Goal: Task Accomplishment & Management: Use online tool/utility

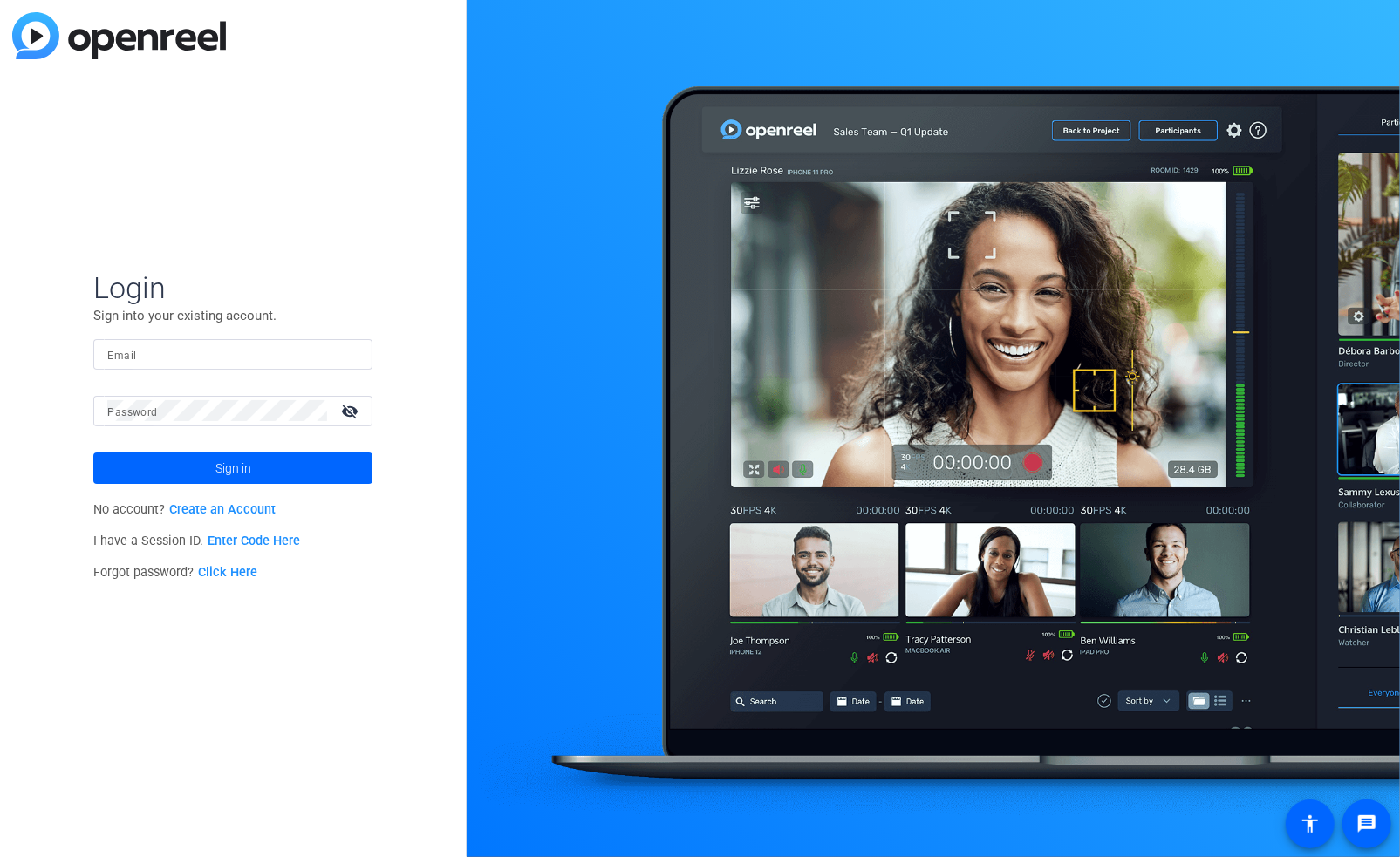
click at [257, 348] on input "Email" at bounding box center [233, 354] width 251 height 21
type input "gina.calleo@effem.com"
click at [347, 405] on mat-icon "visibility_off" at bounding box center [352, 411] width 42 height 26
click at [300, 463] on span at bounding box center [233, 468] width 279 height 42
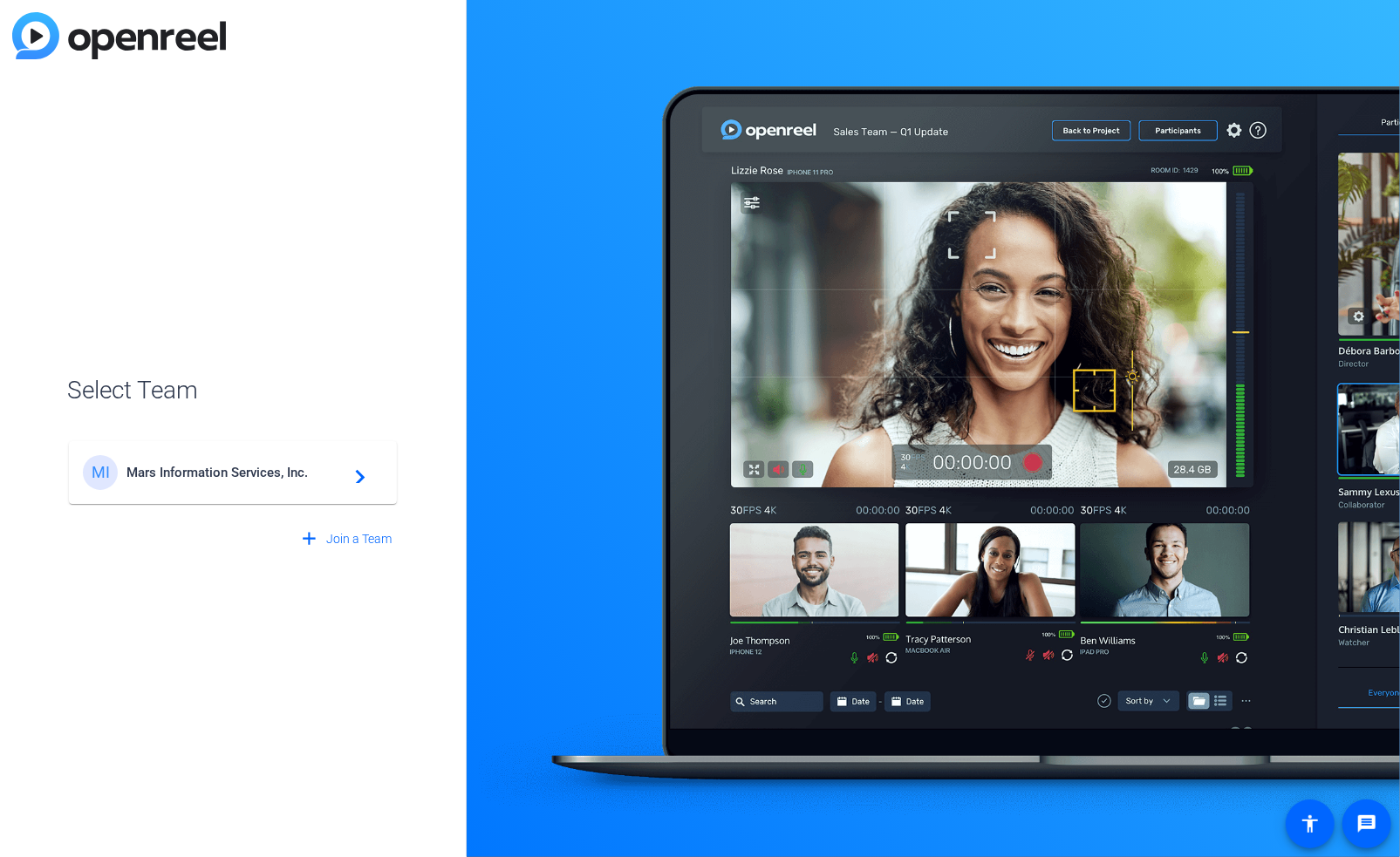
click at [290, 464] on div "MI Mars Information Services, Inc. navigate_next" at bounding box center [233, 472] width 301 height 35
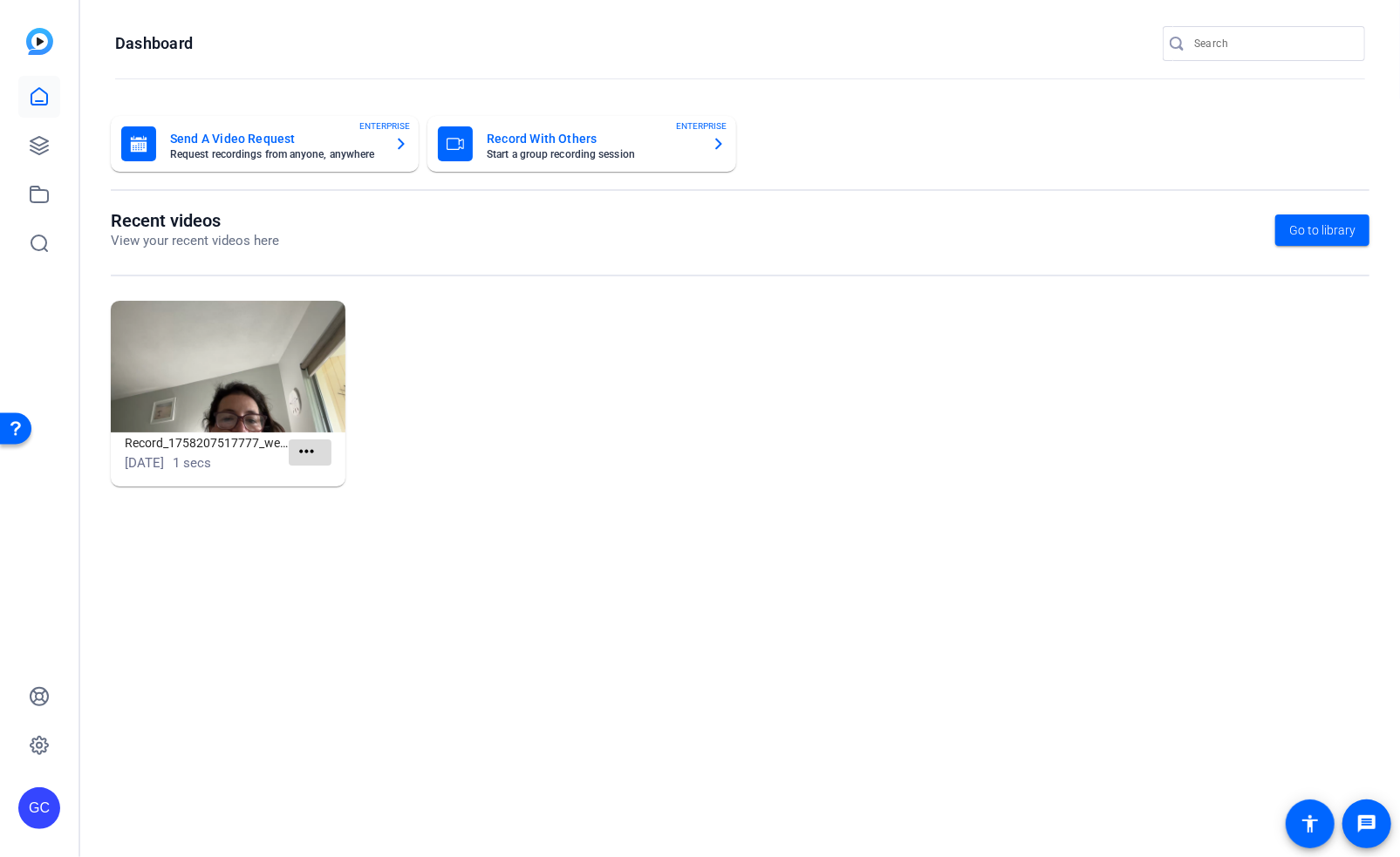
click at [306, 443] on mat-icon "more_horiz" at bounding box center [306, 452] width 22 height 22
click at [211, 456] on div at bounding box center [700, 428] width 1400 height 857
click at [199, 450] on h1 "Record_1758207517777_webcam" at bounding box center [207, 443] width 164 height 21
click at [233, 386] on img at bounding box center [228, 366] width 234 height 131
click at [1320, 227] on span "Go to library" at bounding box center [1322, 230] width 66 height 18
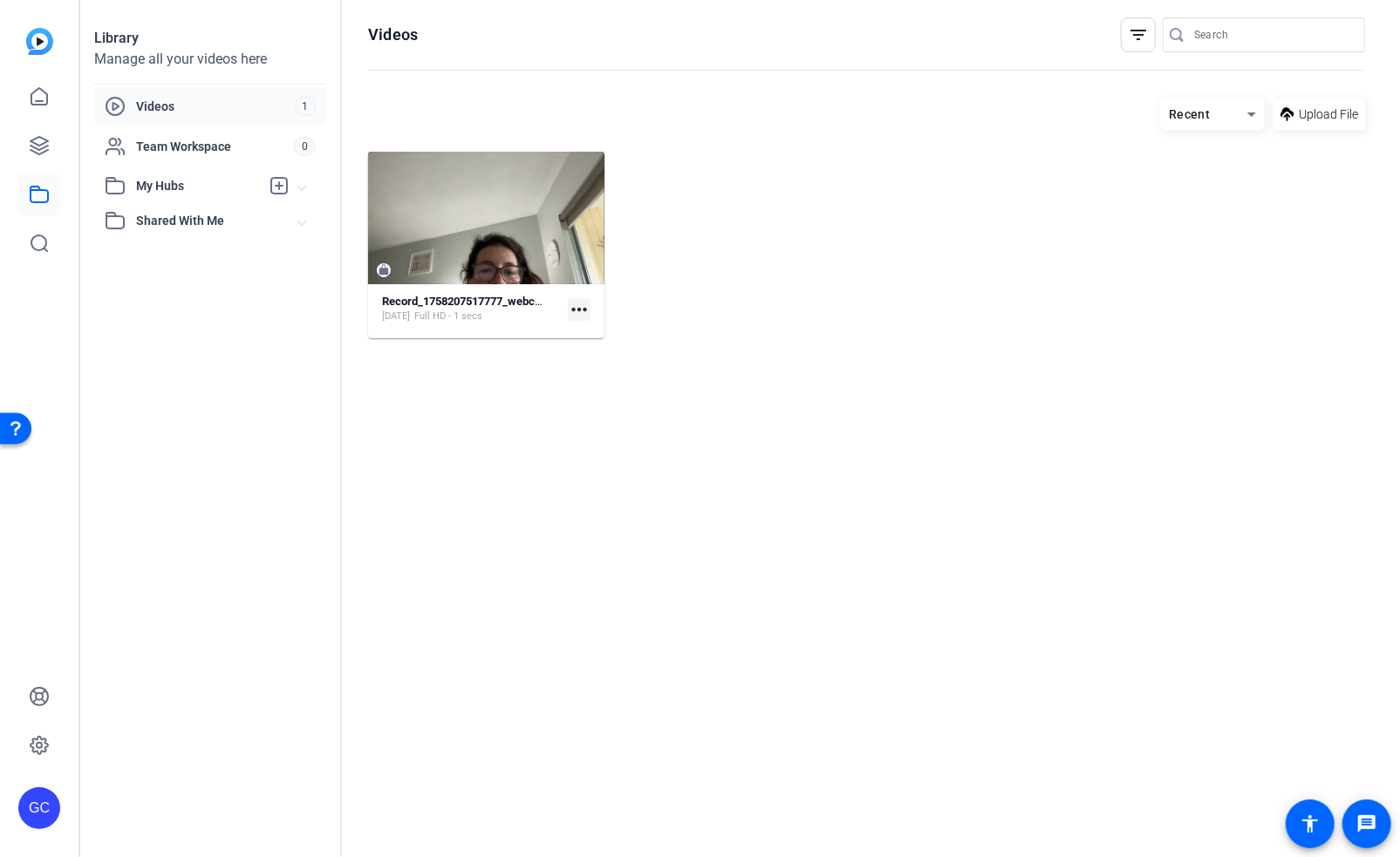
click at [578, 307] on mat-icon "more_horiz" at bounding box center [579, 310] width 23 height 23
click at [472, 284] on div at bounding box center [700, 428] width 1400 height 857
click at [447, 328] on mat-card-content "Record_1758207517777_webcam Sep 18, 2025 Full HD - 1 secs more_horiz" at bounding box center [486, 316] width 236 height 44
click at [444, 313] on span "Full HD - 1 secs" at bounding box center [448, 317] width 68 height 14
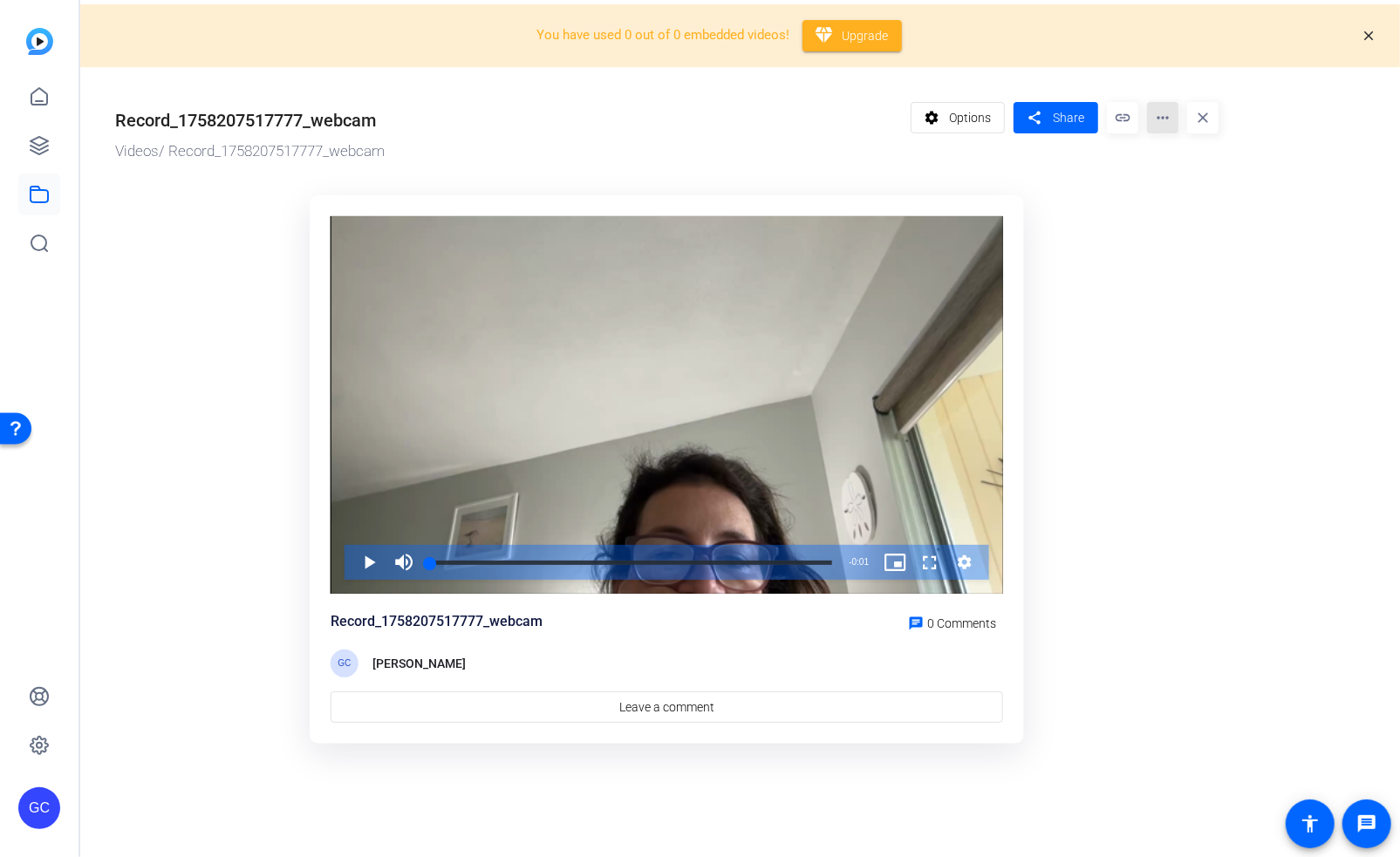
click at [1166, 113] on mat-icon "more_horiz" at bounding box center [1163, 117] width 31 height 31
click at [1174, 237] on span "Delete" at bounding box center [1199, 236] width 77 height 21
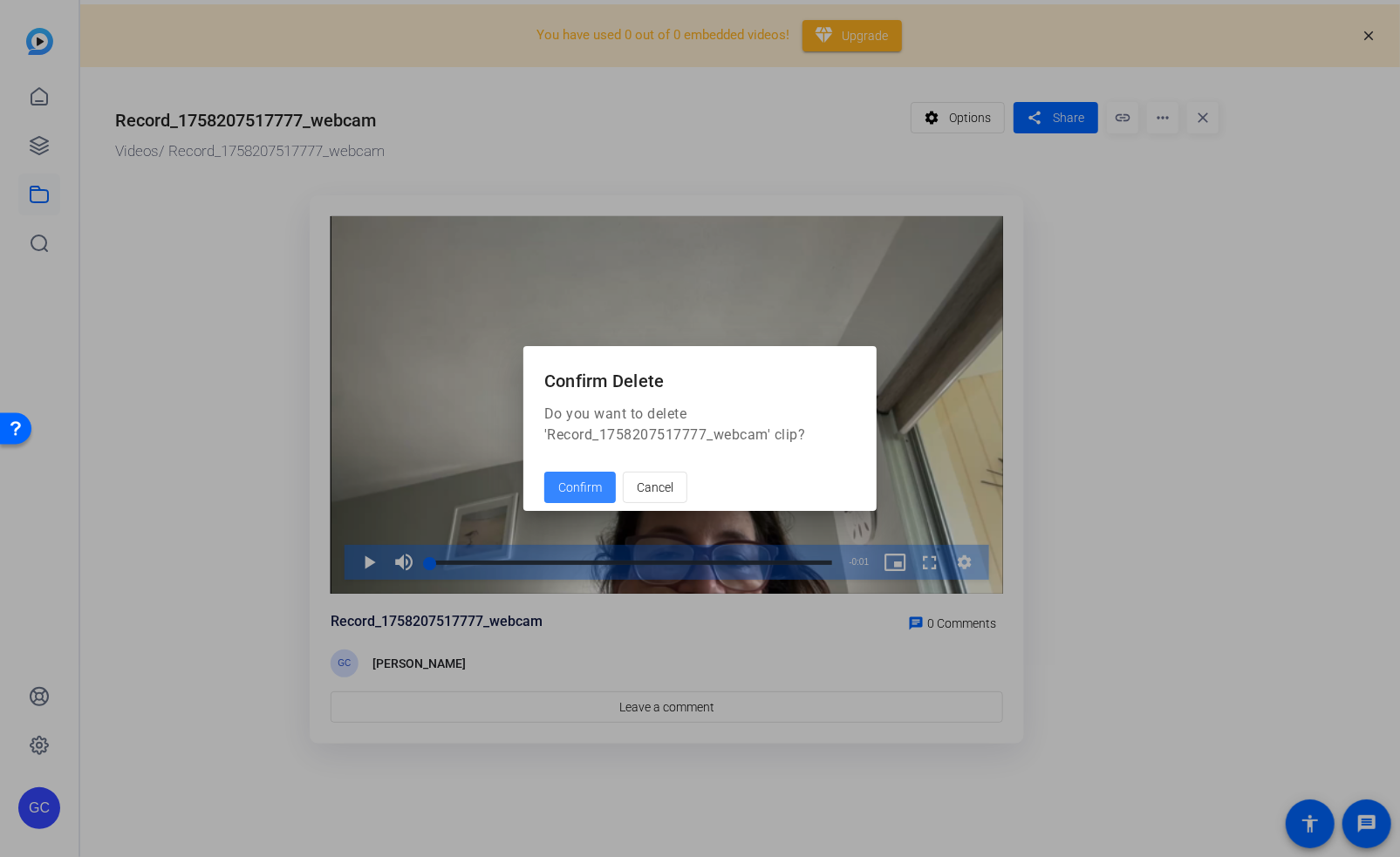
click at [589, 481] on span "Confirm" at bounding box center [580, 488] width 43 height 18
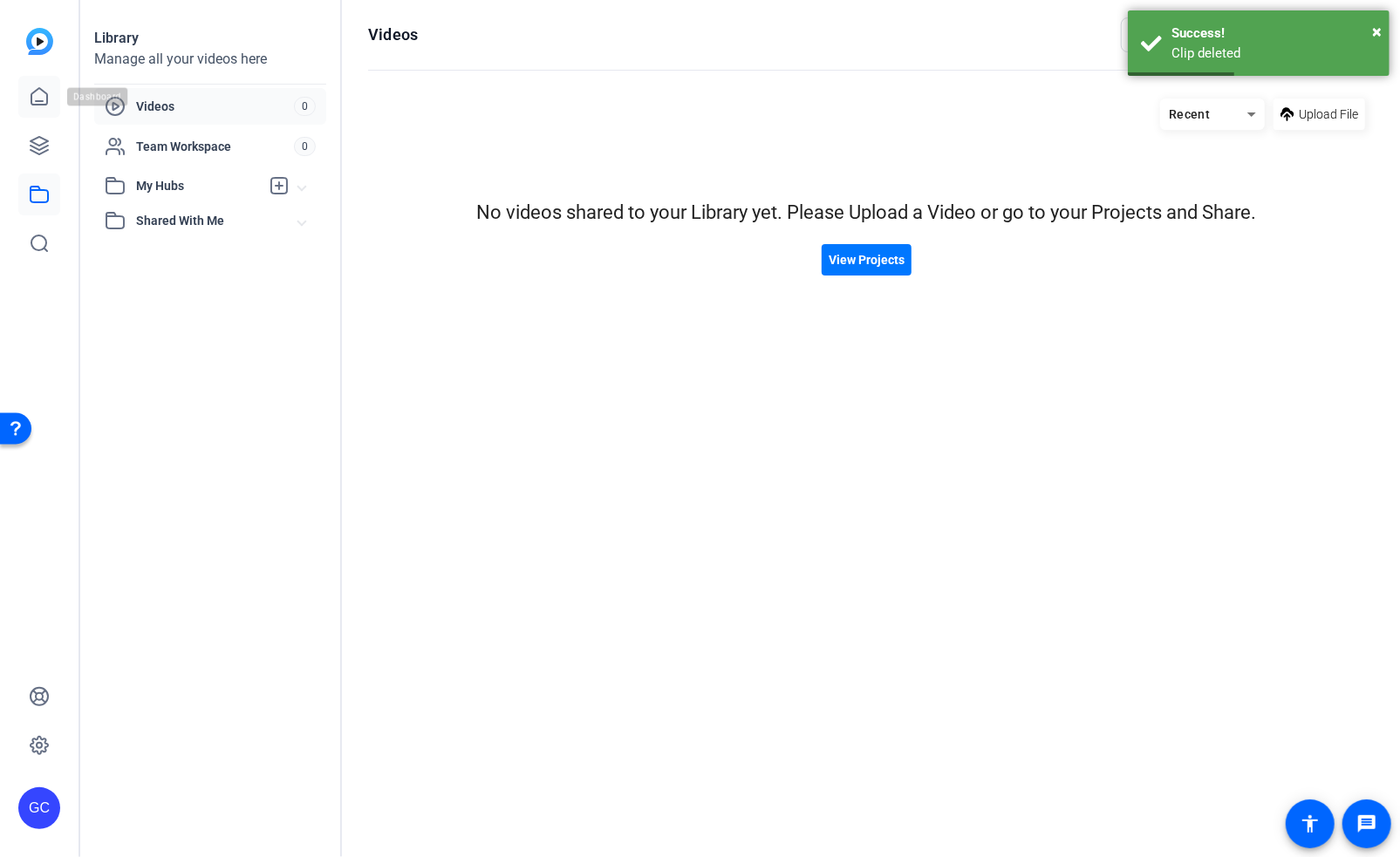
click at [36, 103] on icon at bounding box center [39, 96] width 21 height 21
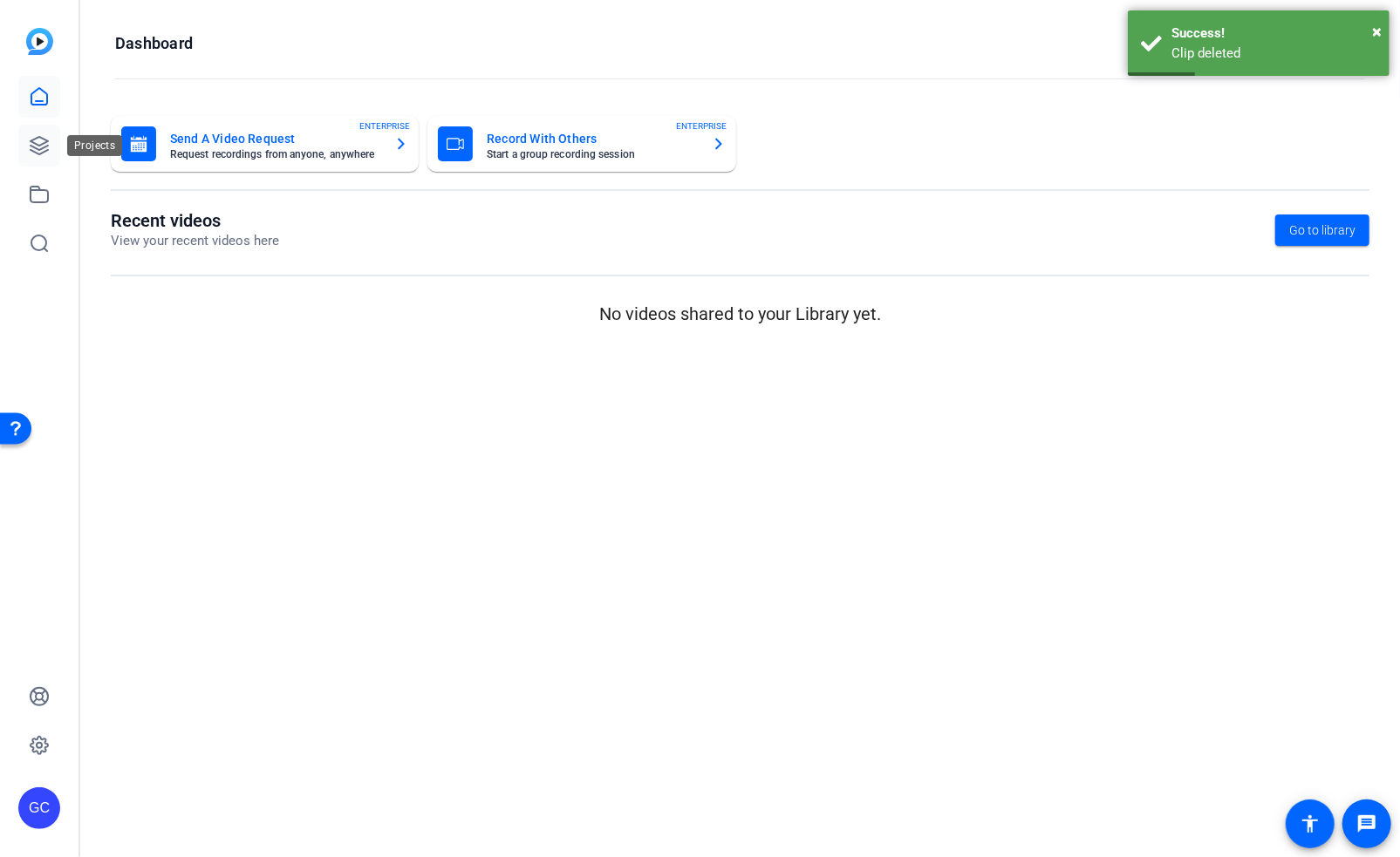
click at [40, 156] on link at bounding box center [39, 146] width 42 height 42
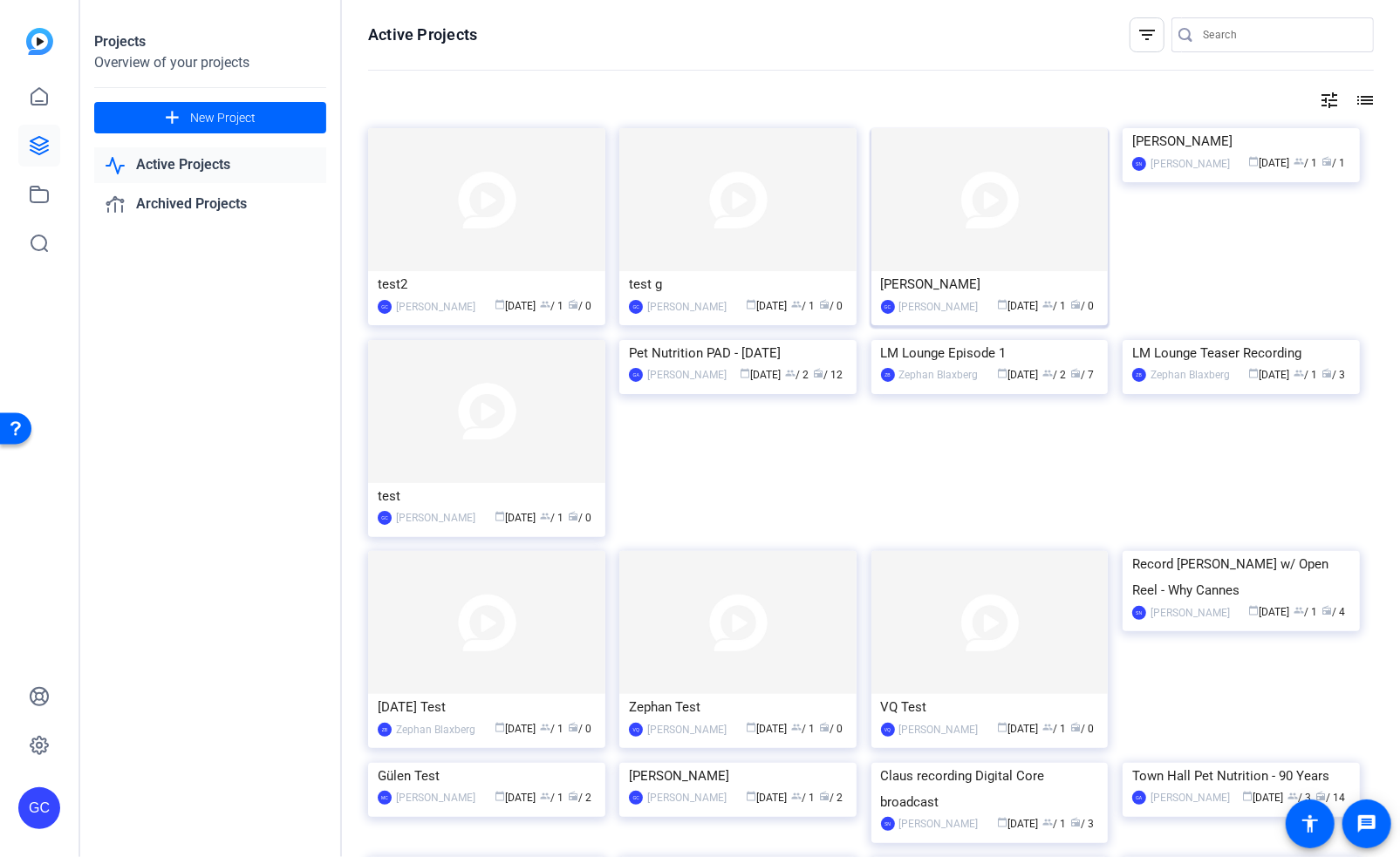
click at [943, 287] on div "Bill D" at bounding box center [990, 284] width 218 height 26
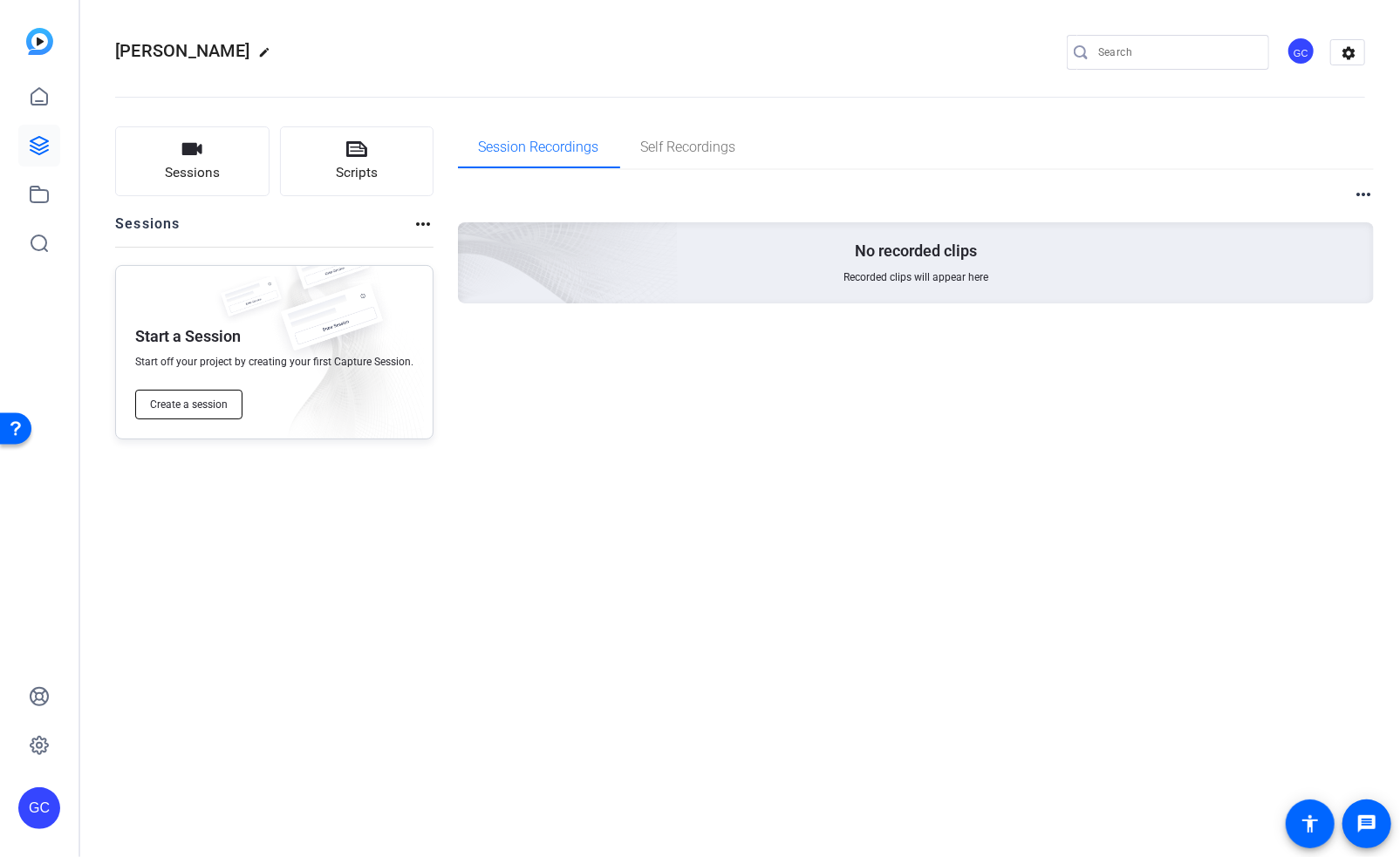
click at [181, 409] on span "Create a session" at bounding box center [189, 404] width 78 height 14
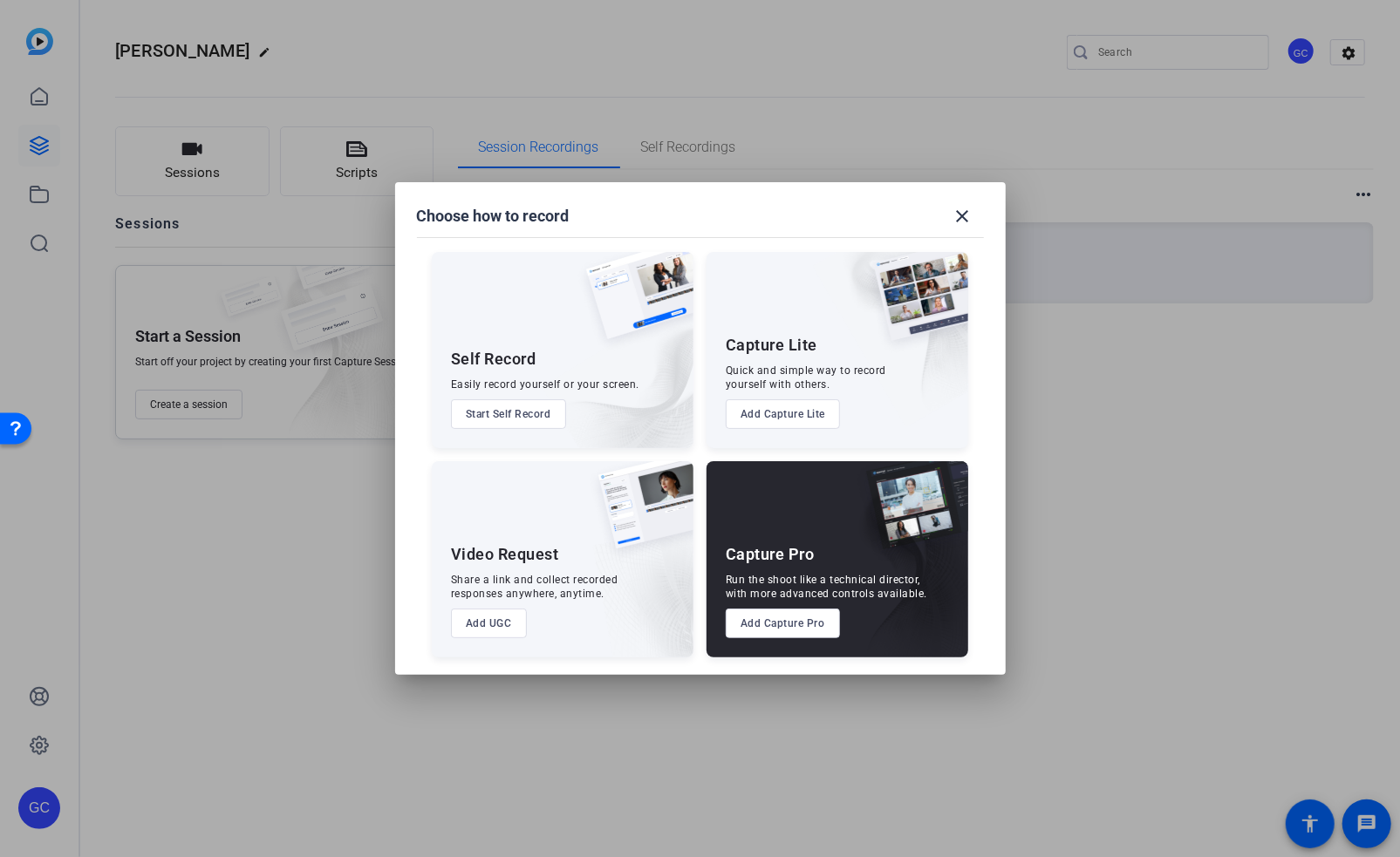
click at [782, 618] on button "Add Capture Pro" at bounding box center [783, 623] width 114 height 29
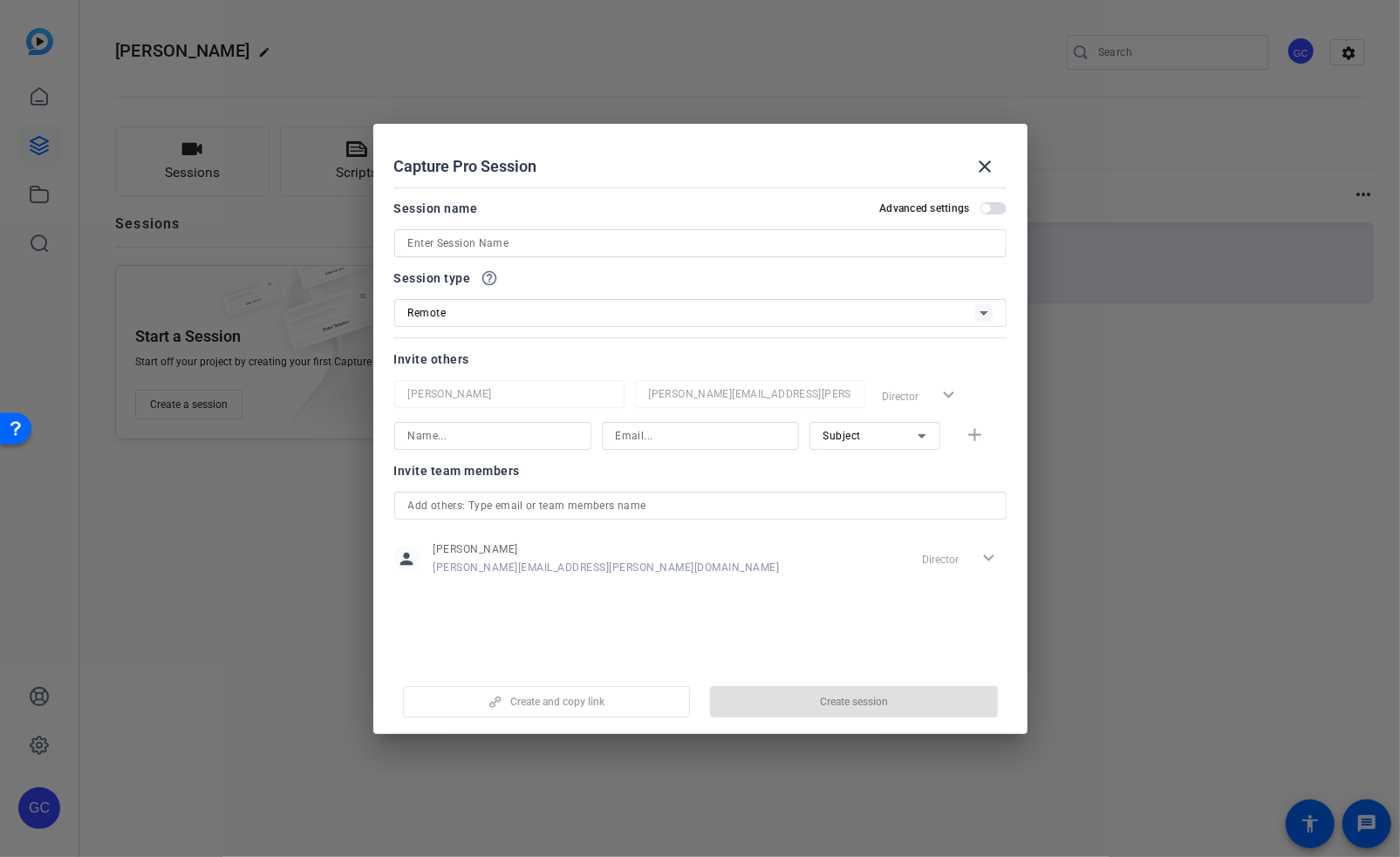
click at [493, 233] on input at bounding box center [700, 243] width 584 height 21
paste input "[PERSON_NAME] Incident Response Script"
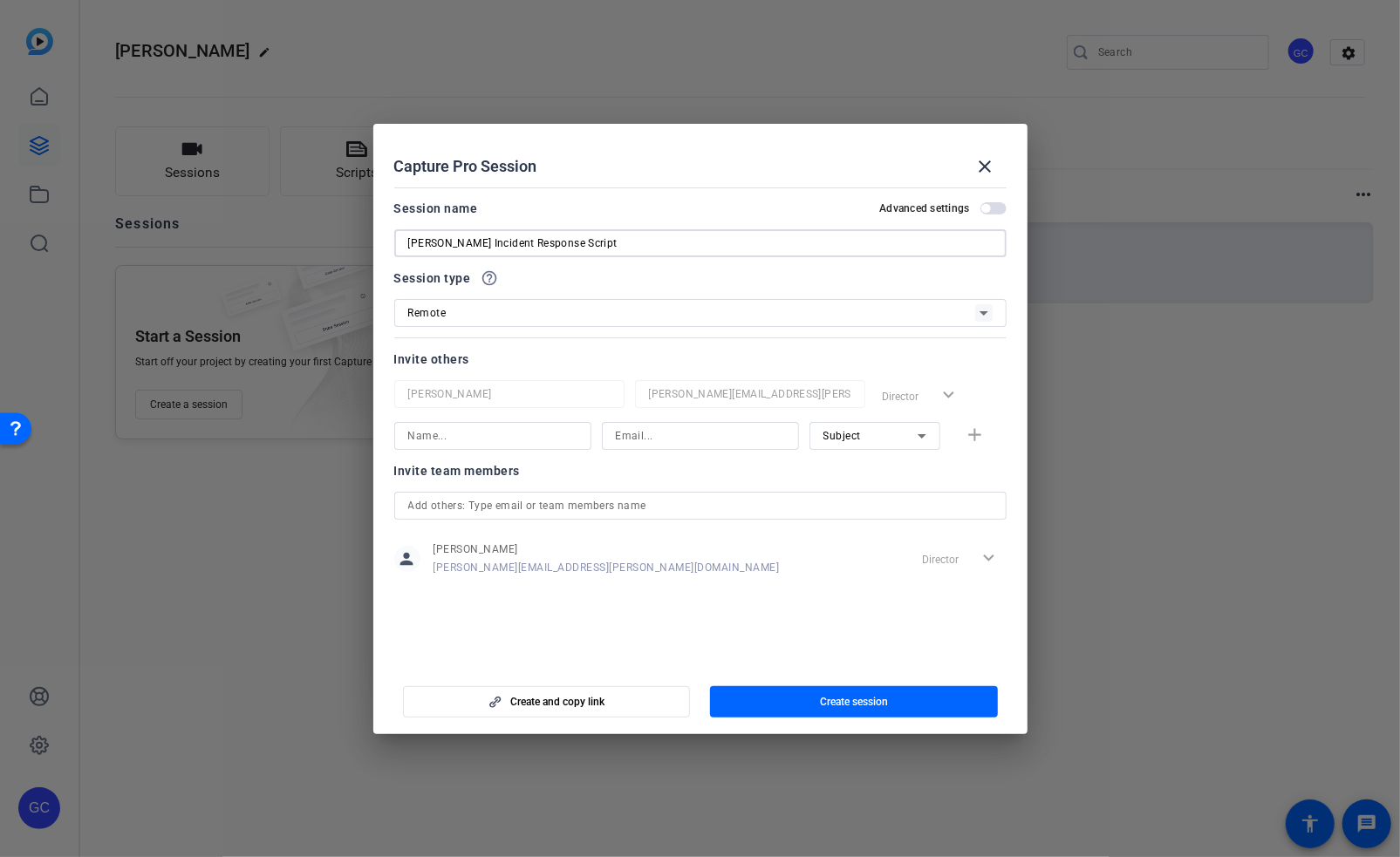
type input "[PERSON_NAME] Incident Response Script"
click at [557, 272] on div at bounding box center [700, 266] width 613 height 19
click at [544, 304] on div "Remote" at bounding box center [692, 312] width 567 height 22
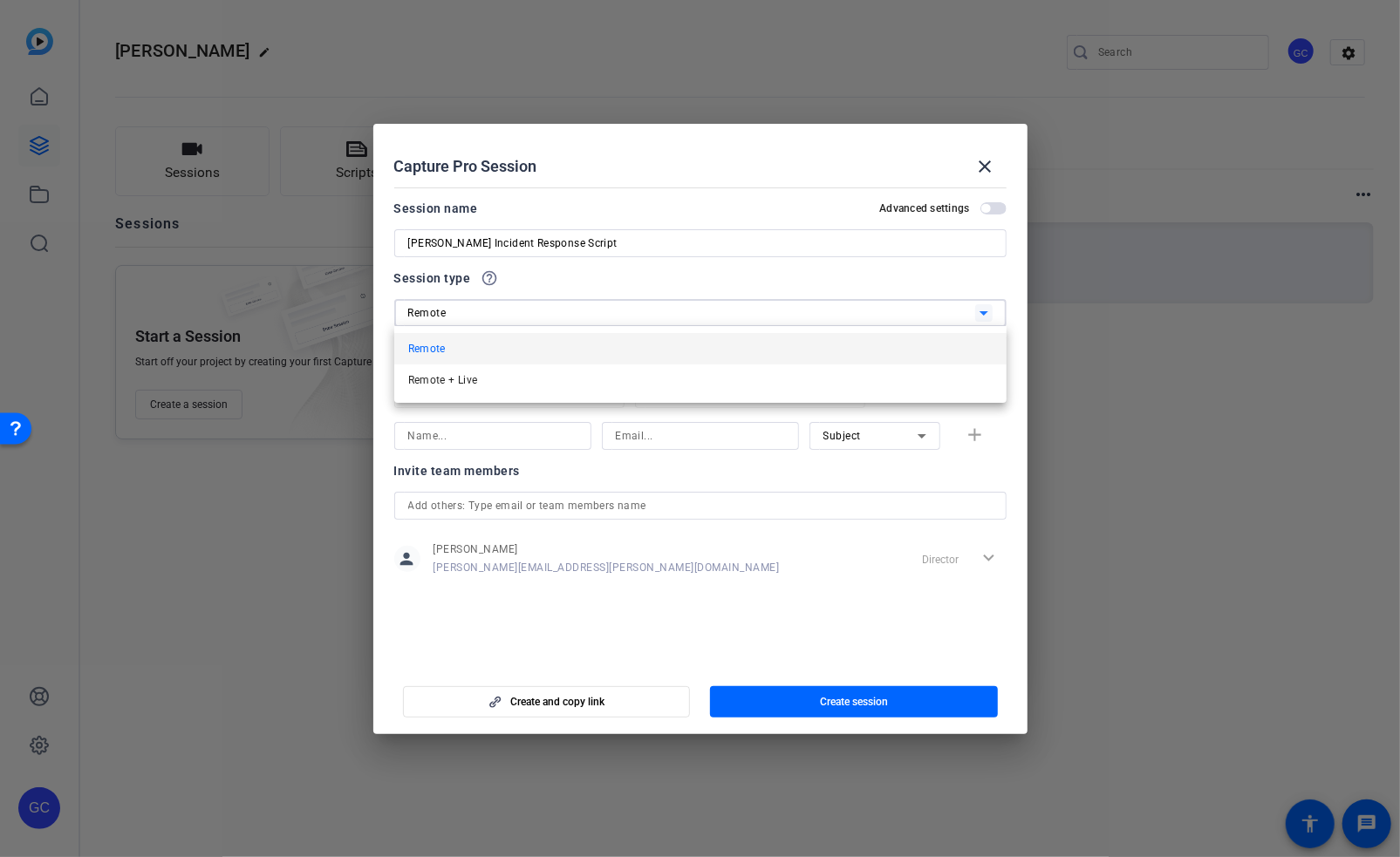
click at [872, 474] on div at bounding box center [700, 428] width 1400 height 857
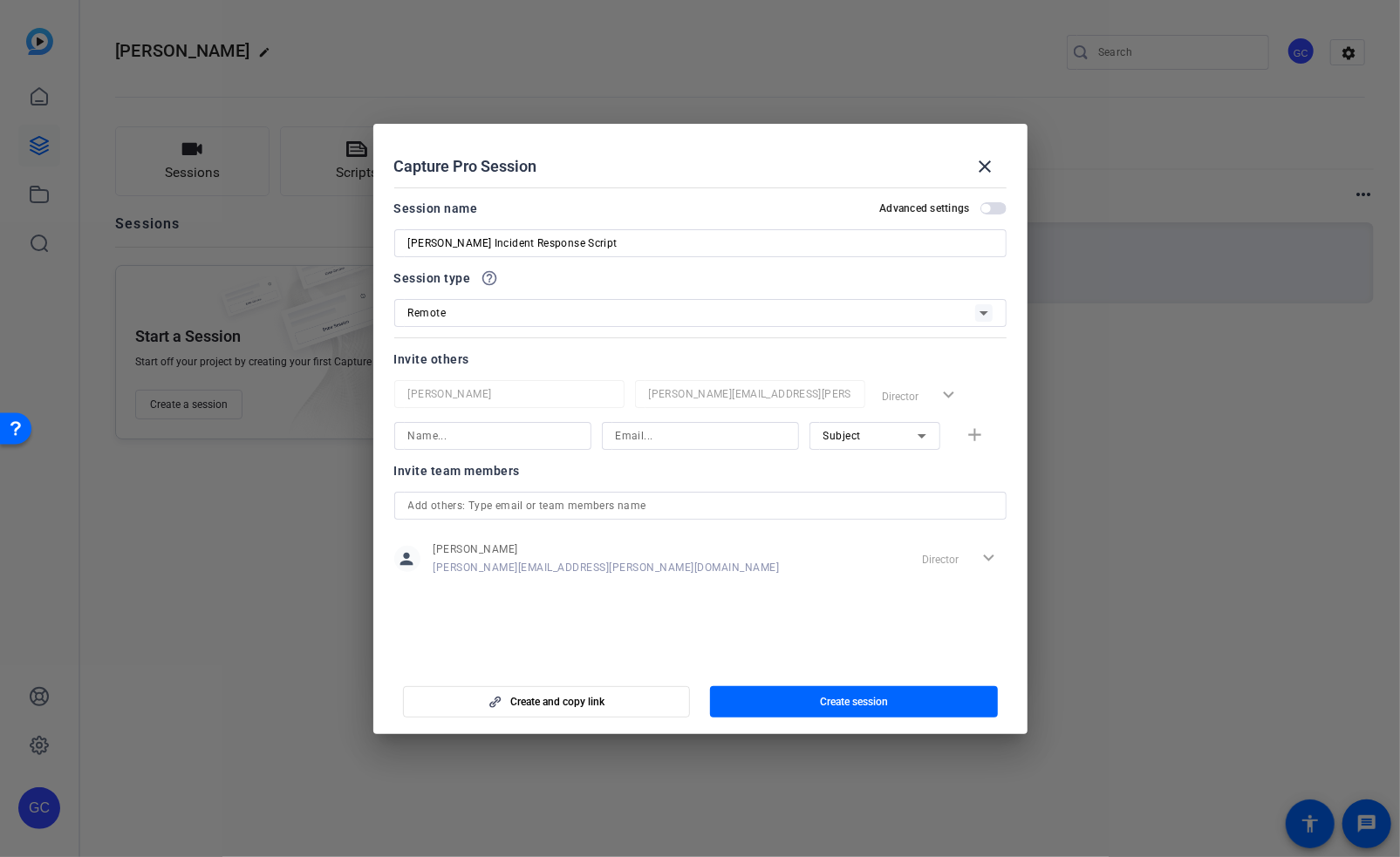
click at [556, 427] on input at bounding box center [493, 436] width 169 height 21
type input "Bill Dzmel"
click at [645, 434] on input at bounding box center [700, 436] width 169 height 21
paste input "Dzmelyk, William <william.dzmelyk@effem.com>"
drag, startPoint x: 638, startPoint y: 437, endPoint x: 500, endPoint y: 440, distance: 138.0
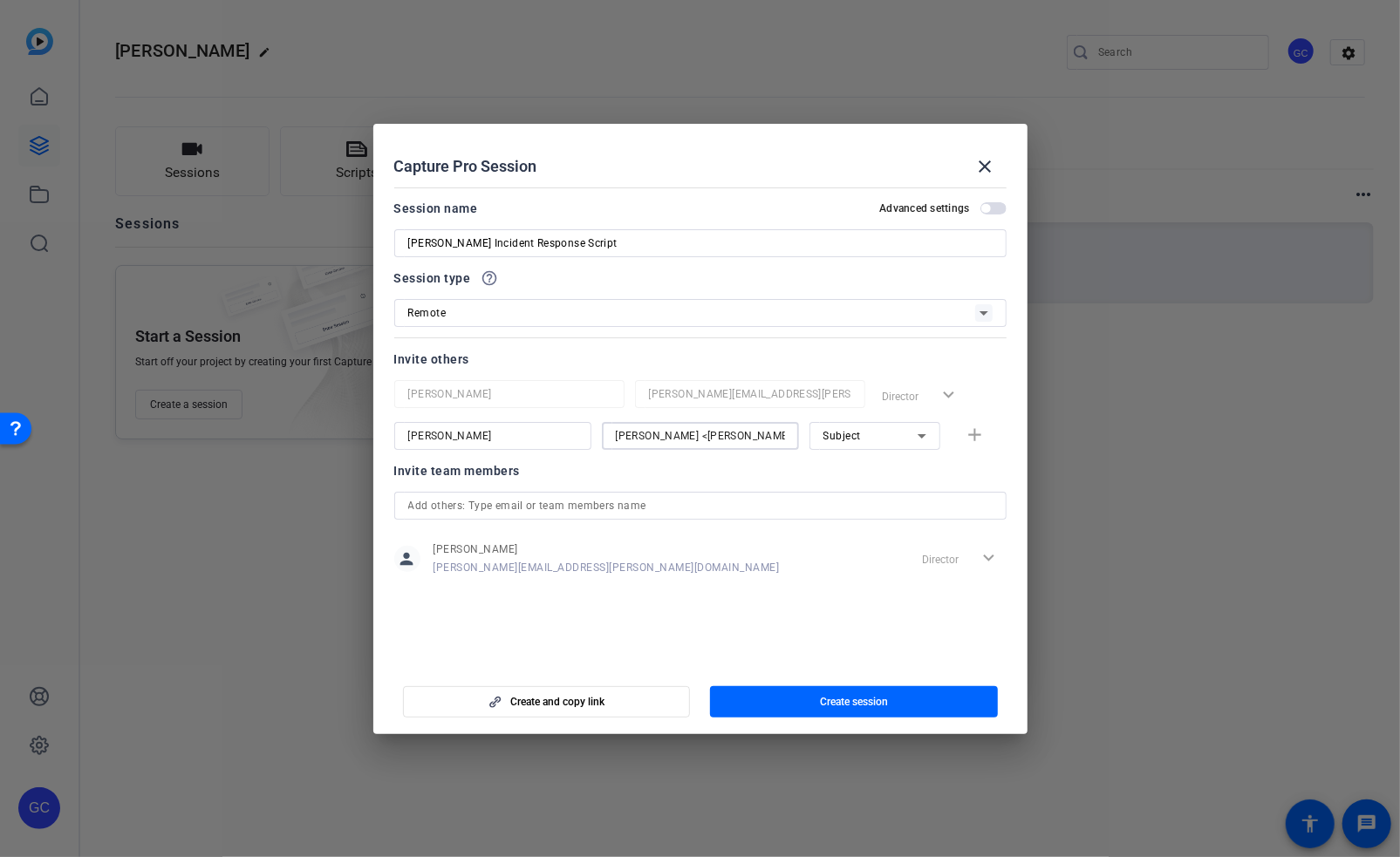
click at [501, 438] on div "Bill Dzmel Dzmelyk, William <william.dzmelyk@effem.com> Subject add" at bounding box center [700, 437] width 613 height 28
click at [648, 430] on input "Dzmelyk, William <william.dzmelyk@effem.com>" at bounding box center [700, 436] width 169 height 21
type input ", William <william.dzmelyk@effem.com>"
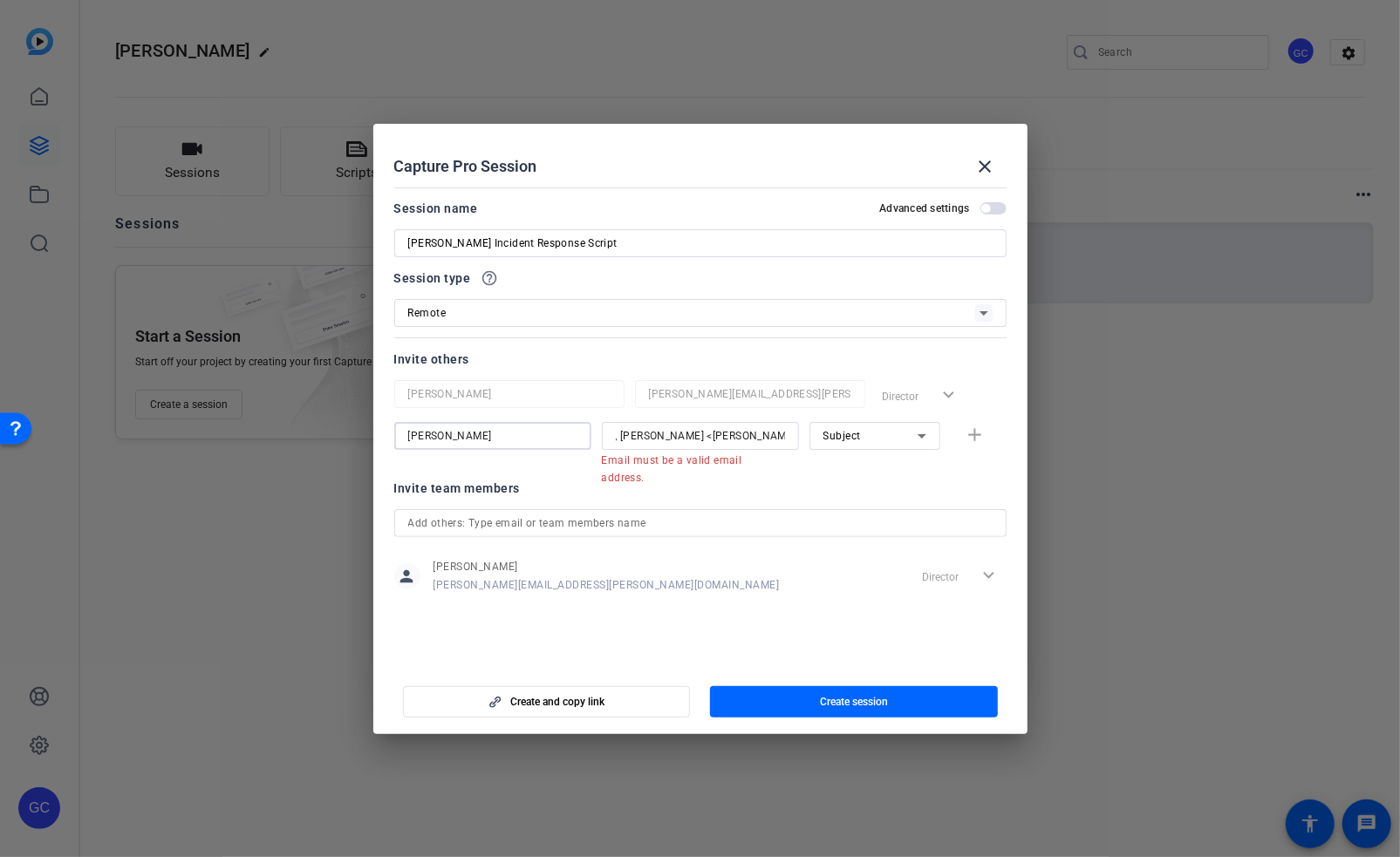
click at [435, 437] on input "Bill Dzmel" at bounding box center [493, 436] width 169 height 21
paste input "yk"
type input "Bill Dzmelyk"
drag, startPoint x: 665, startPoint y: 436, endPoint x: 527, endPoint y: 417, distance: 139.3
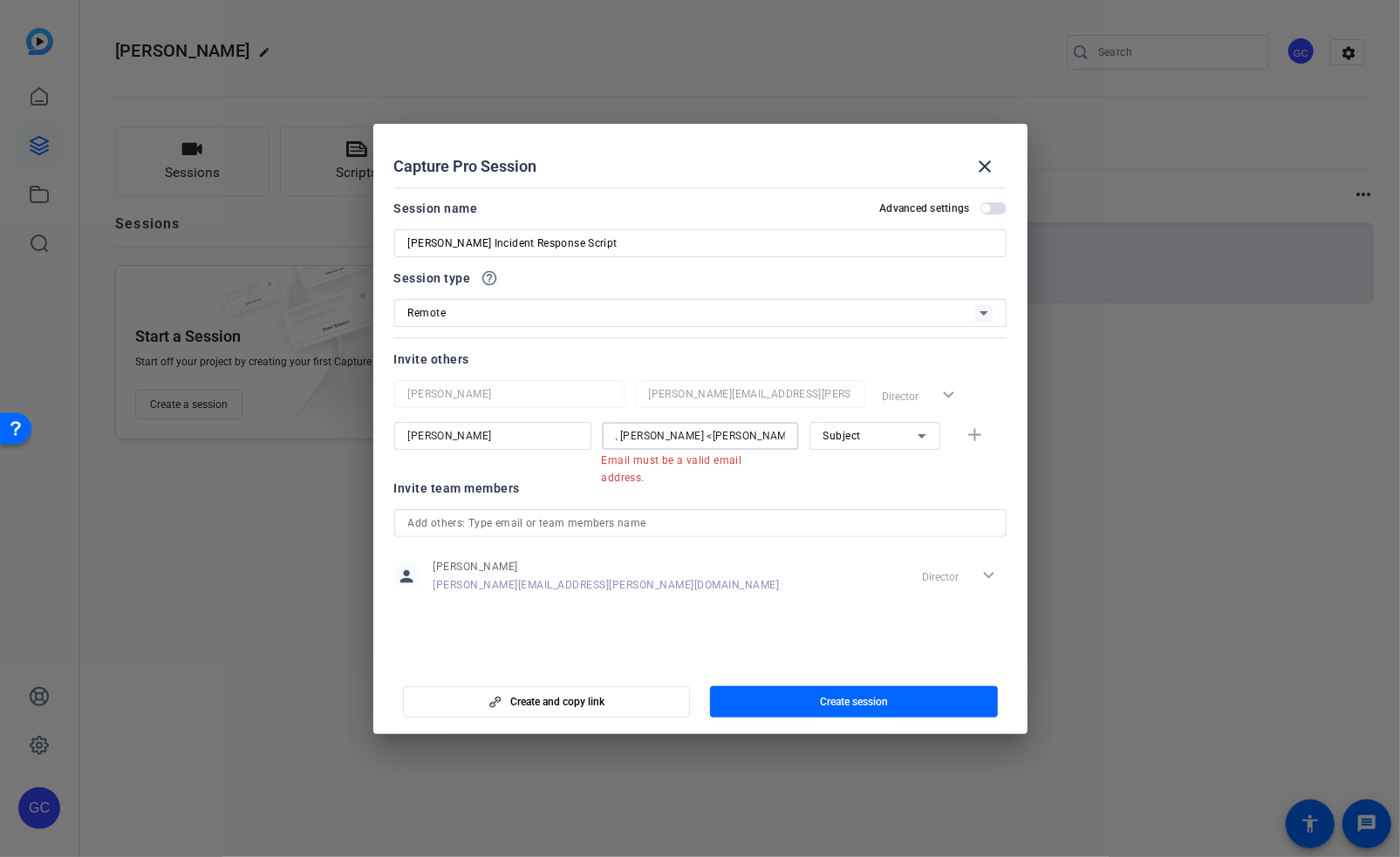
click at [527, 417] on div "Gina Calleo gina.calleo@effem.com Director expand_more Bill Dzmelyk , William <…" at bounding box center [700, 423] width 613 height 87
click at [772, 437] on input "william.dzmelyk@effem.com>" at bounding box center [700, 436] width 169 height 21
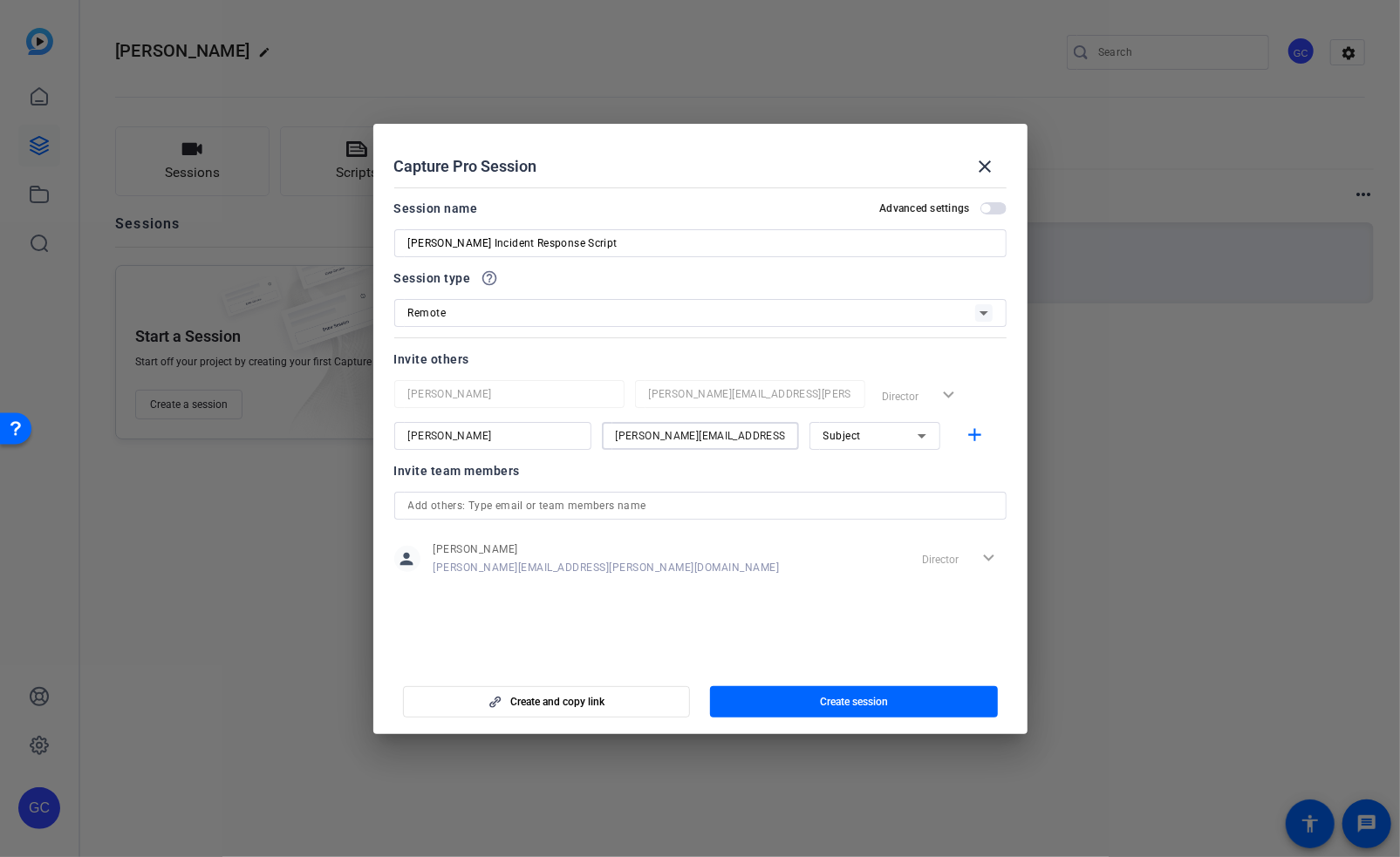
type input "william.dzmelyk@effem.com"
click at [788, 471] on div "Invite team members" at bounding box center [700, 471] width 613 height 21
click at [981, 441] on mat-icon "add" at bounding box center [975, 435] width 22 height 22
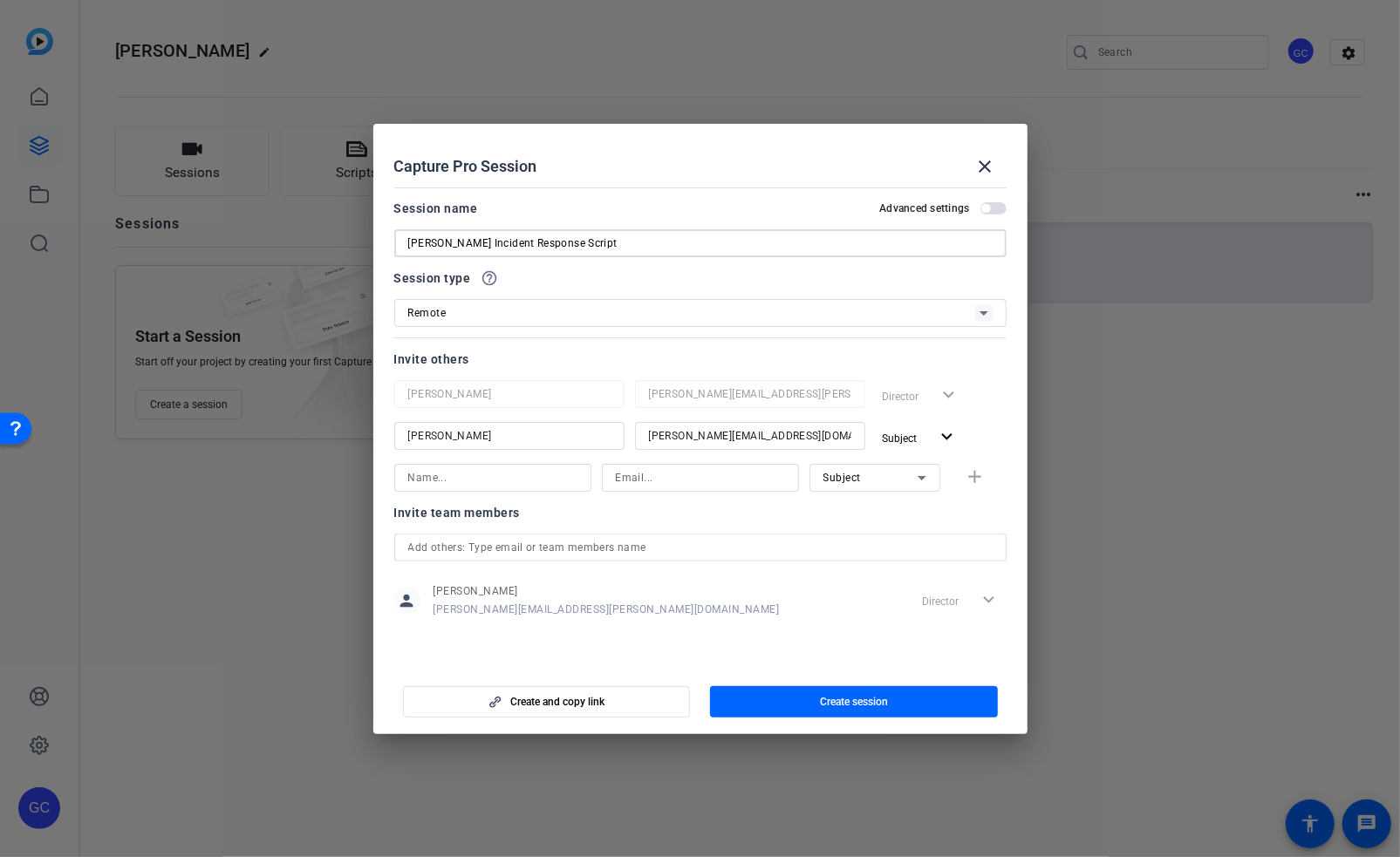
click at [595, 234] on input "[PERSON_NAME] Incident Response Script" at bounding box center [700, 243] width 584 height 21
type input "[PERSON_NAME] Incident Response"
click at [993, 203] on span "button" at bounding box center [994, 208] width 26 height 12
click at [994, 208] on span "button" at bounding box center [997, 208] width 9 height 9
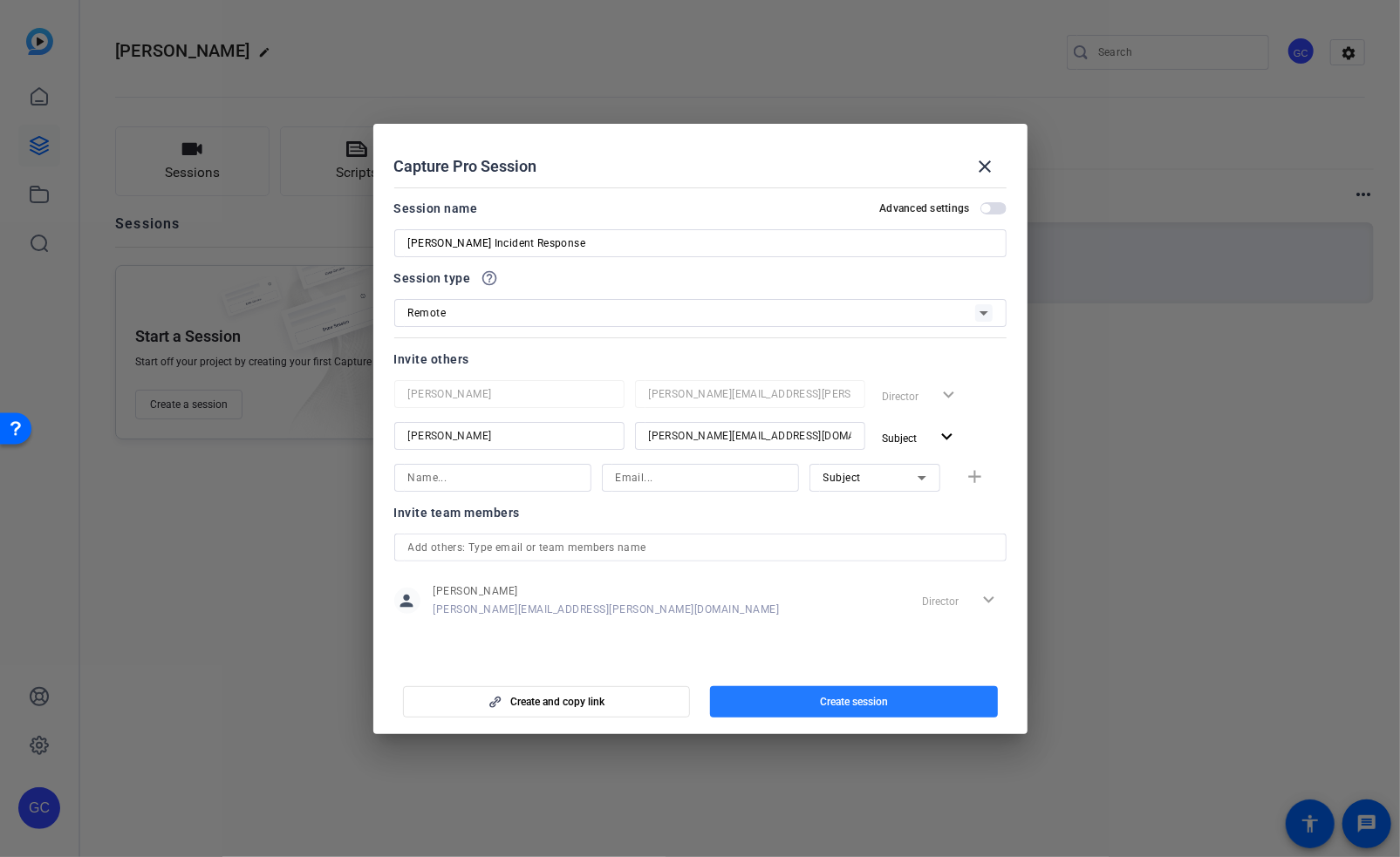
click at [878, 705] on span "Create session" at bounding box center [855, 702] width 68 height 14
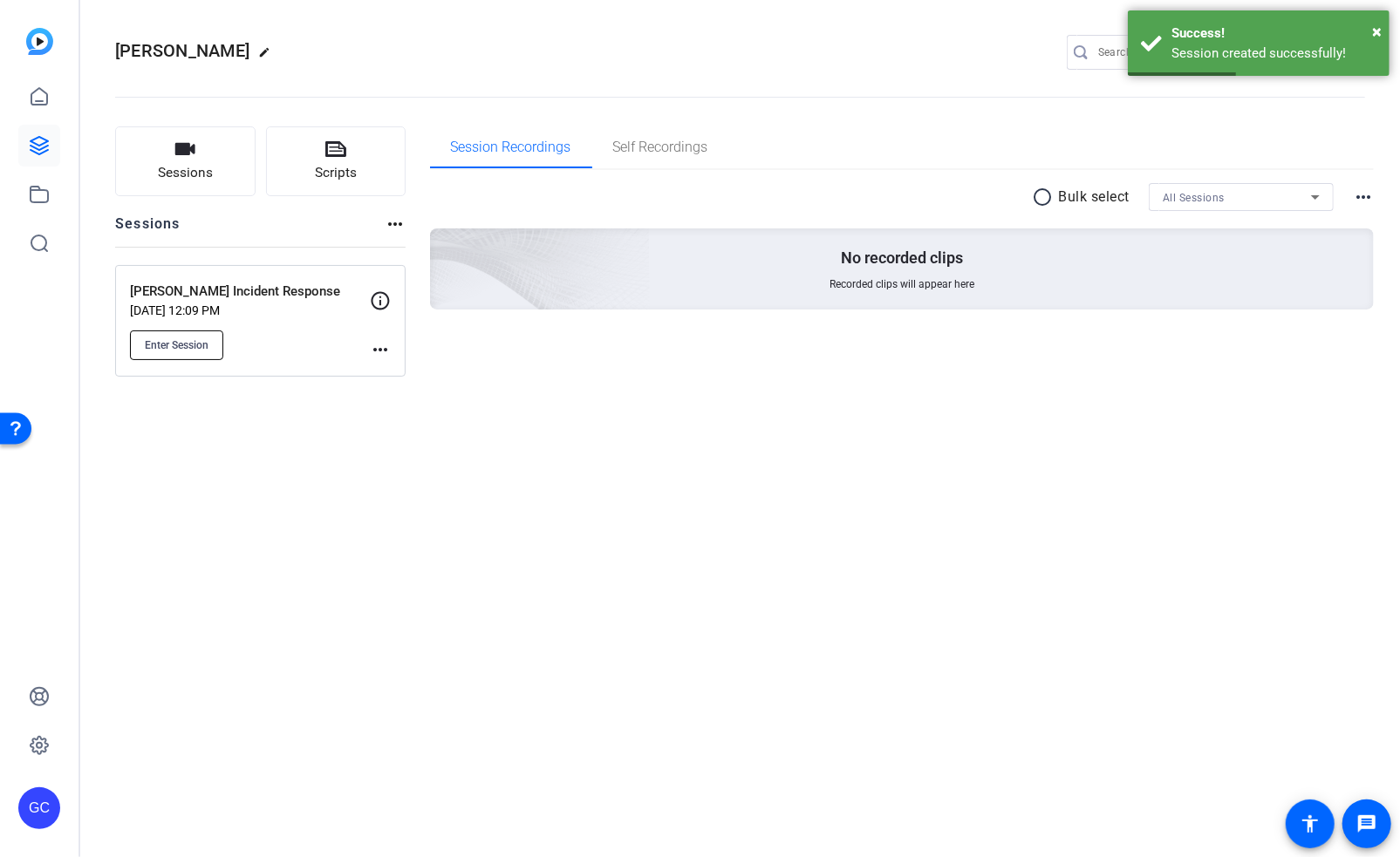
click at [198, 344] on span "Enter Session" at bounding box center [176, 345] width 63 height 14
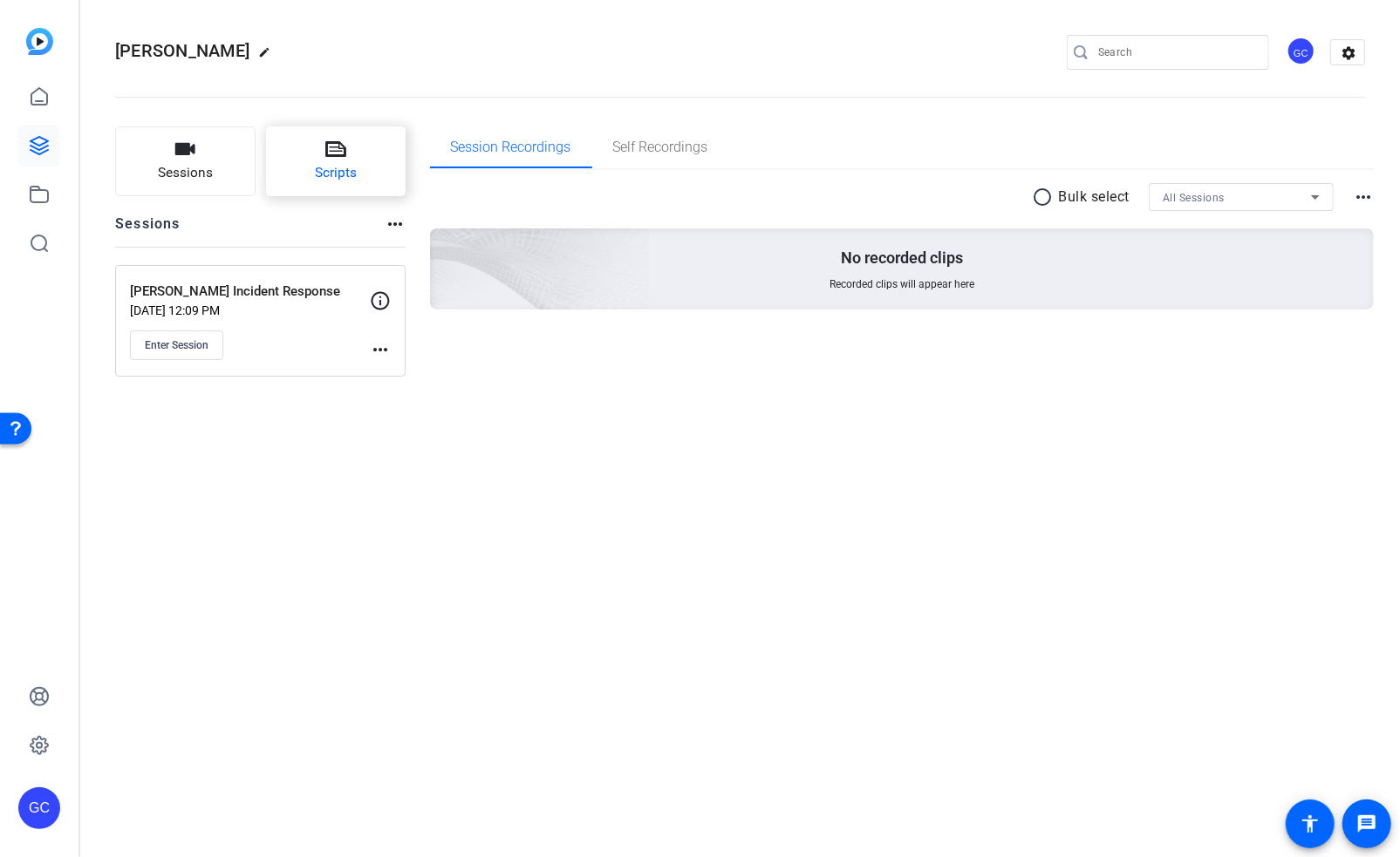
click at [347, 185] on button "Scripts" at bounding box center [337, 162] width 141 height 70
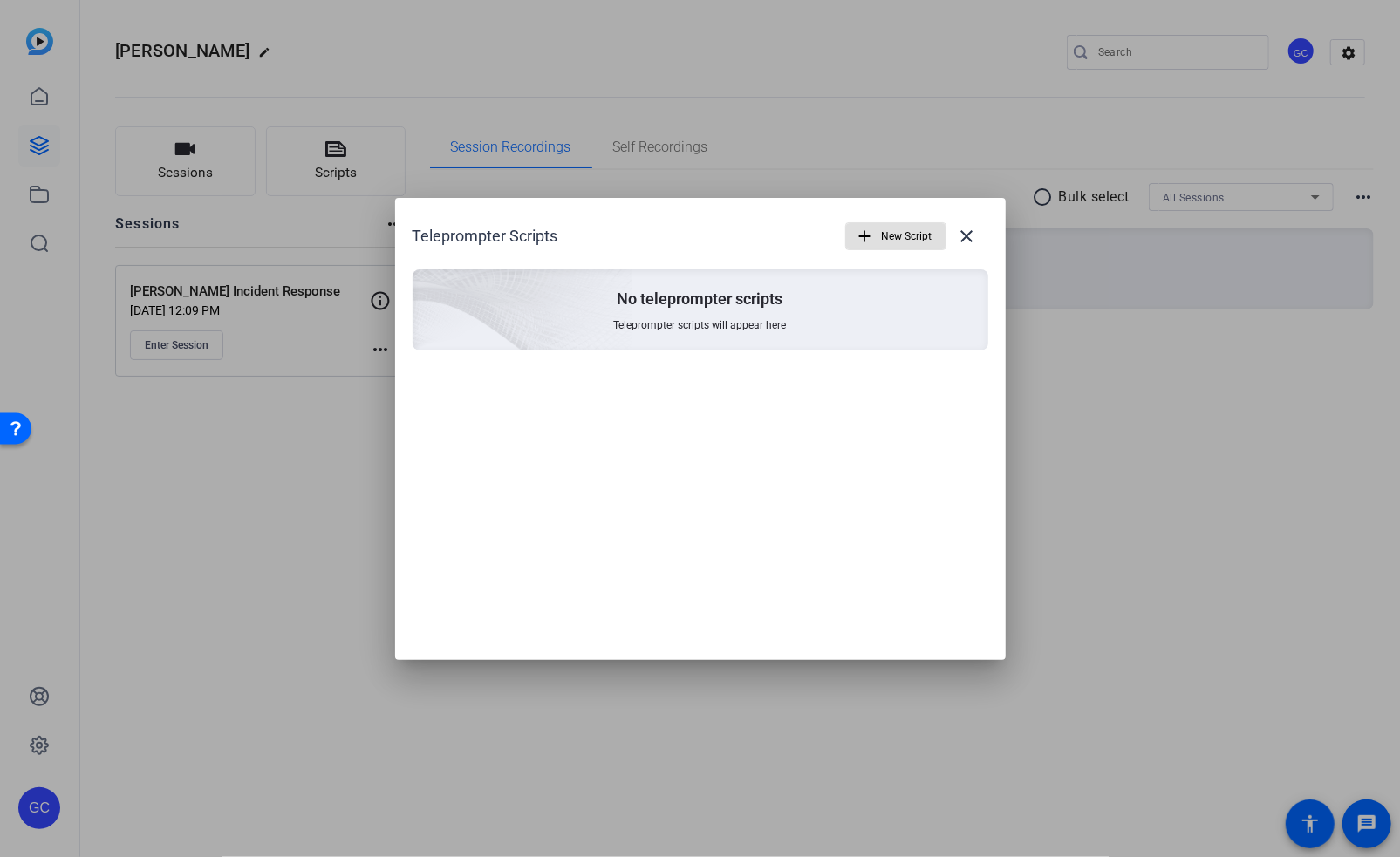
click at [873, 241] on mat-icon "add" at bounding box center [865, 236] width 19 height 19
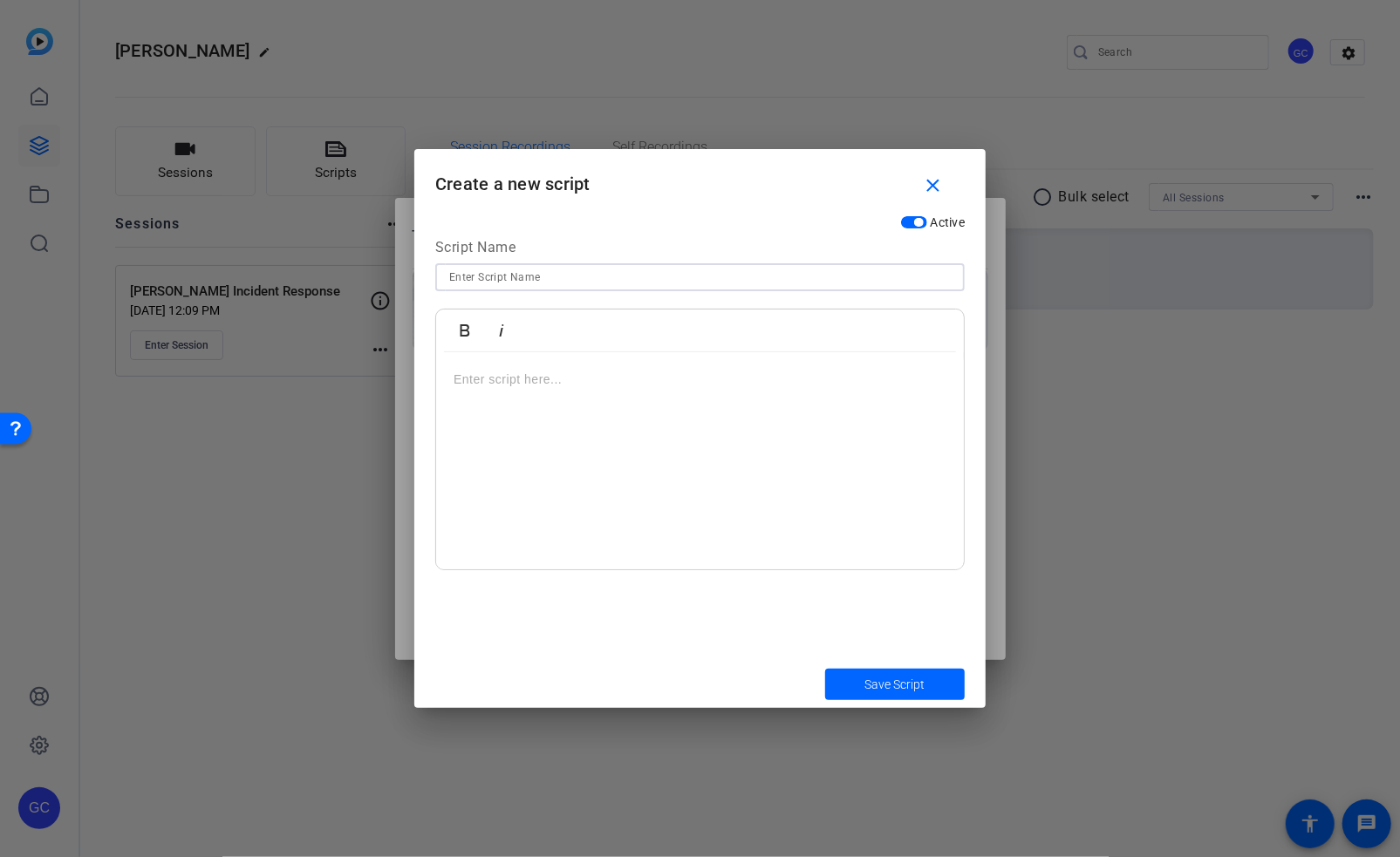
click at [528, 271] on input at bounding box center [700, 277] width 502 height 21
paste input "[PERSON_NAME] Incident Response Script"
type input "[PERSON_NAME] Incident Response Script"
click at [512, 384] on p at bounding box center [700, 379] width 493 height 19
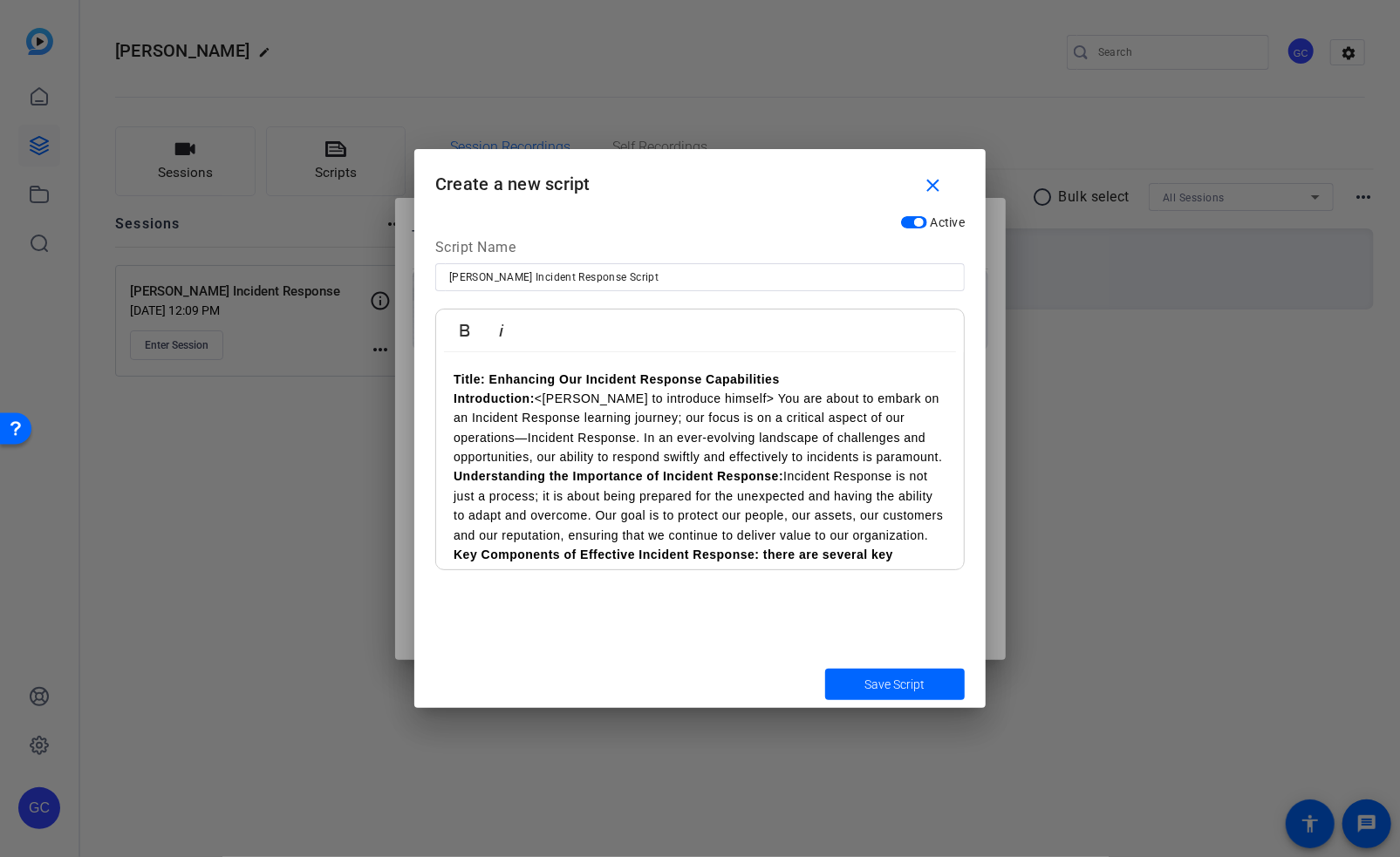
click at [846, 376] on p "Title: Enhancing Our Incident Response Capabilities" at bounding box center [700, 379] width 493 height 19
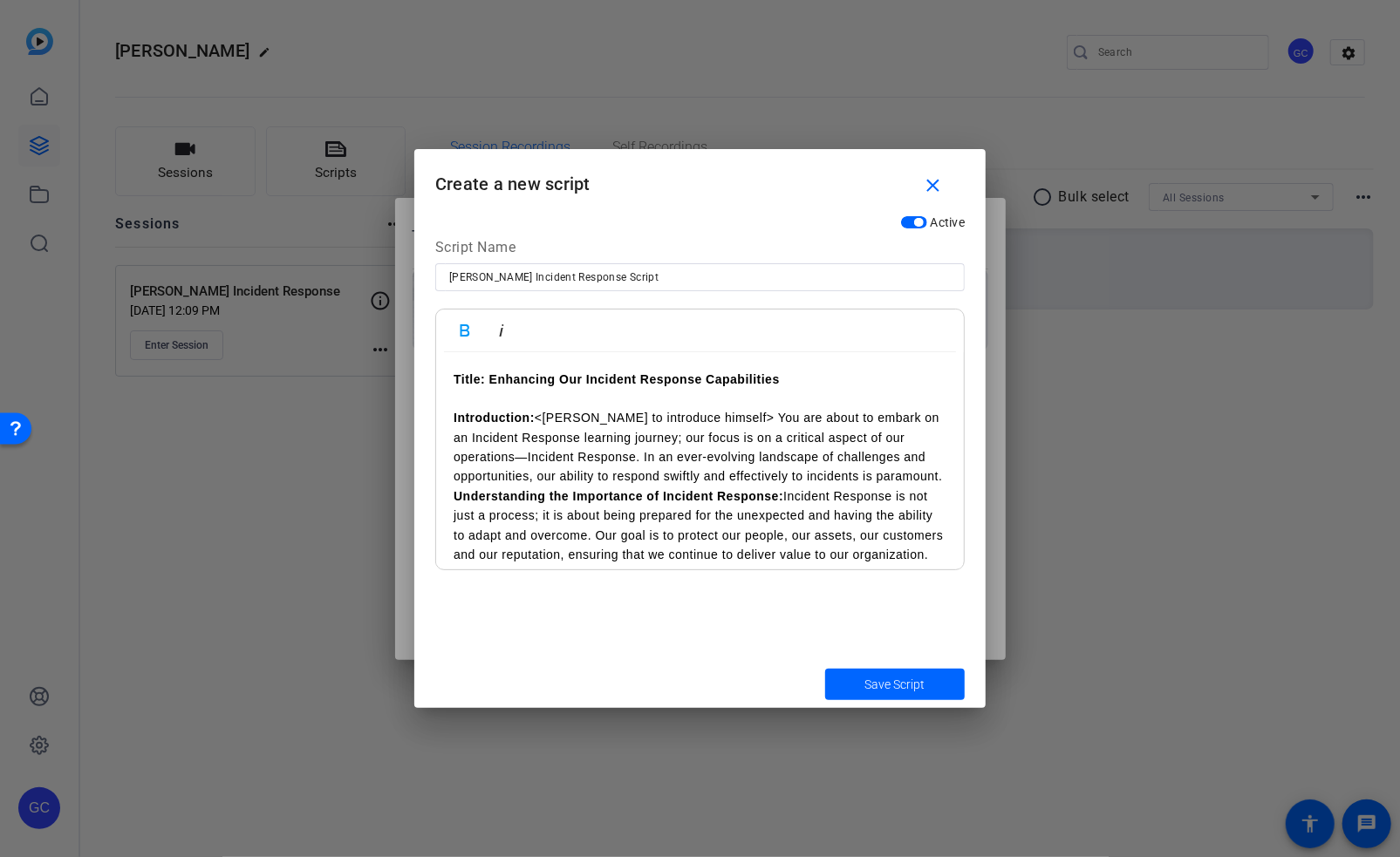
click at [778, 487] on p "Introduction: <Andrew to introduce himself> You are about to embark on an Incid…" at bounding box center [700, 447] width 493 height 78
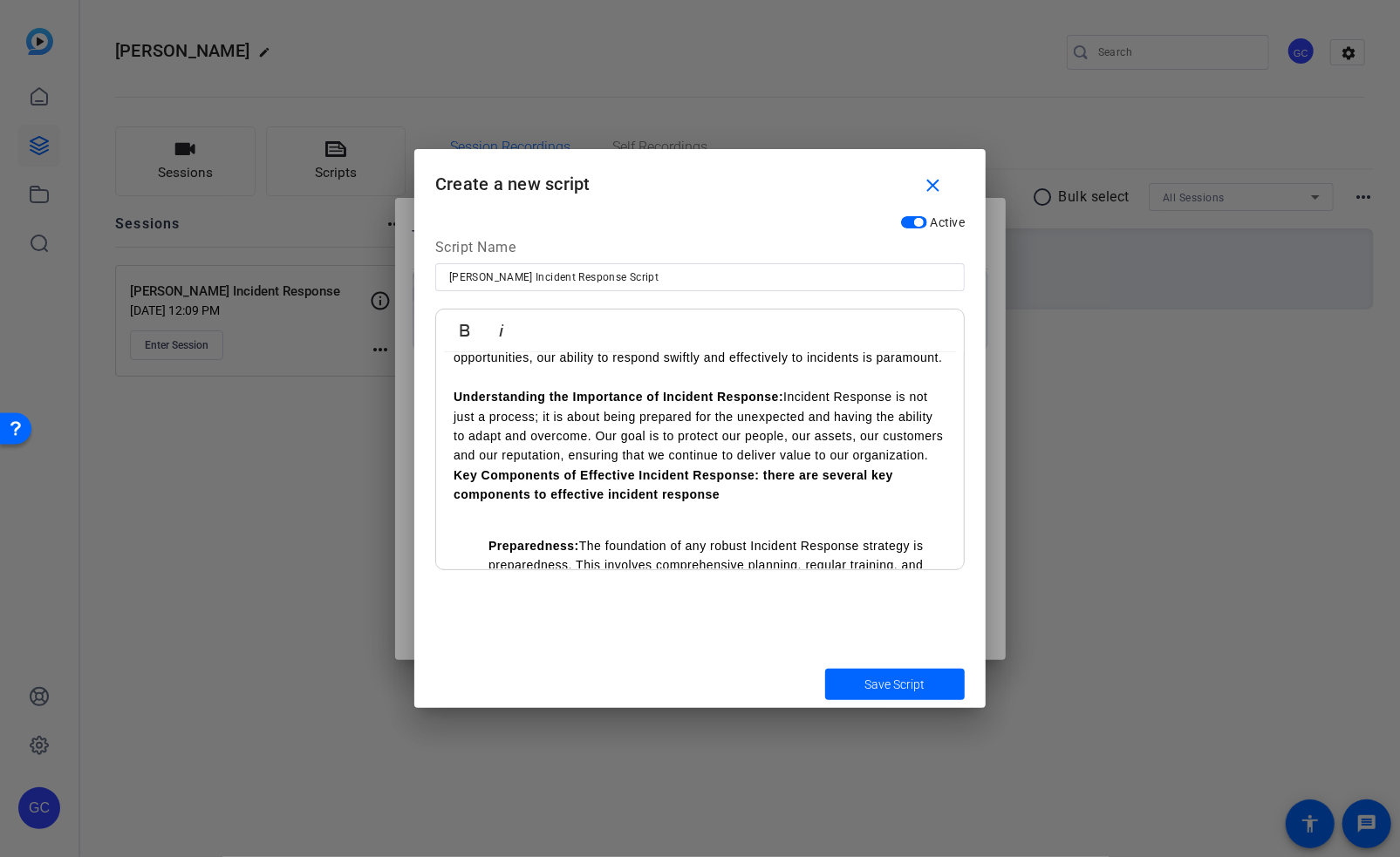
scroll to position [134, 0]
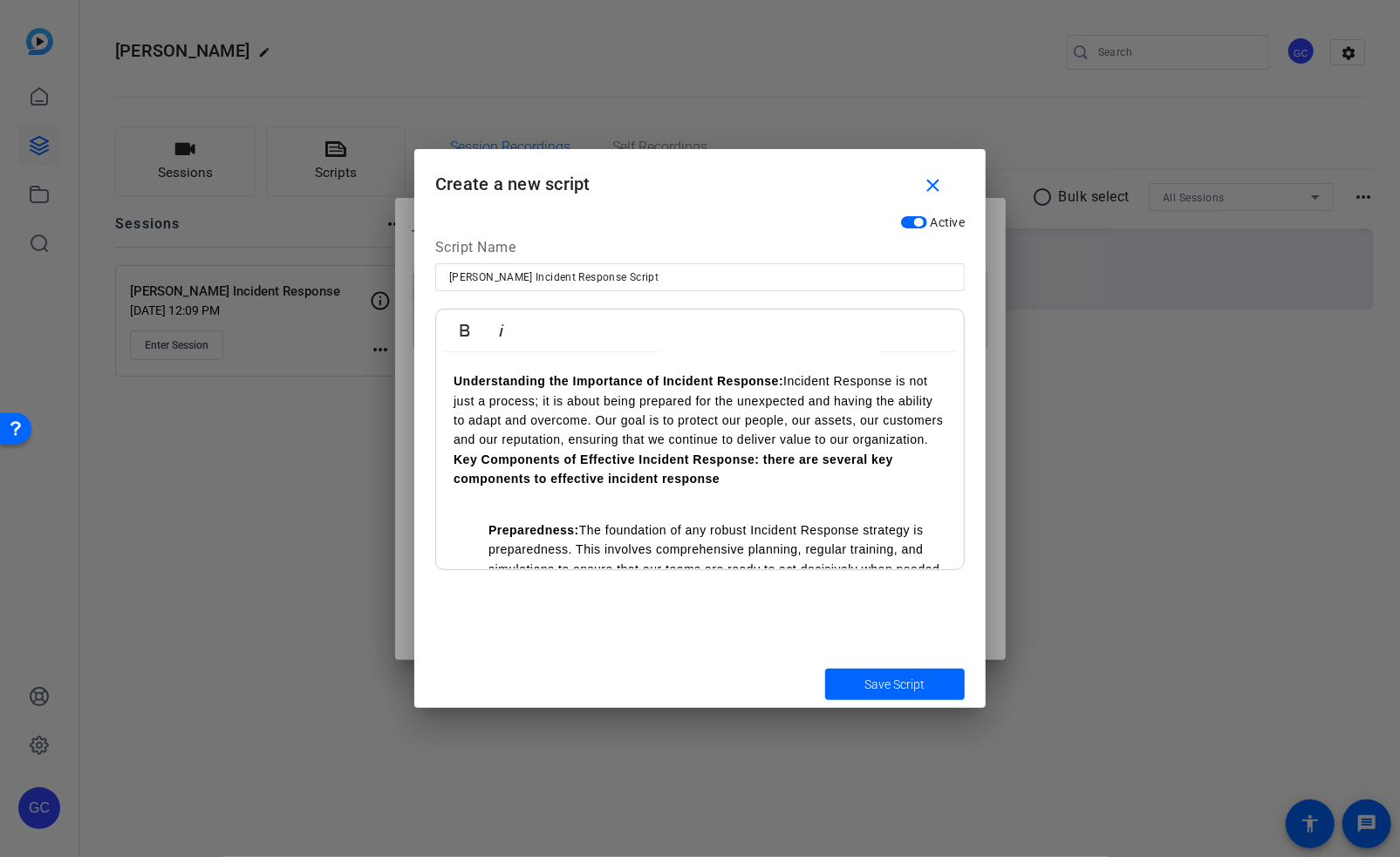
click at [675, 450] on p "Understanding the Importance of Incident Response: Incident Response is not jus…" at bounding box center [700, 410] width 493 height 78
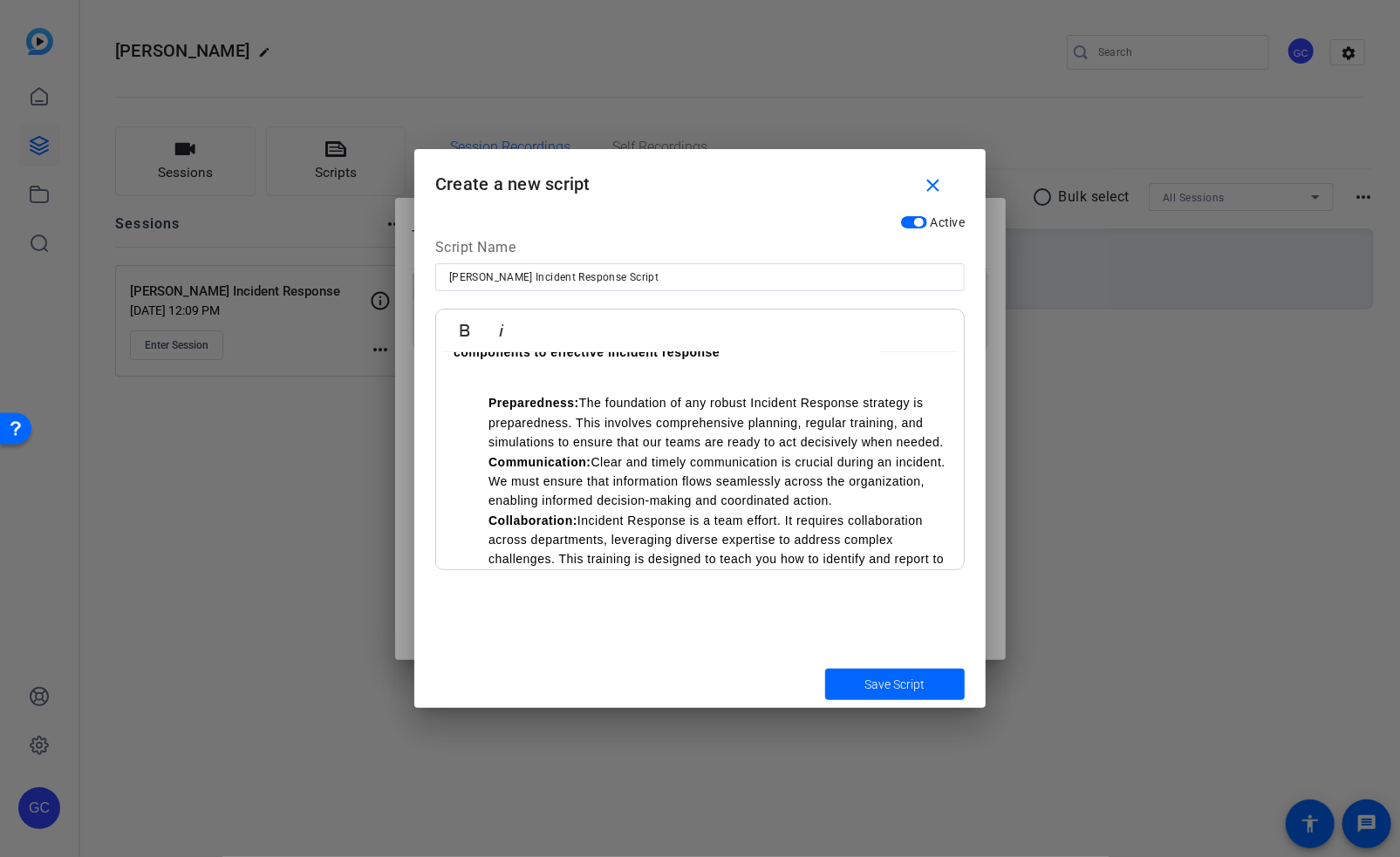
scroll to position [295, 0]
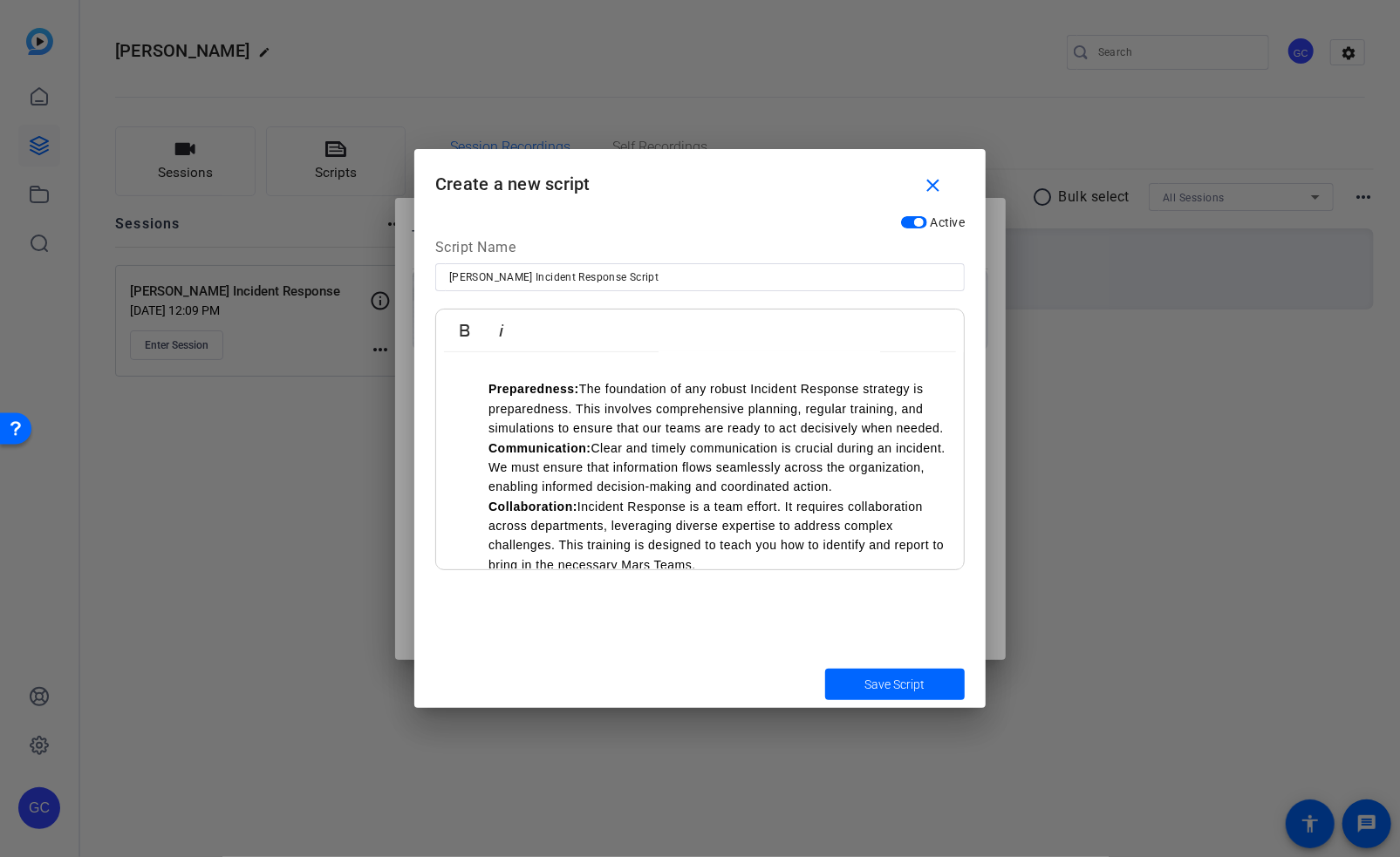
click at [583, 406] on div "Title: Enhancing Our Incident Response Capabilities ​ Introduction: <Andrew to …" at bounding box center [700, 507] width 527 height 900
click at [580, 368] on p at bounding box center [700, 357] width 493 height 19
click at [576, 437] on li "Preparedness: The foundation of any robust Incident Response strategy is prepar…" at bounding box center [717, 408] width 458 height 59
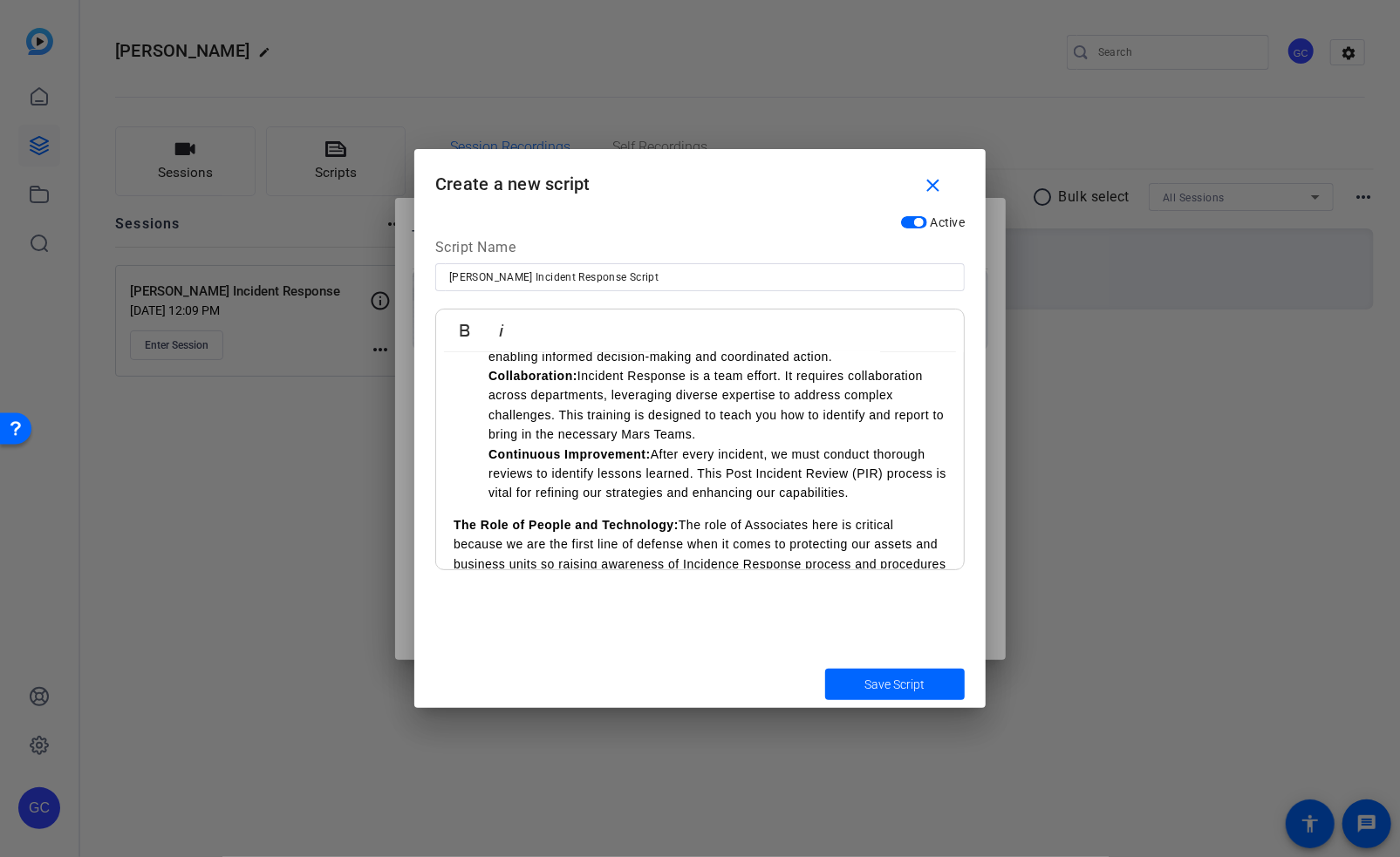
scroll to position [443, 0]
click at [921, 368] on li "Communication: Clear and timely communication is crucial during an incident. We…" at bounding box center [717, 339] width 458 height 59
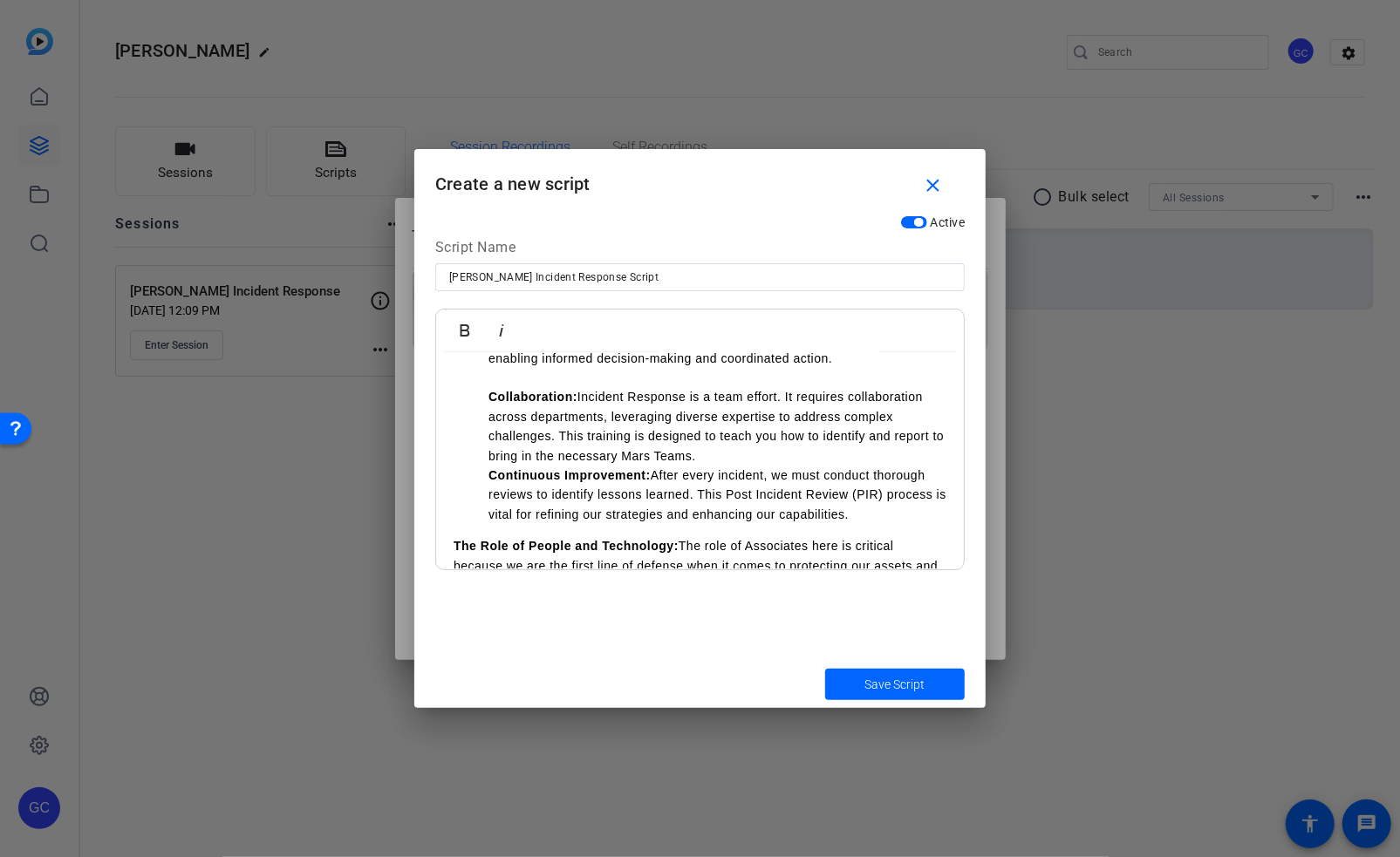
click at [787, 466] on li "Collaboration: Incident Response is a team effort. It requires collaboration ac…" at bounding box center [717, 426] width 458 height 78
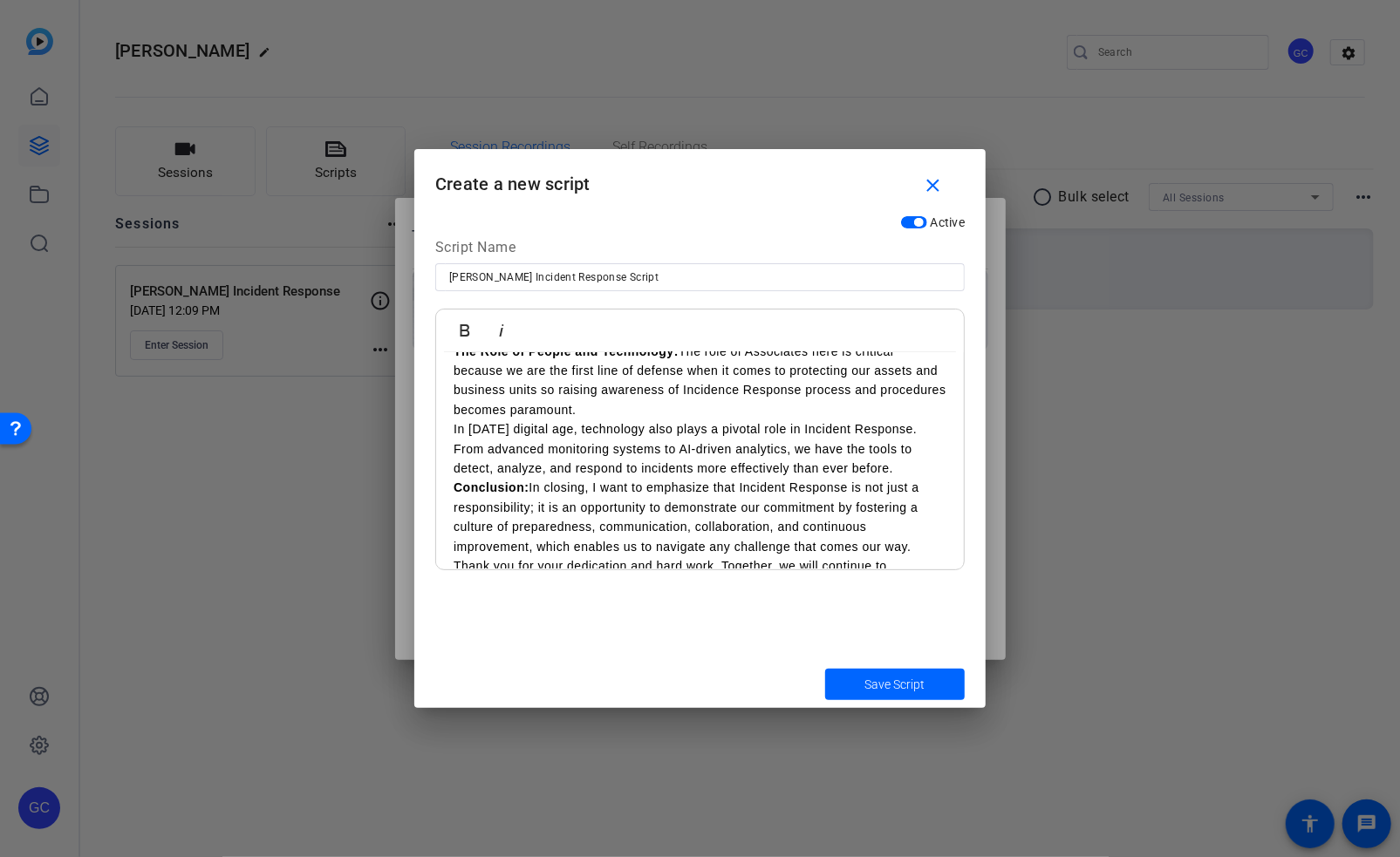
scroll to position [677, 0]
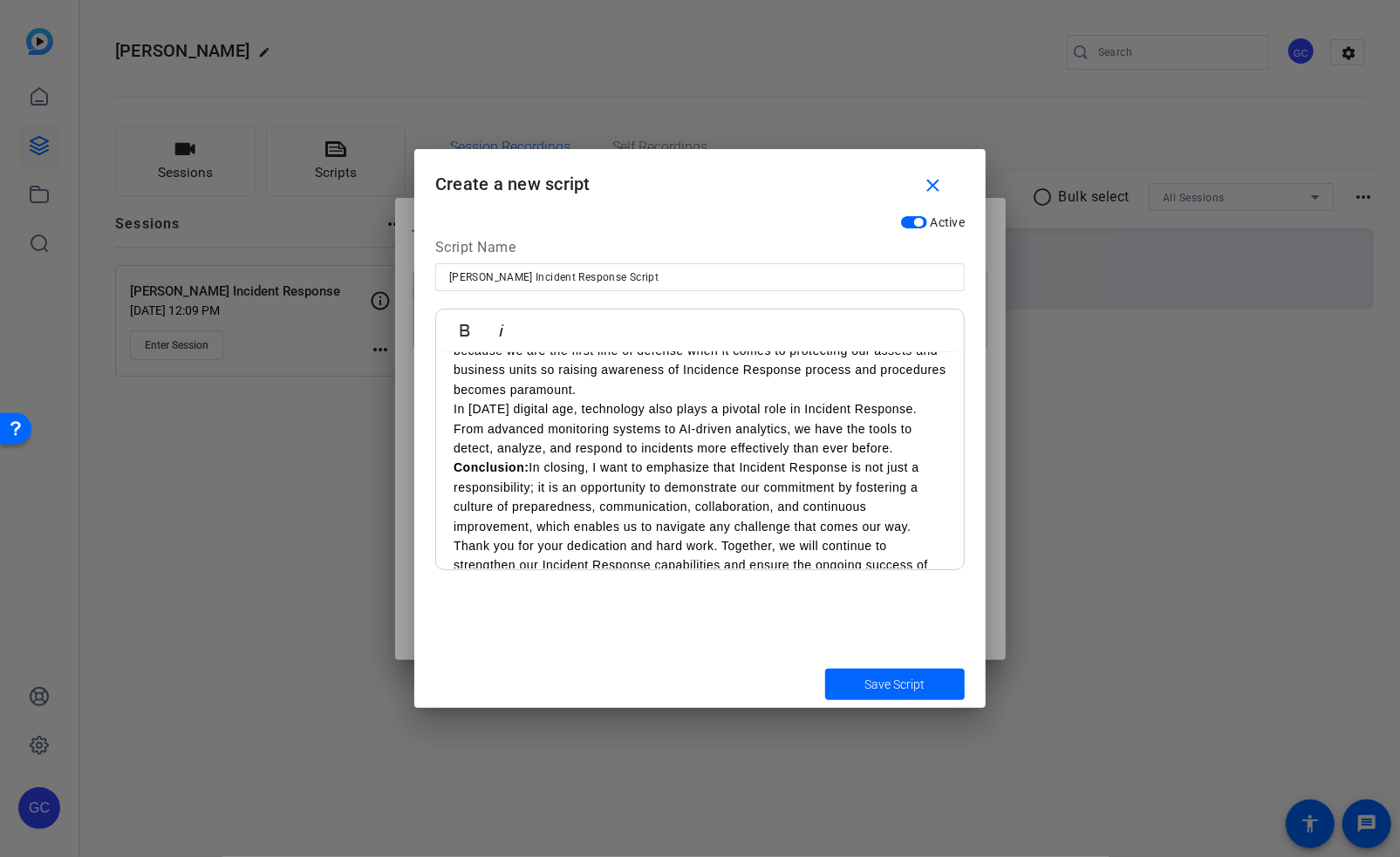
click at [736, 401] on p "The Role of People and Technology: The role of Associates here is critical beca…" at bounding box center [700, 361] width 493 height 78
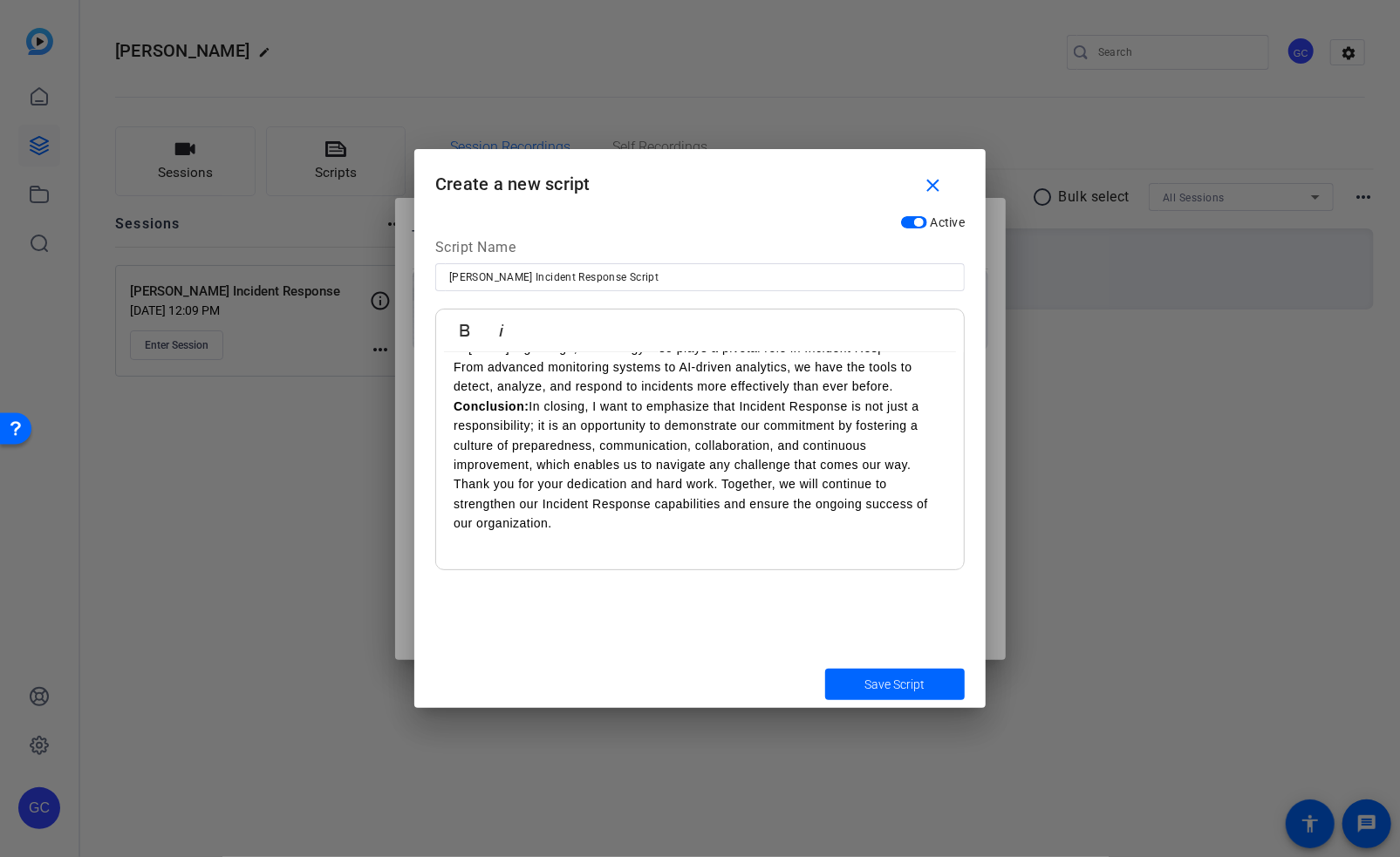
scroll to position [813, 0]
click at [925, 474] on p "Conclusion: In closing, I want to emphasize that Incident Response is not just …" at bounding box center [700, 436] width 493 height 78
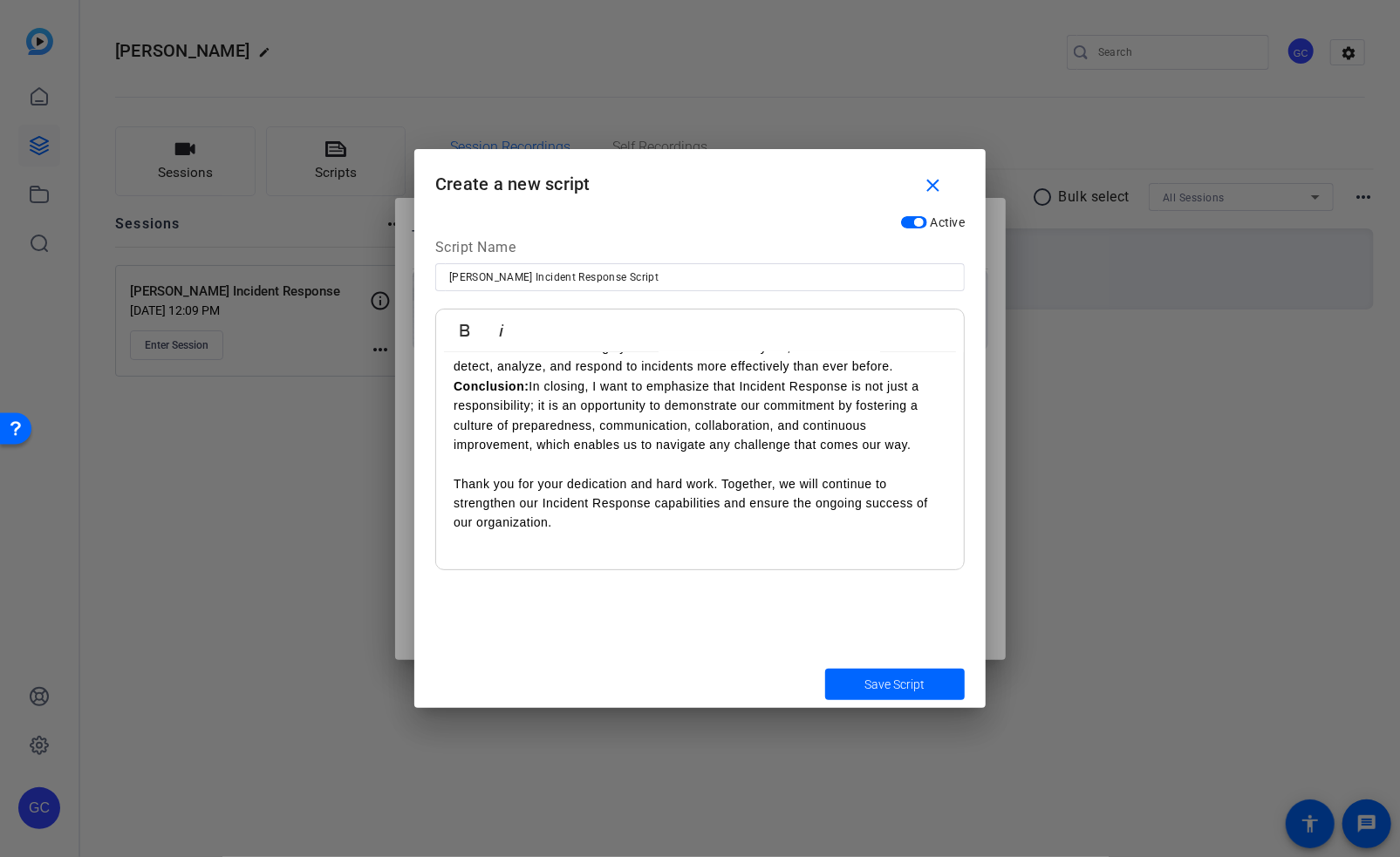
scroll to position [837, 0]
click at [883, 695] on span "submit" at bounding box center [895, 684] width 140 height 42
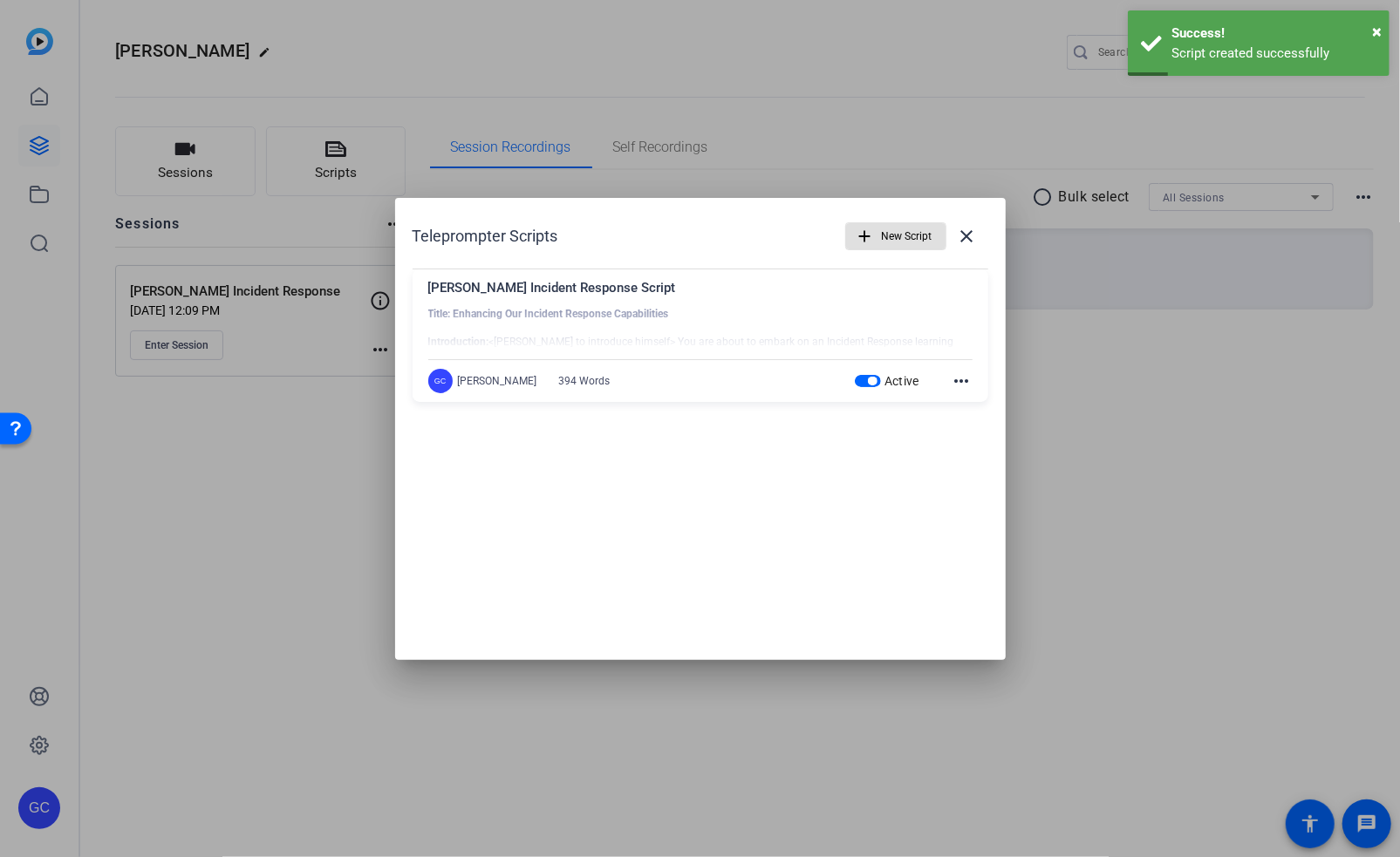
click at [958, 380] on mat-icon "more_horiz" at bounding box center [962, 381] width 21 height 21
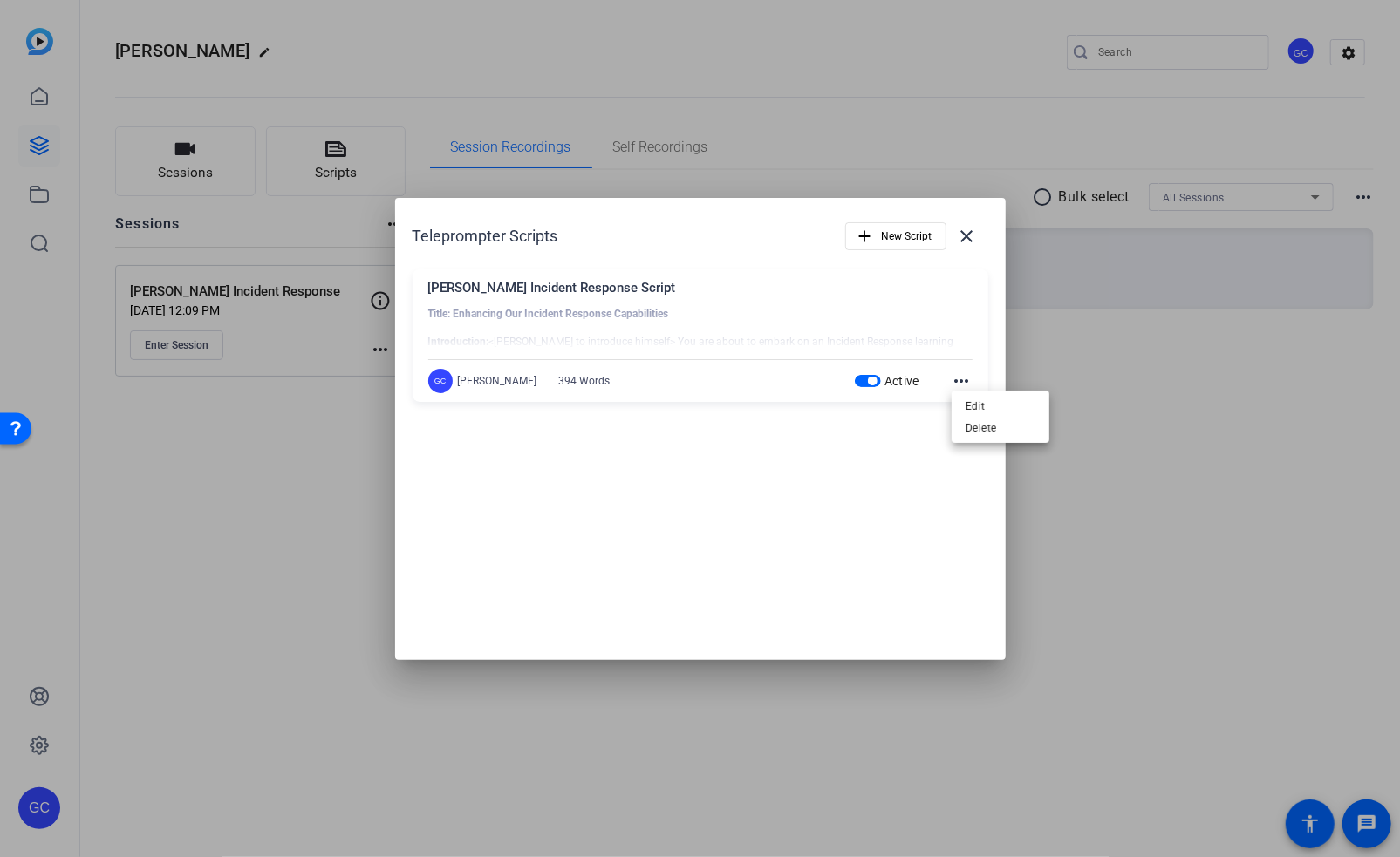
click at [859, 488] on div at bounding box center [700, 428] width 1400 height 857
click at [975, 227] on mat-icon "close" at bounding box center [968, 236] width 21 height 21
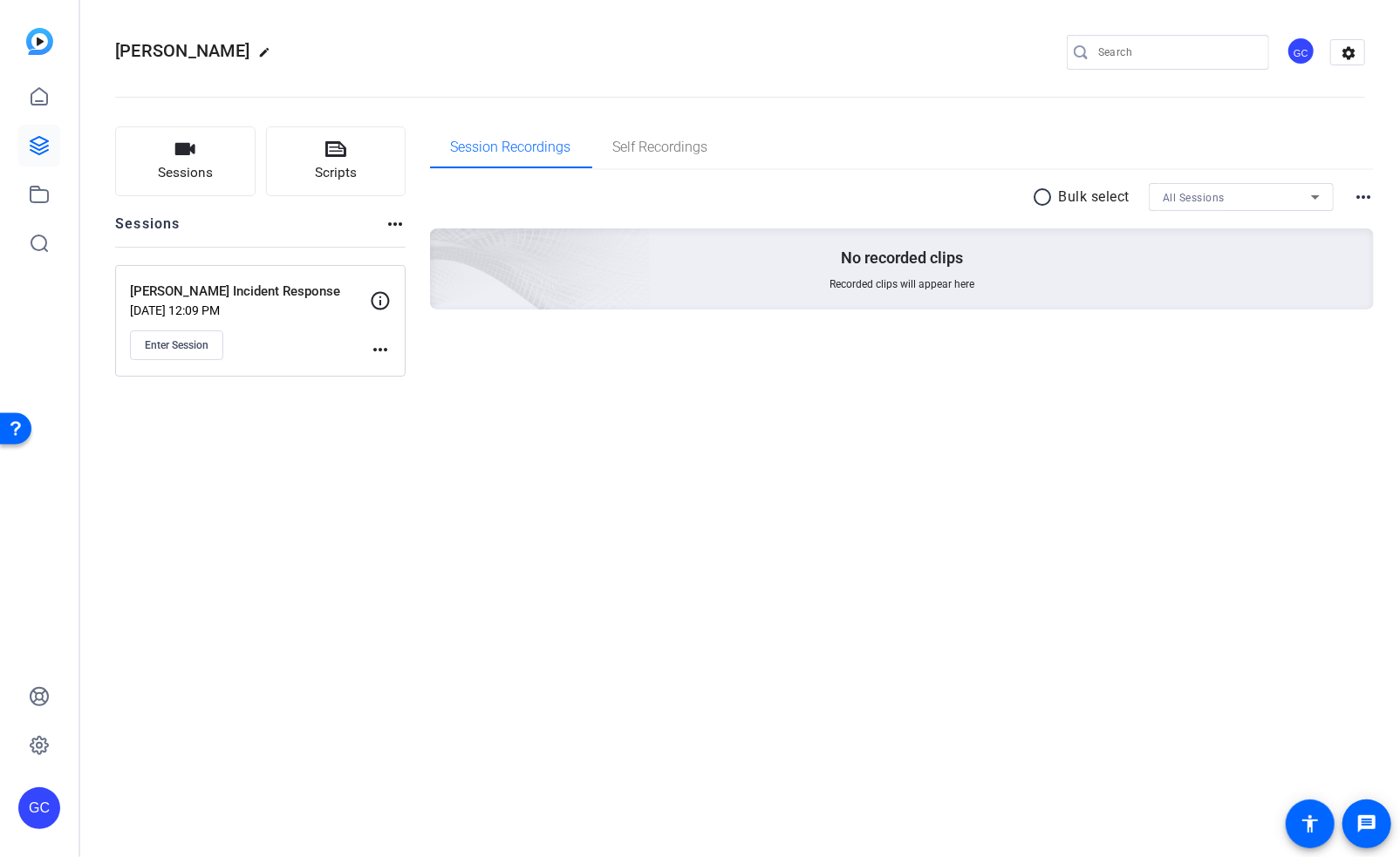
click at [278, 305] on p "Sep 24, 2025 @ 12:09 PM" at bounding box center [251, 310] width 240 height 14
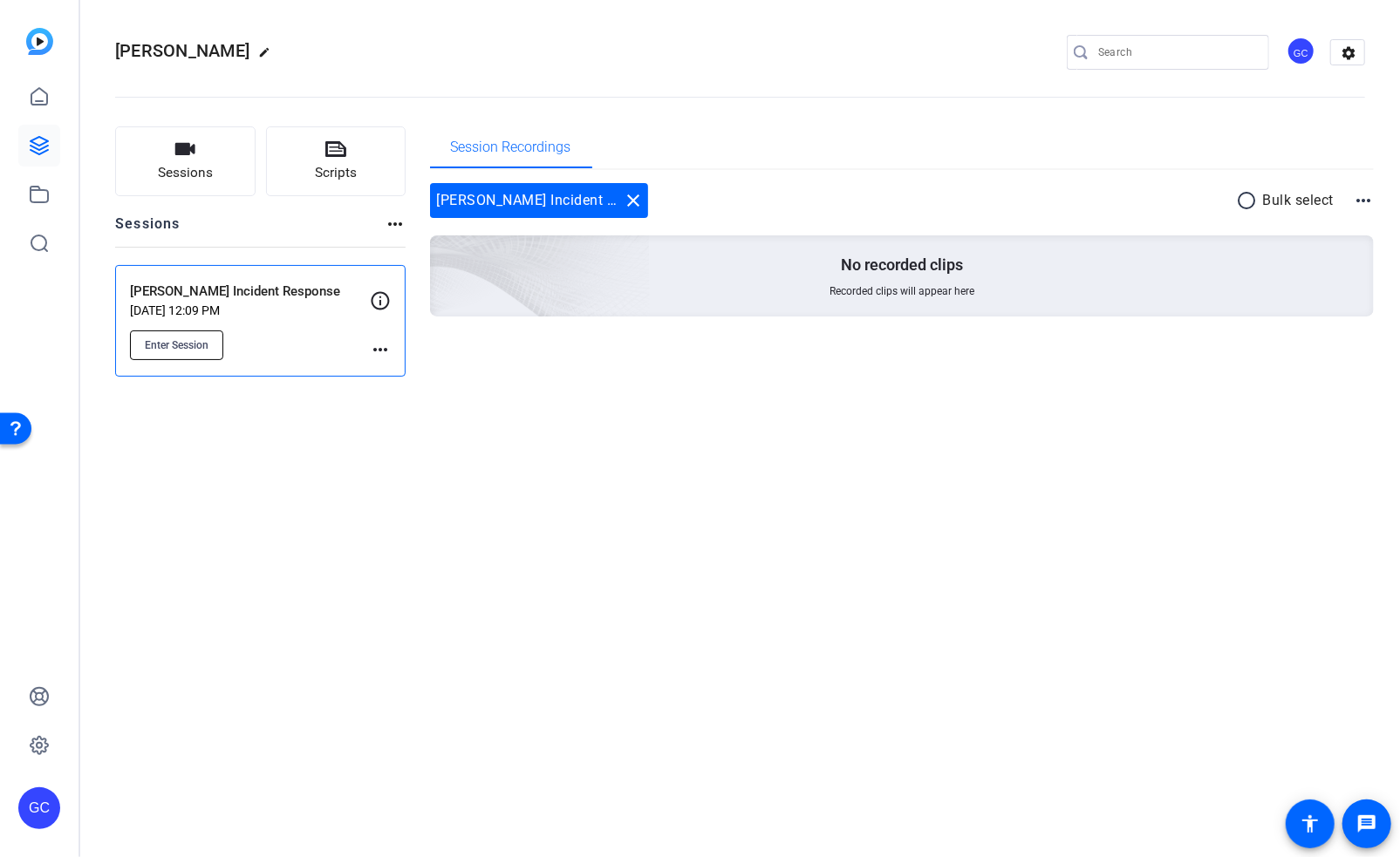
click at [186, 349] on span "Enter Session" at bounding box center [176, 345] width 63 height 14
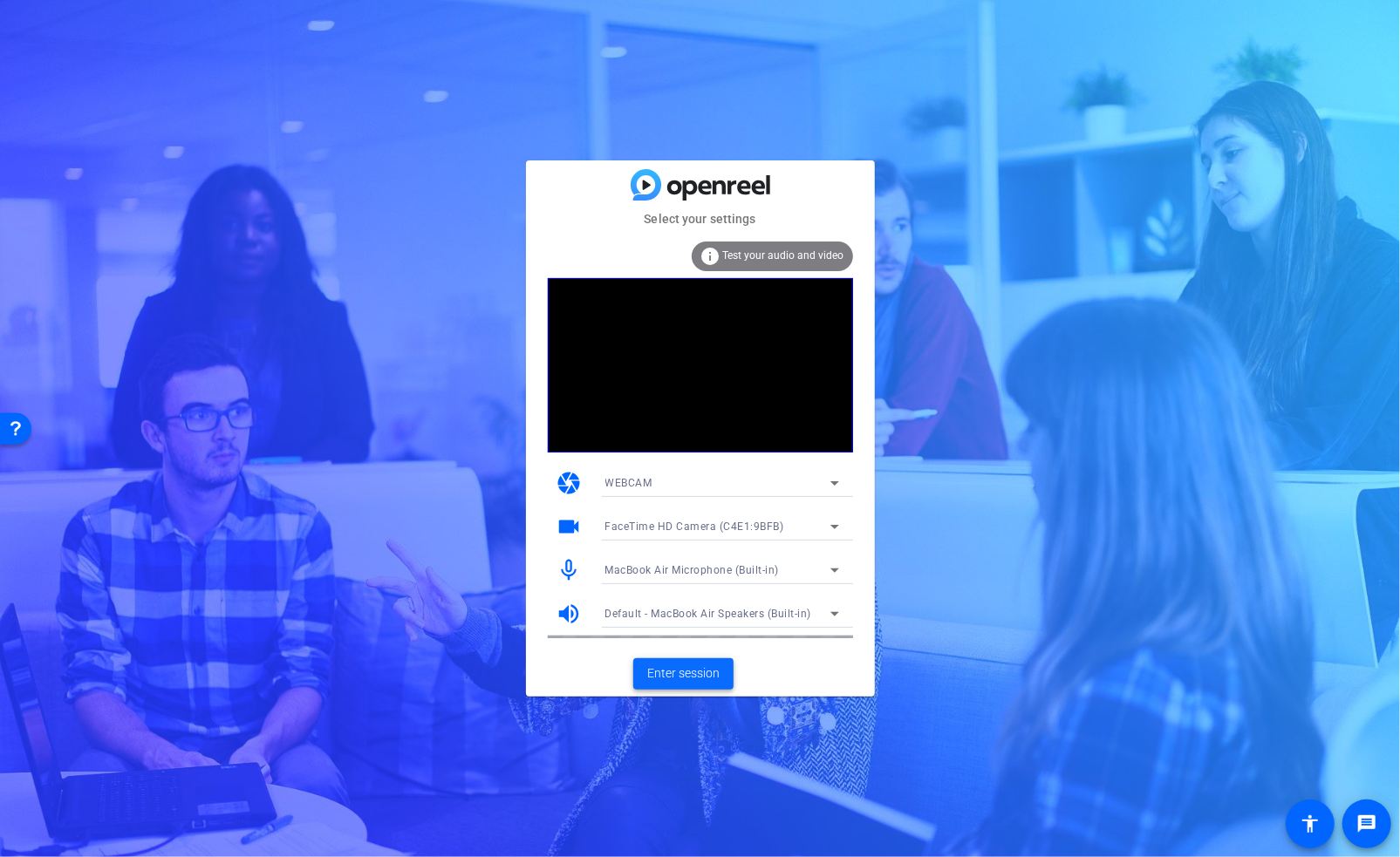
click at [693, 674] on span "Enter session" at bounding box center [683, 673] width 73 height 18
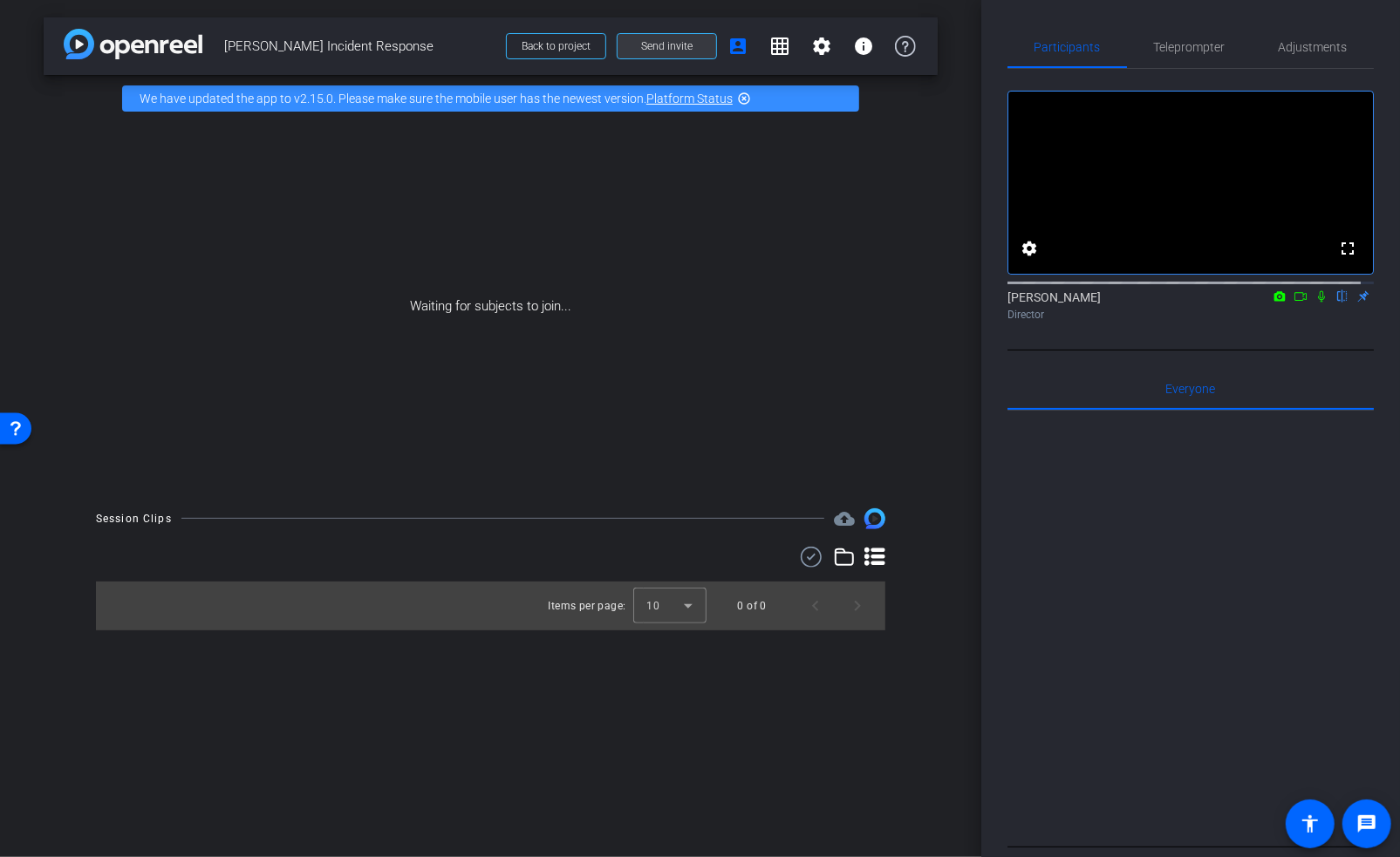
click at [661, 47] on span "Send invite" at bounding box center [666, 46] width 51 height 14
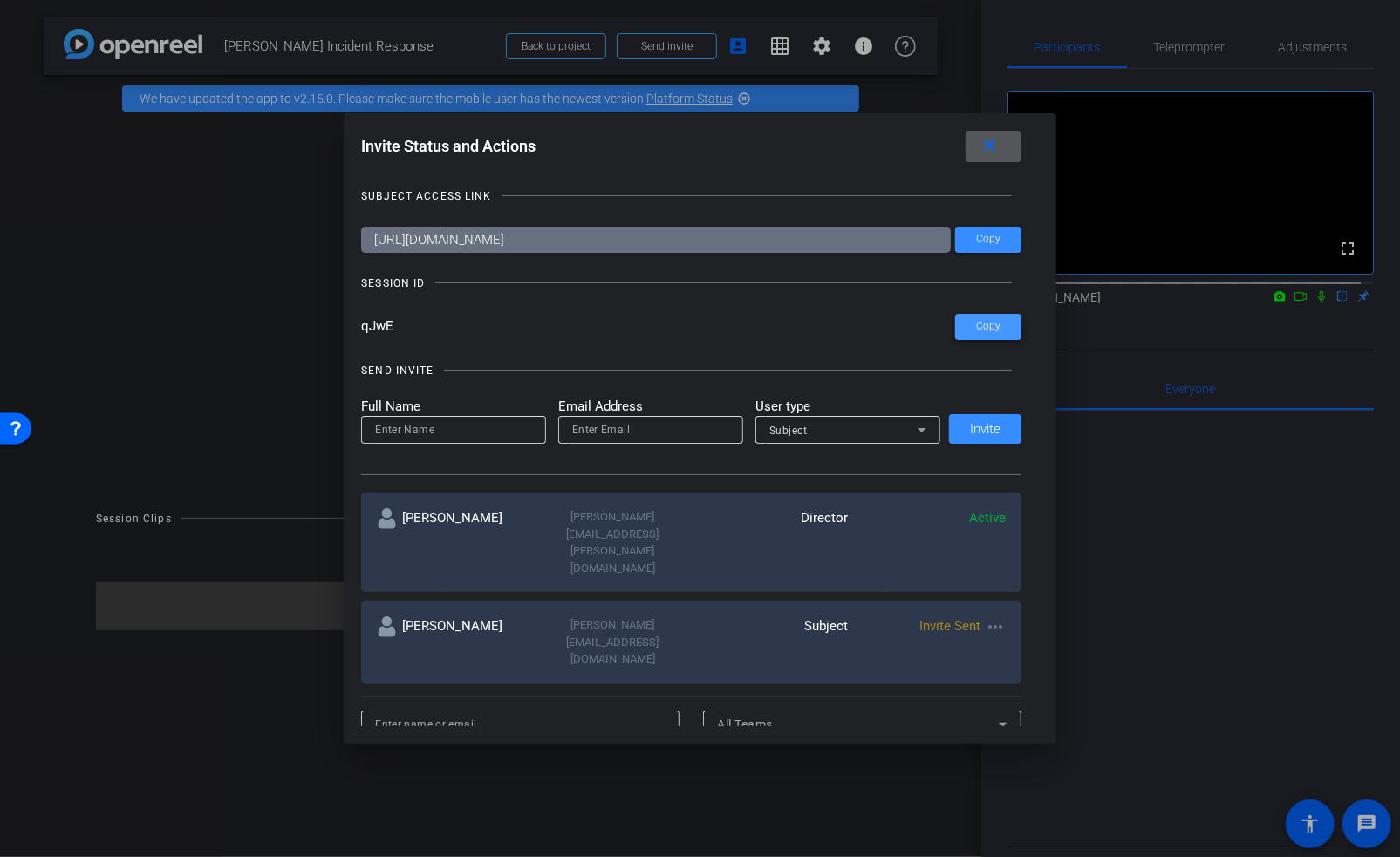
click at [984, 324] on span "Copy" at bounding box center [989, 327] width 25 height 13
click at [992, 231] on span at bounding box center [989, 240] width 66 height 42
click at [991, 146] on mat-icon "close" at bounding box center [990, 146] width 22 height 22
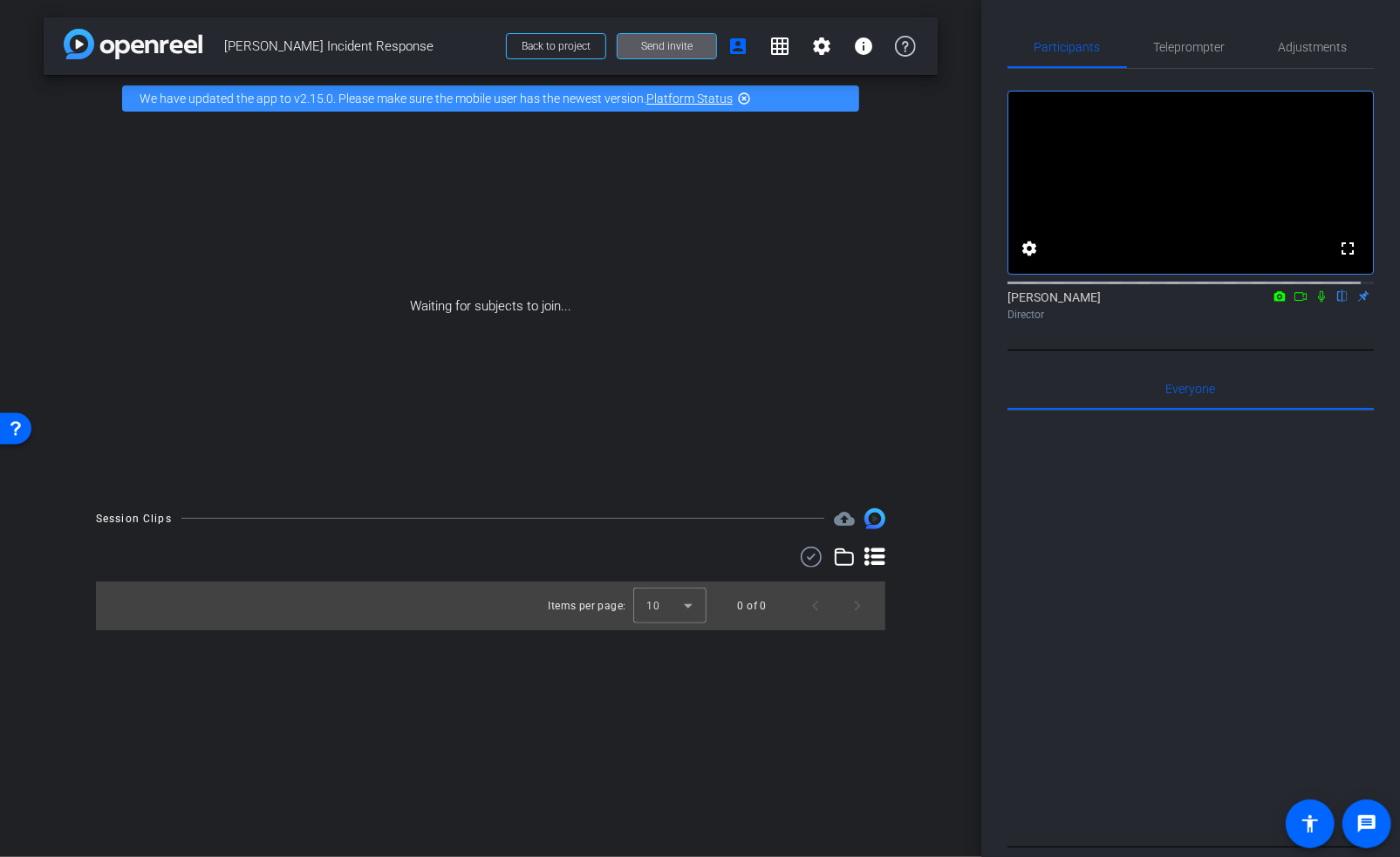
click at [1294, 302] on icon at bounding box center [1301, 296] width 14 height 12
click at [1340, 302] on icon at bounding box center [1342, 297] width 7 height 11
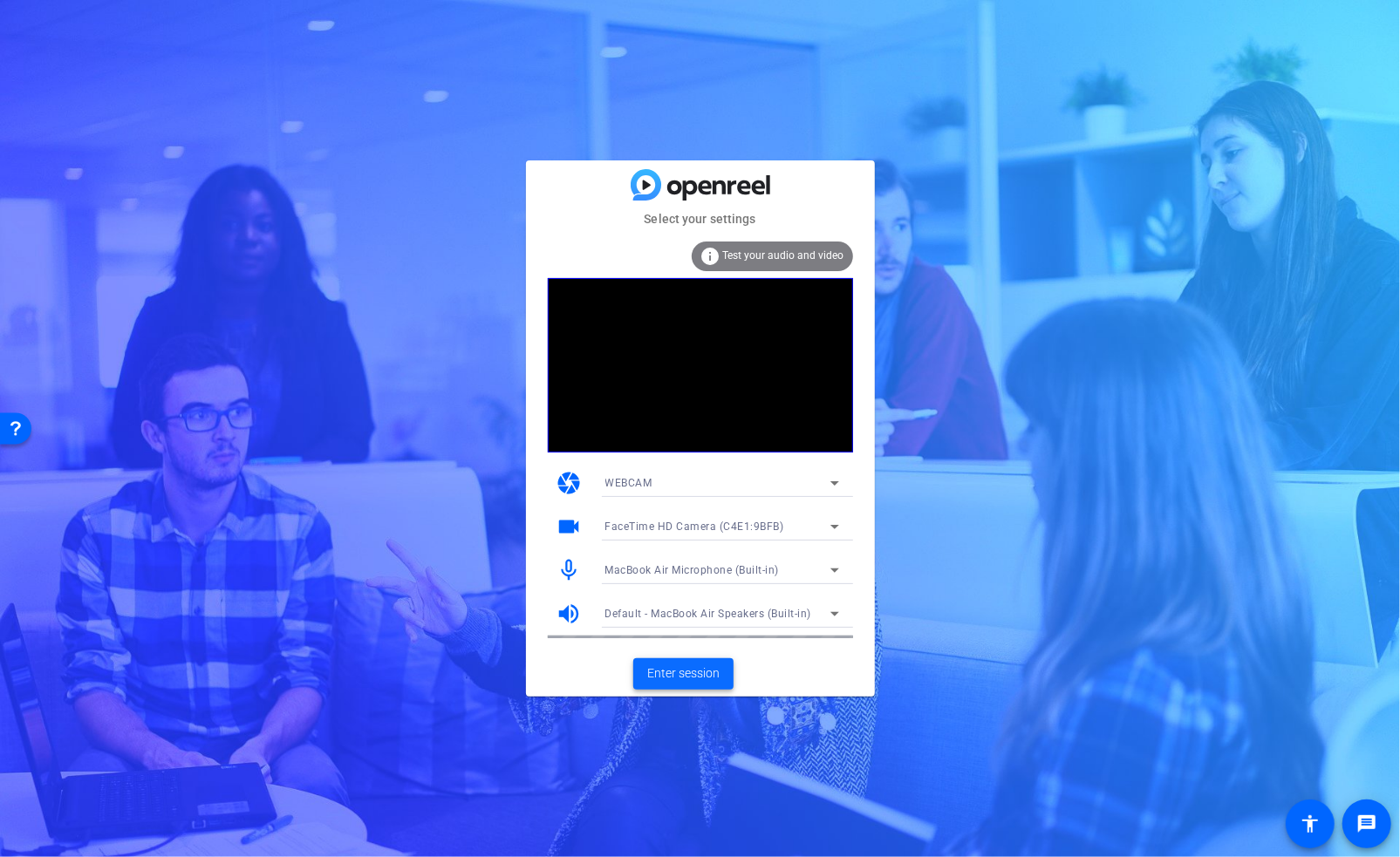
click at [680, 679] on span "Enter session" at bounding box center [683, 673] width 73 height 18
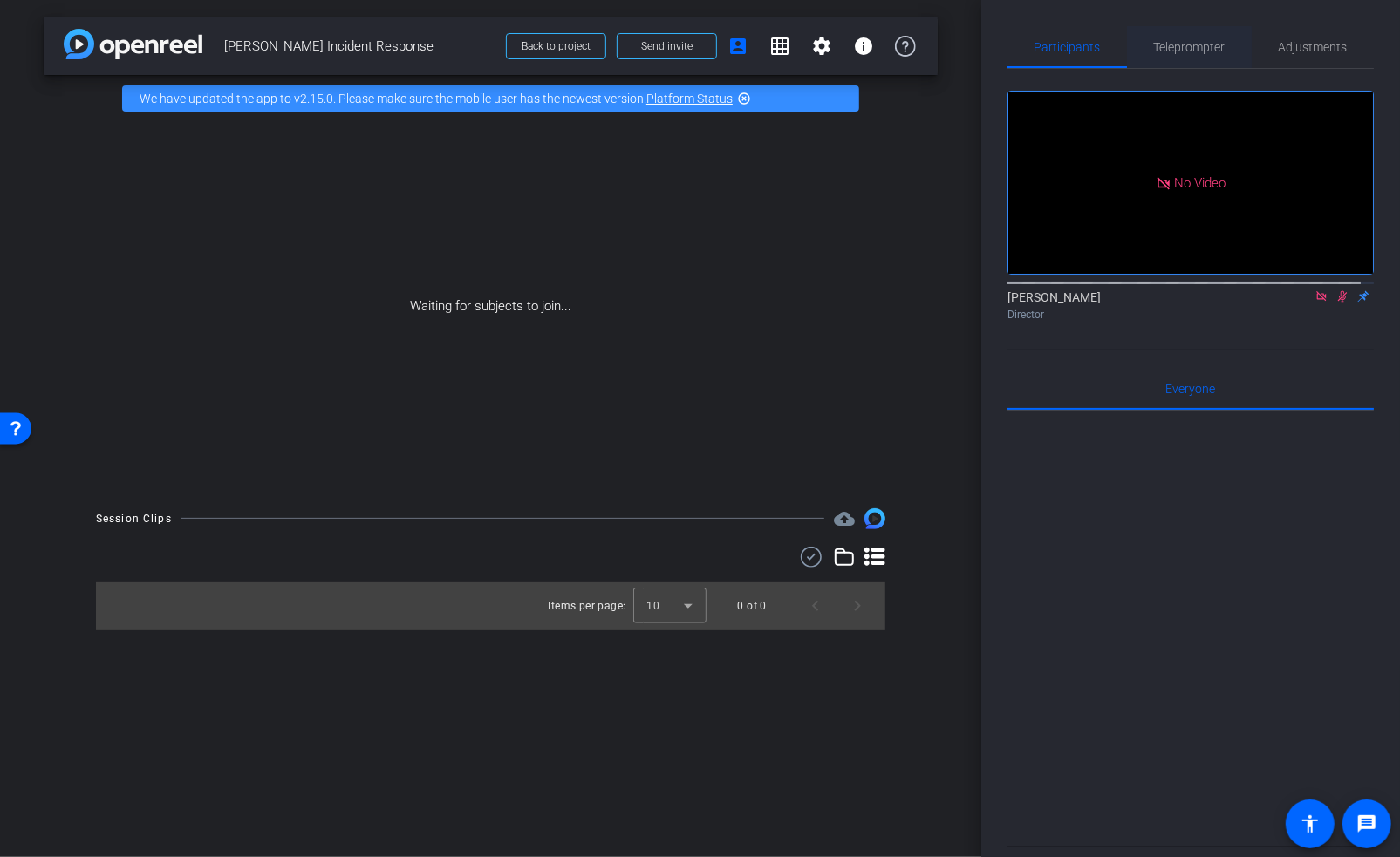
click at [1199, 56] on span "Teleprompter" at bounding box center [1190, 47] width 72 height 42
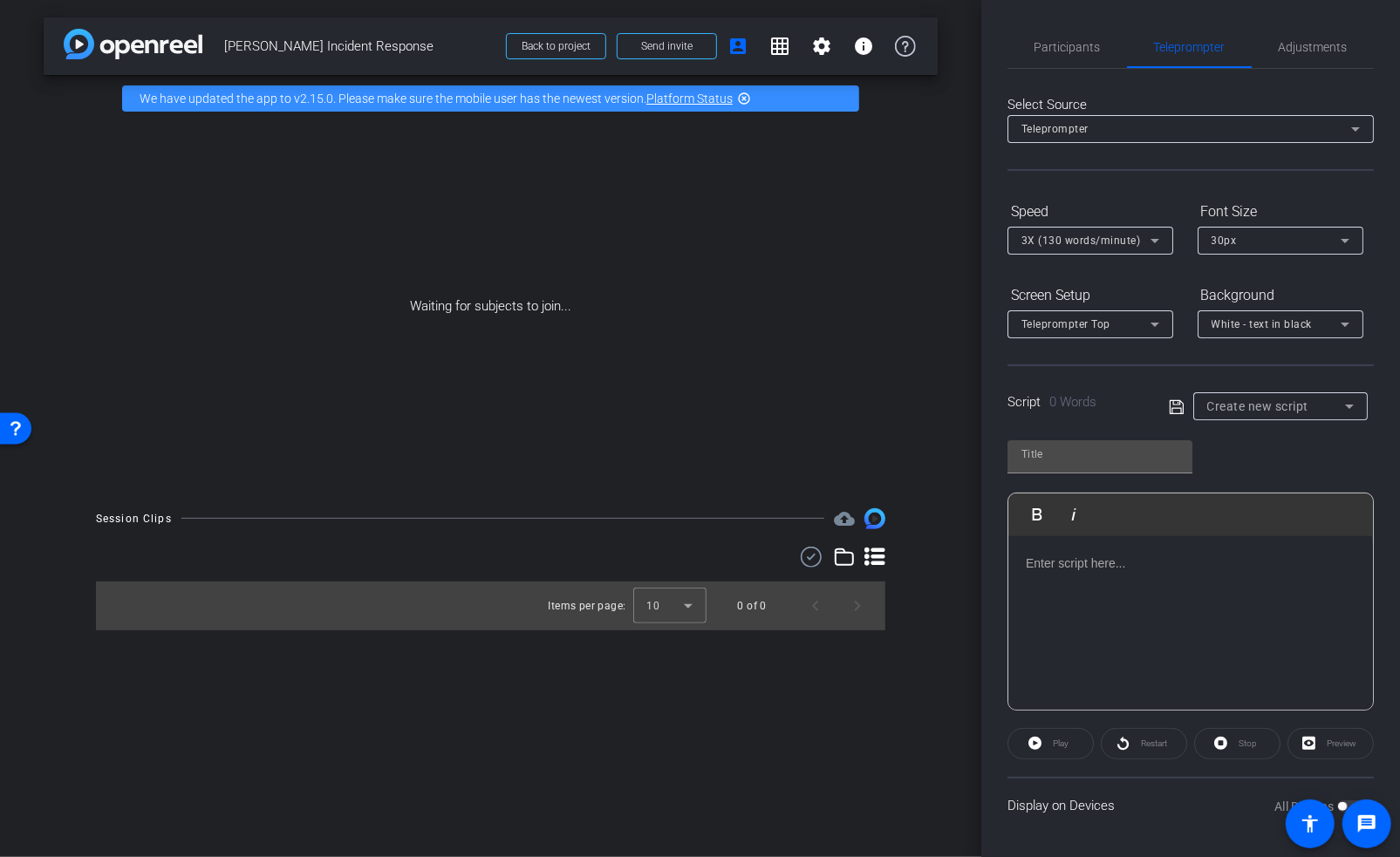
click at [1302, 407] on span "Create new script" at bounding box center [1258, 406] width 102 height 14
click at [1294, 465] on span "[PERSON_NAME] Incident Response Script" at bounding box center [1272, 469] width 141 height 21
type input "[PERSON_NAME] Incident Response Script"
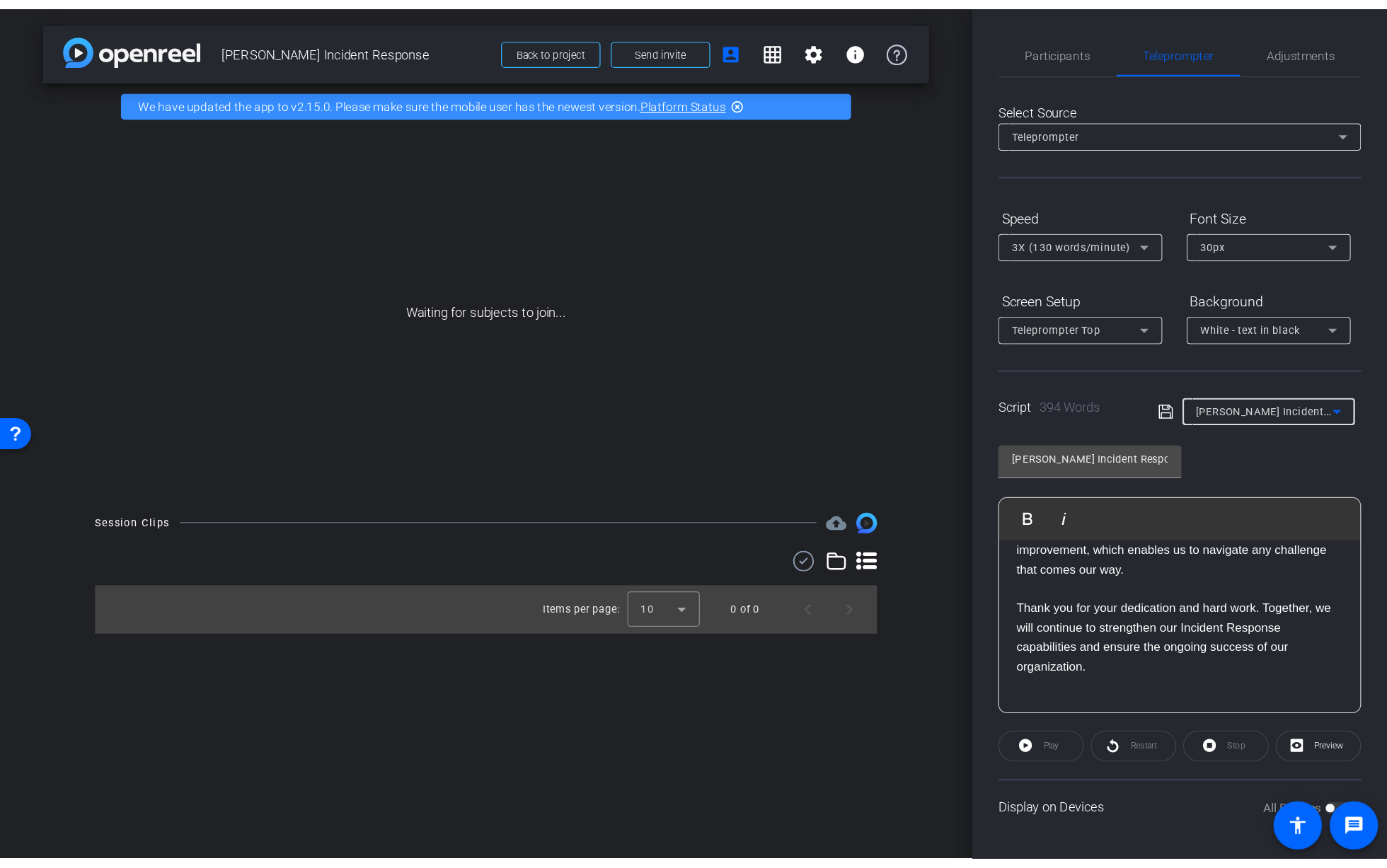
scroll to position [1, 0]
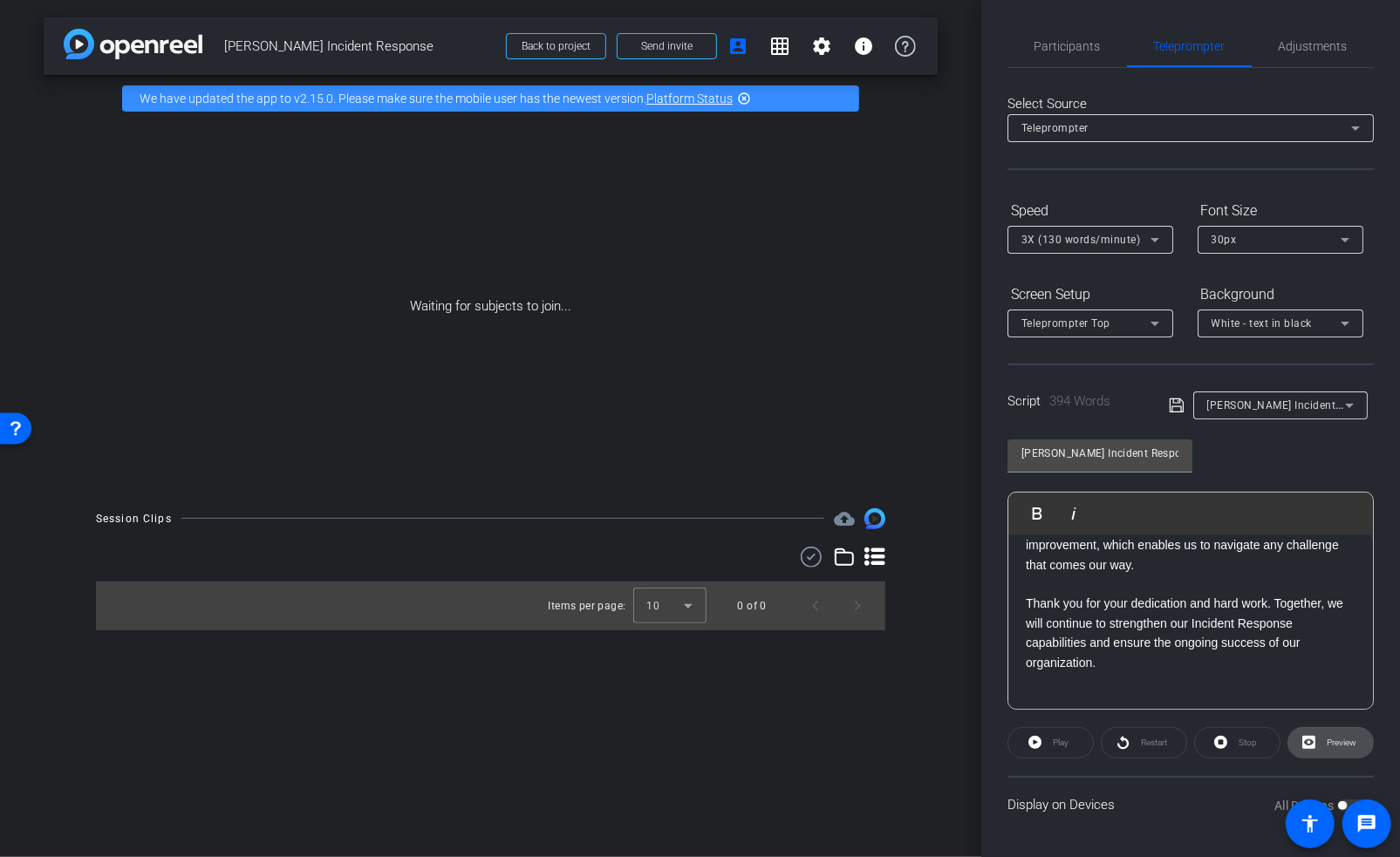
click at [1303, 740] on icon at bounding box center [1309, 743] width 13 height 13
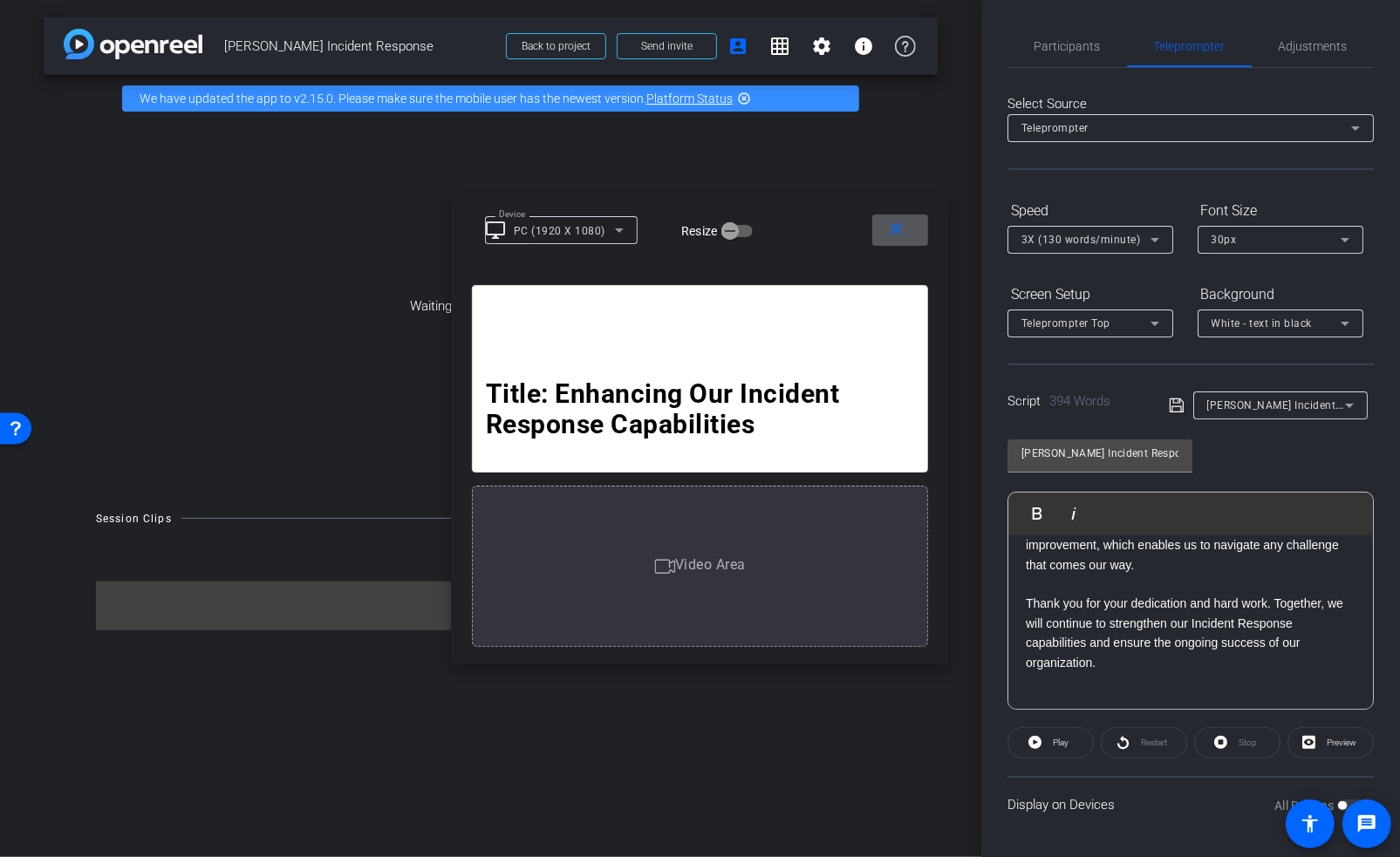
click at [900, 223] on mat-icon "close" at bounding box center [897, 230] width 22 height 22
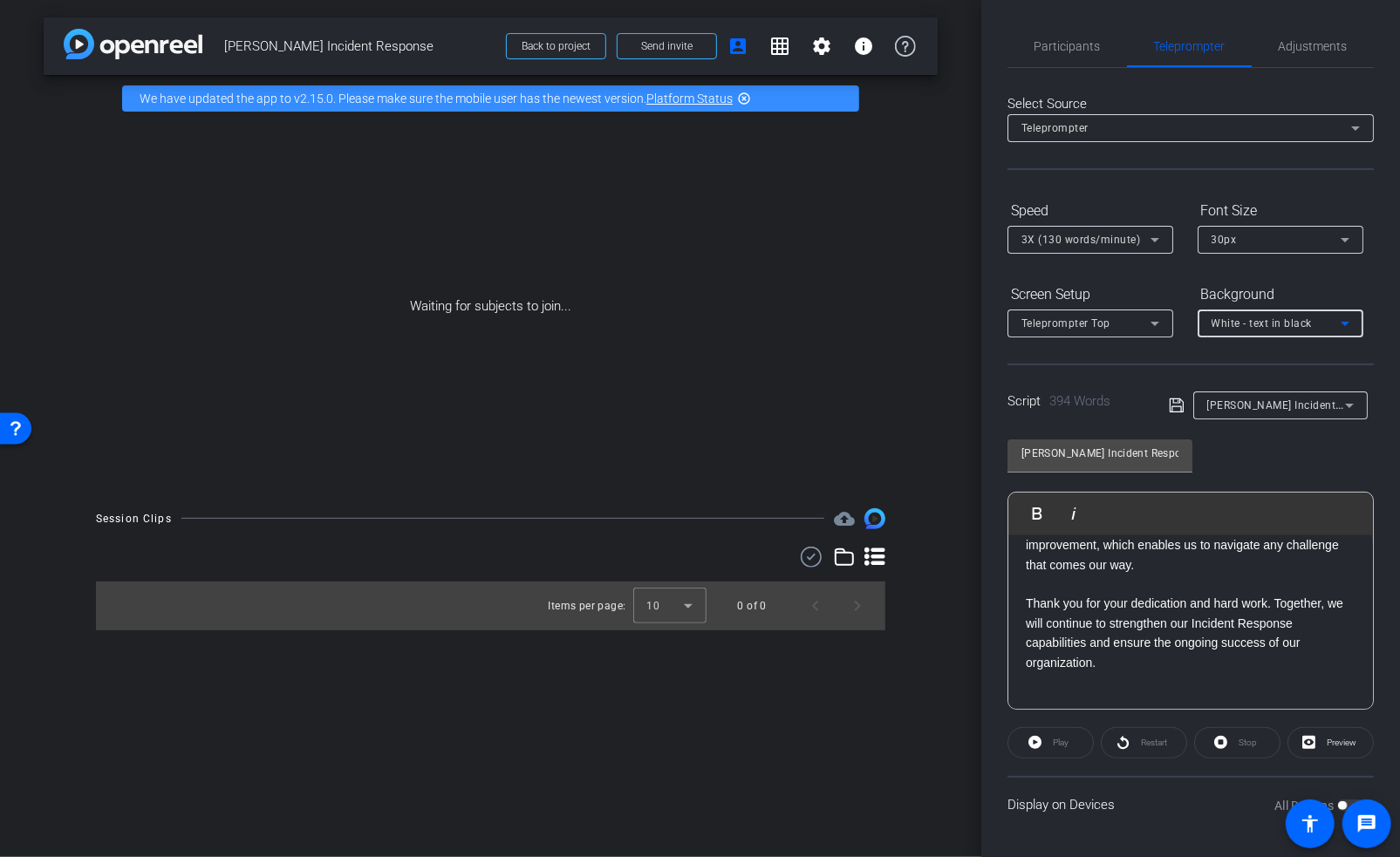
click at [1212, 320] on span "White - text in black" at bounding box center [1262, 323] width 101 height 12
click at [1223, 385] on div "Black - text in white" at bounding box center [1263, 390] width 103 height 21
click at [1162, 325] on icon at bounding box center [1155, 323] width 21 height 21
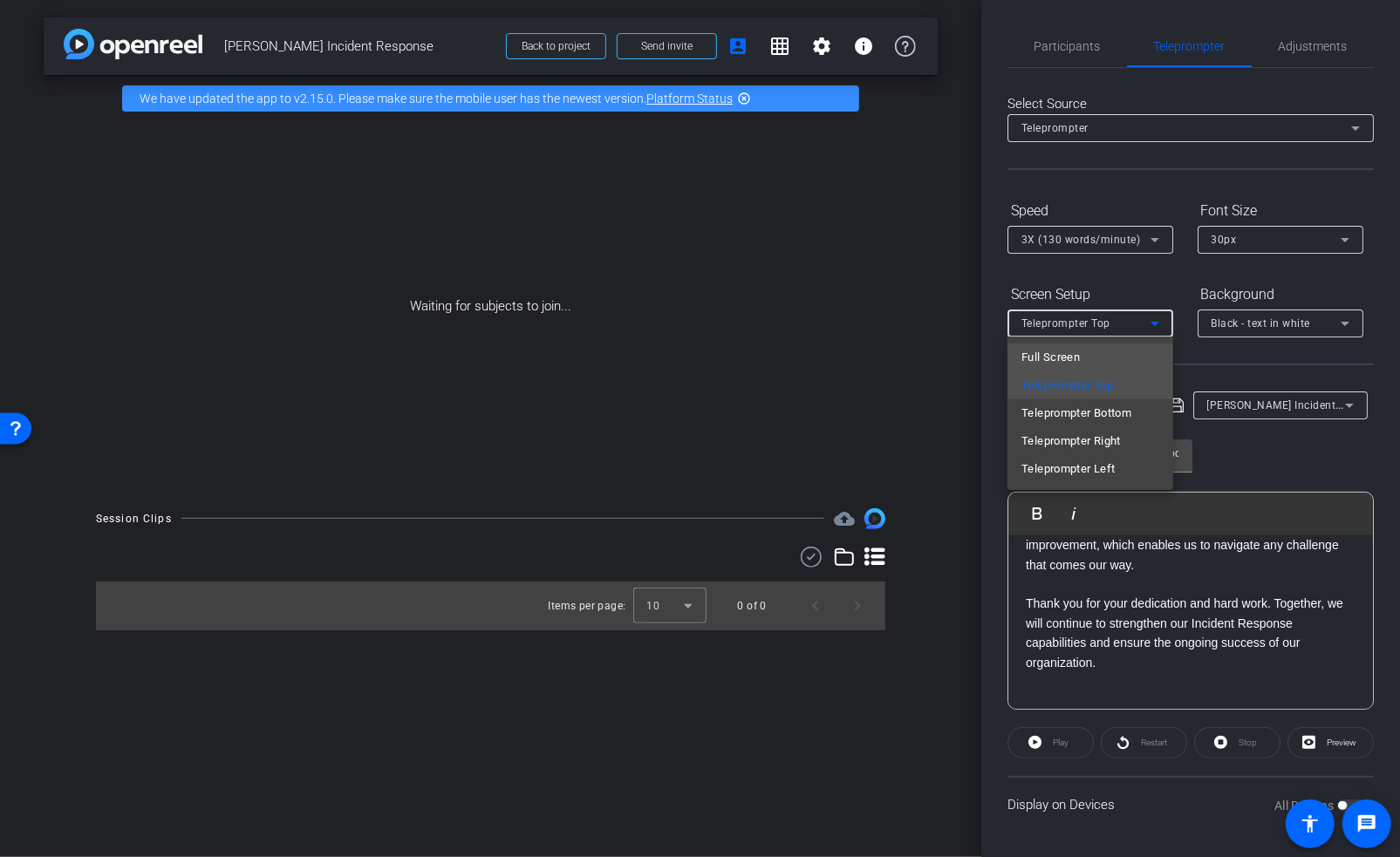
click at [1120, 362] on mat-option "Full Screen" at bounding box center [1090, 358] width 165 height 28
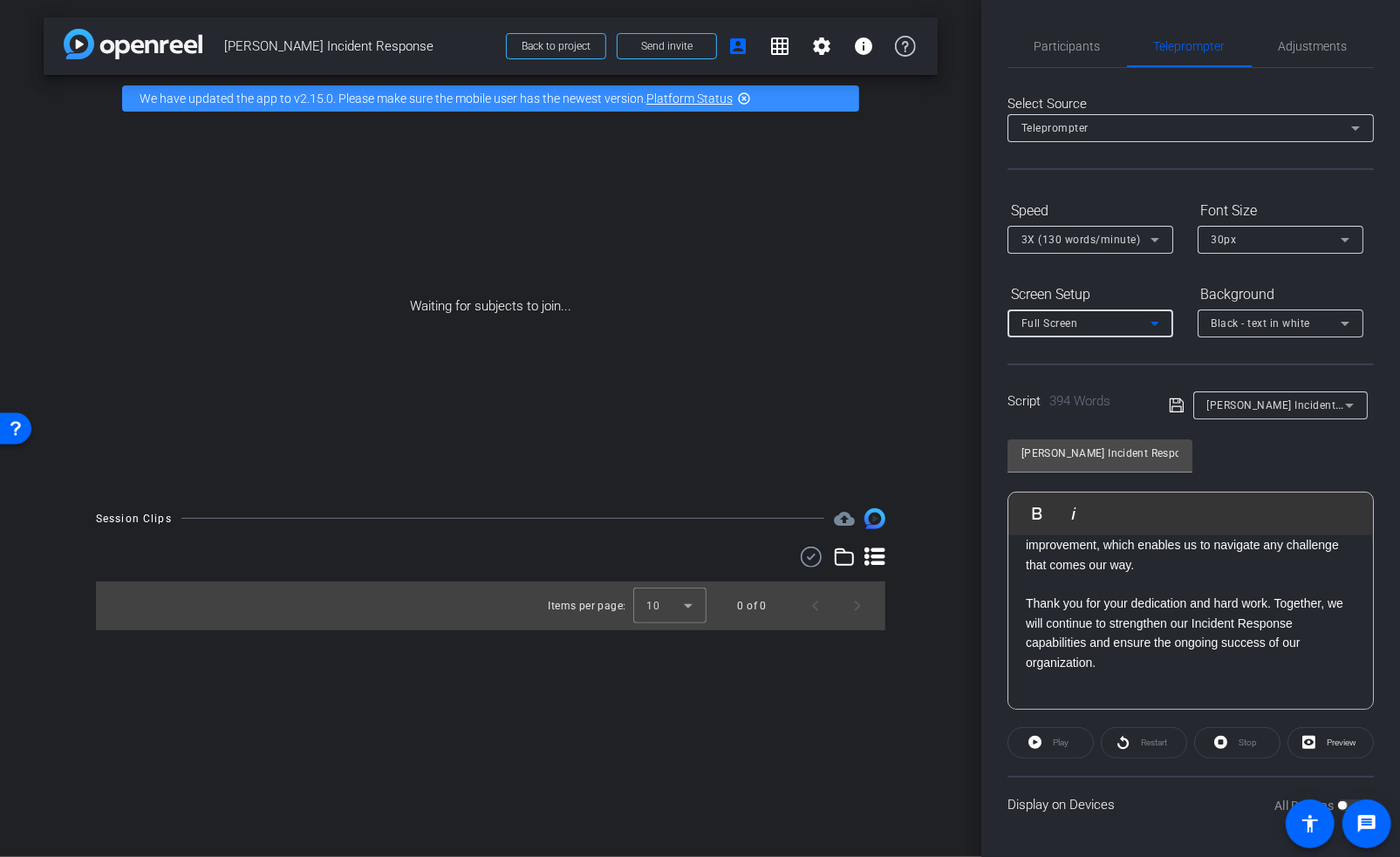
click at [1109, 242] on span "3X (130 words/minute)" at bounding box center [1081, 239] width 119 height 12
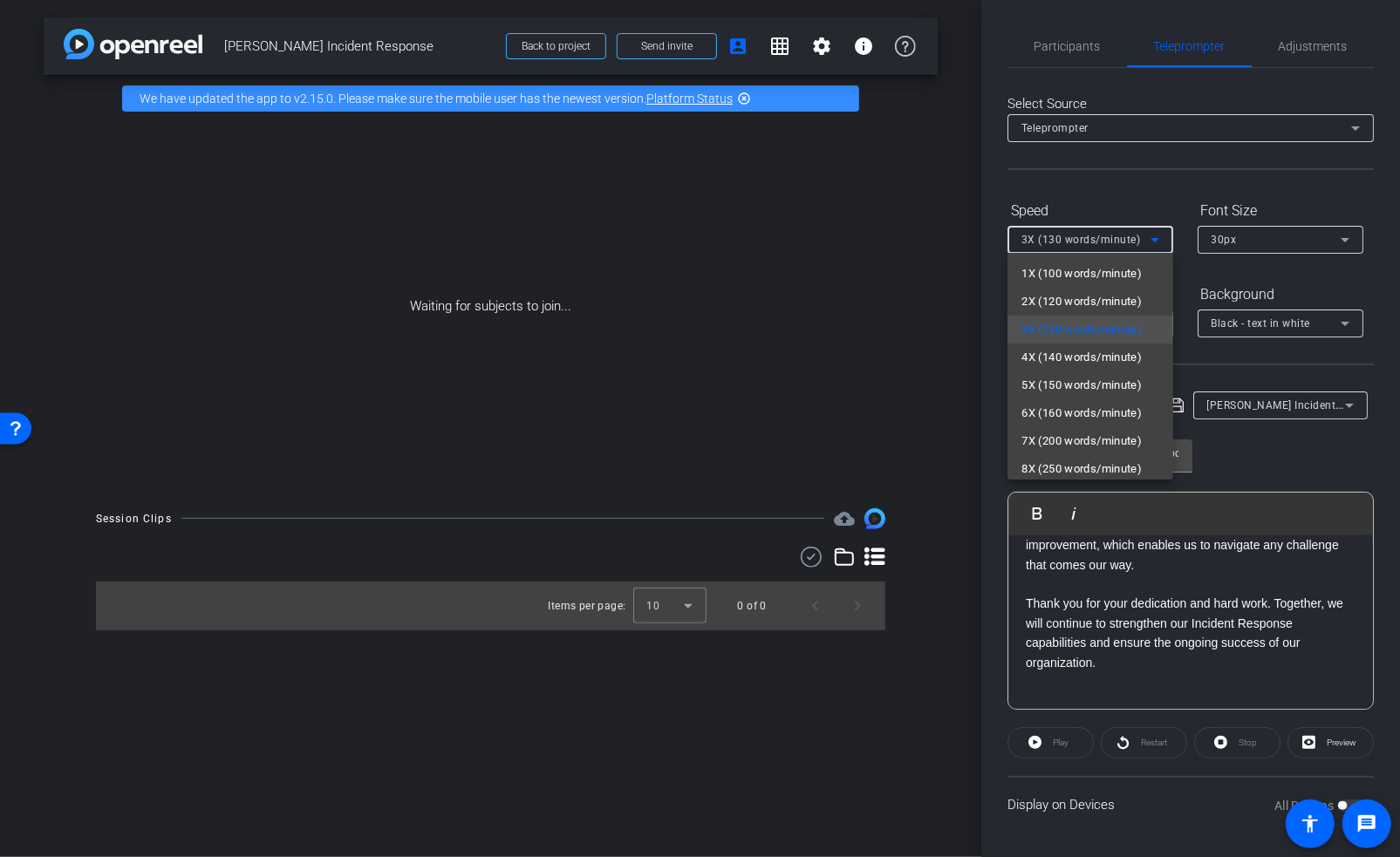
click at [1148, 186] on div at bounding box center [700, 428] width 1400 height 857
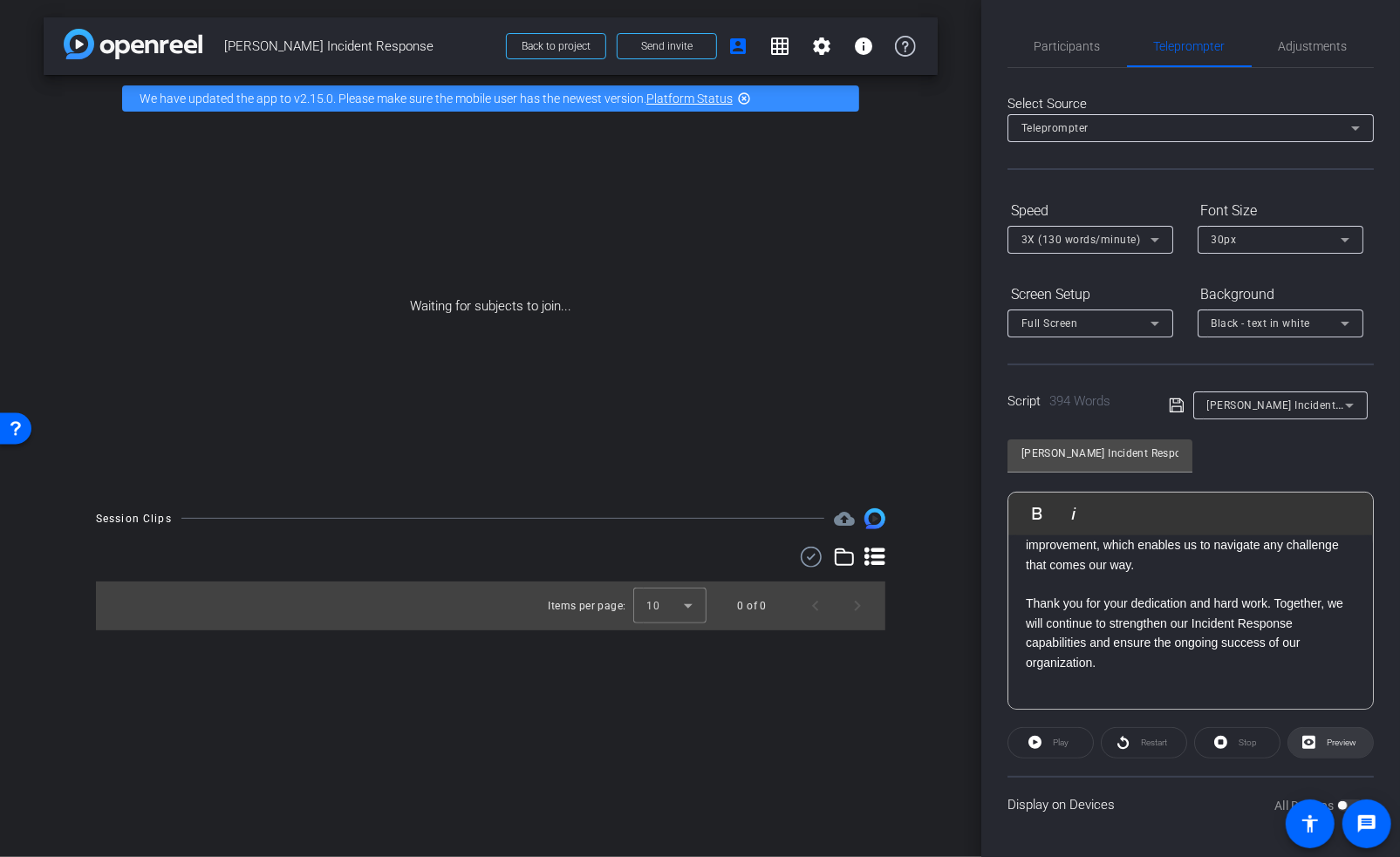
click at [1327, 746] on span "Preview" at bounding box center [1341, 743] width 29 height 9
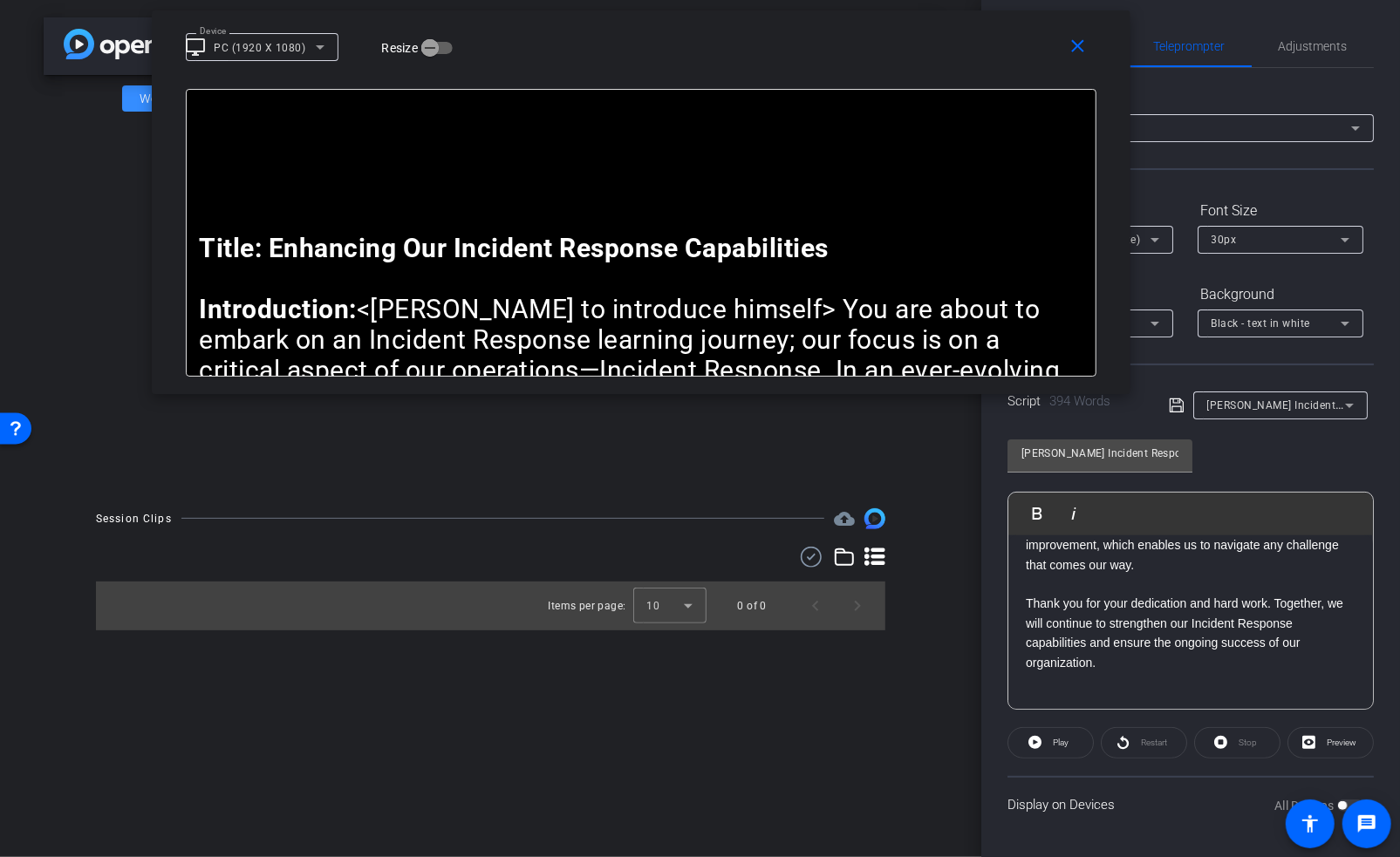
drag, startPoint x: 837, startPoint y: 283, endPoint x: 774, endPoint y: 57, distance: 234.6
click at [774, 53] on div "Device desktop_windows PC (1920 X 1080) Resize" at bounding box center [648, 46] width 924 height 30
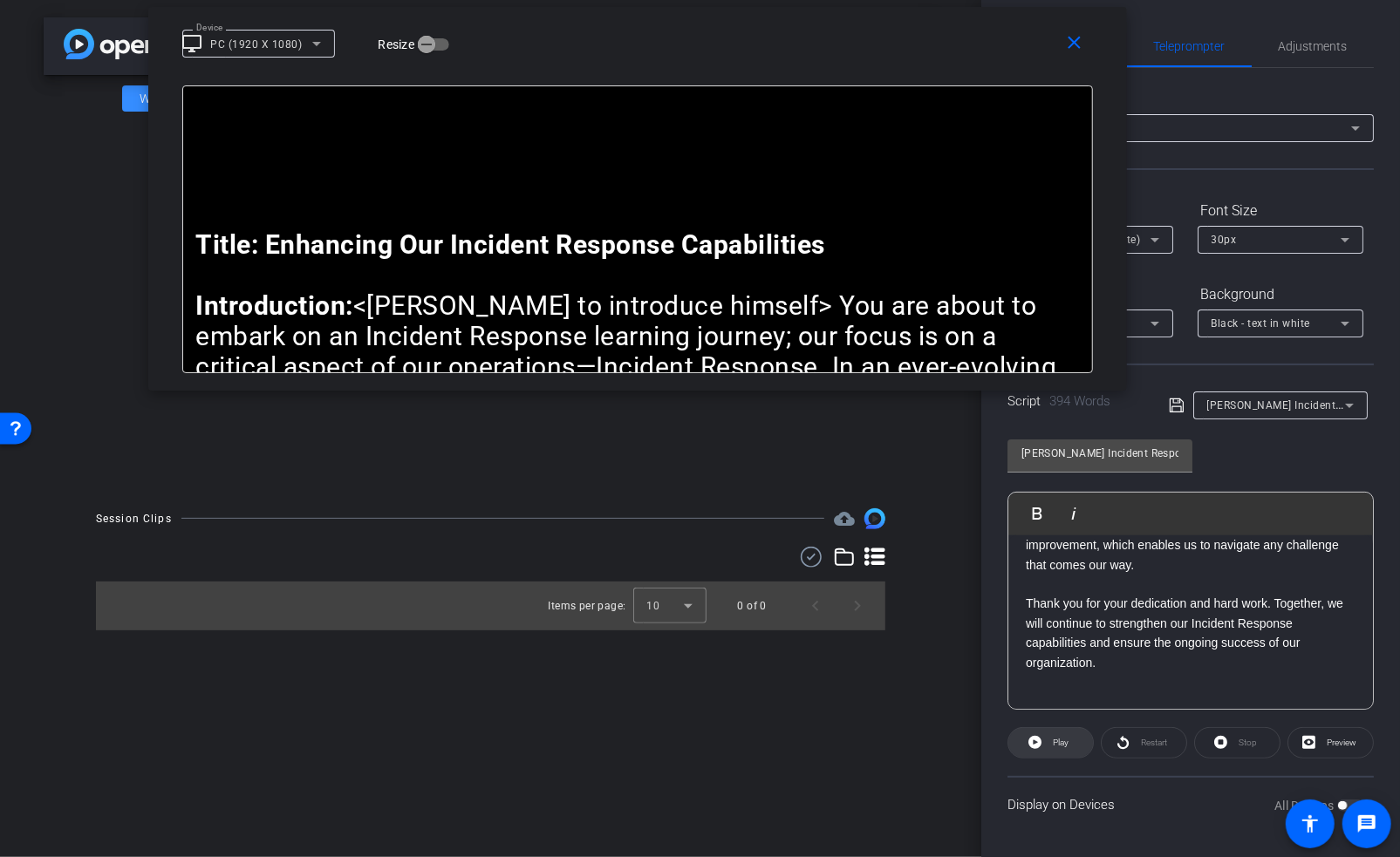
click at [1059, 744] on span "Play" at bounding box center [1061, 743] width 16 height 9
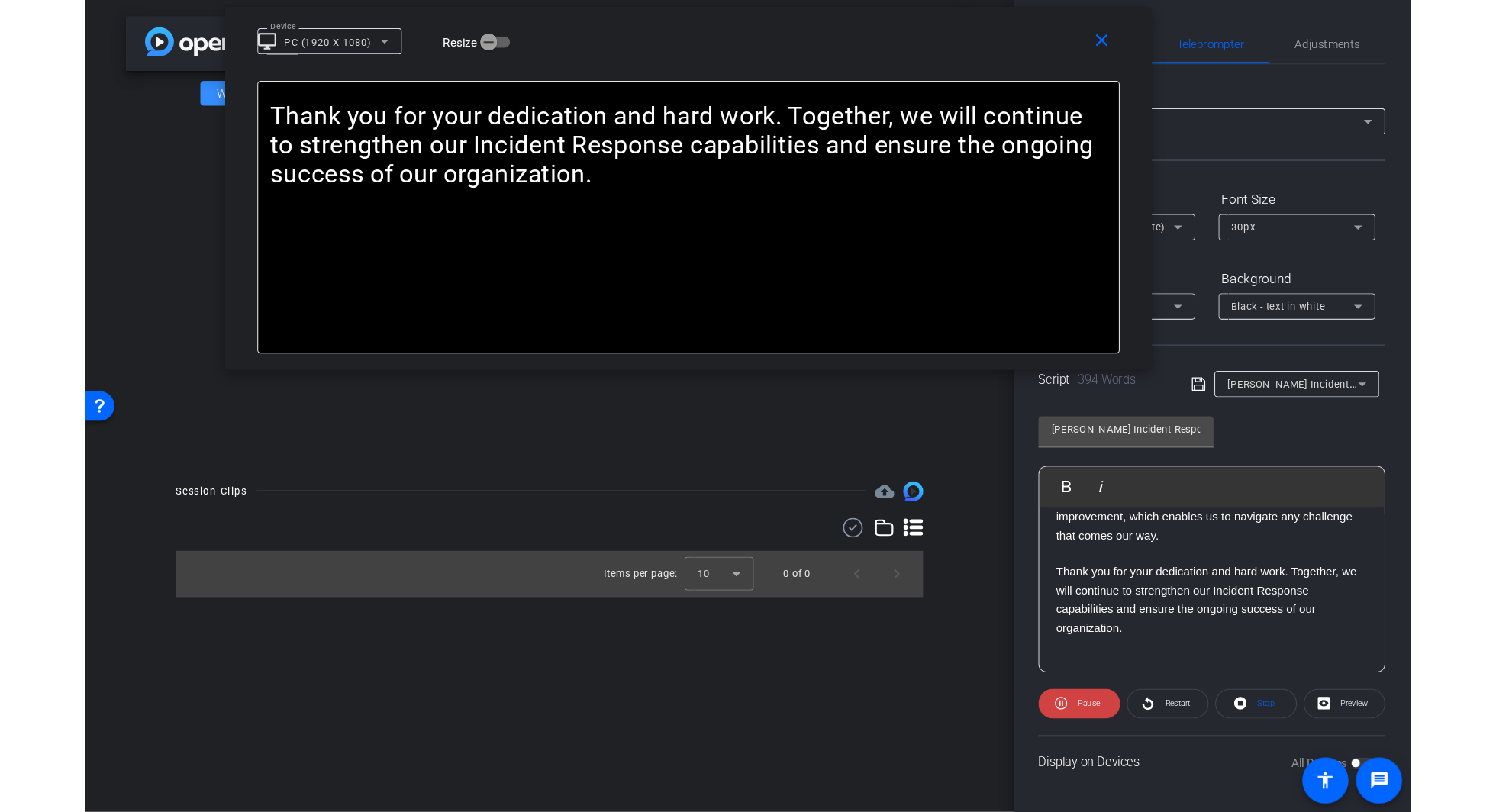
scroll to position [1044, 0]
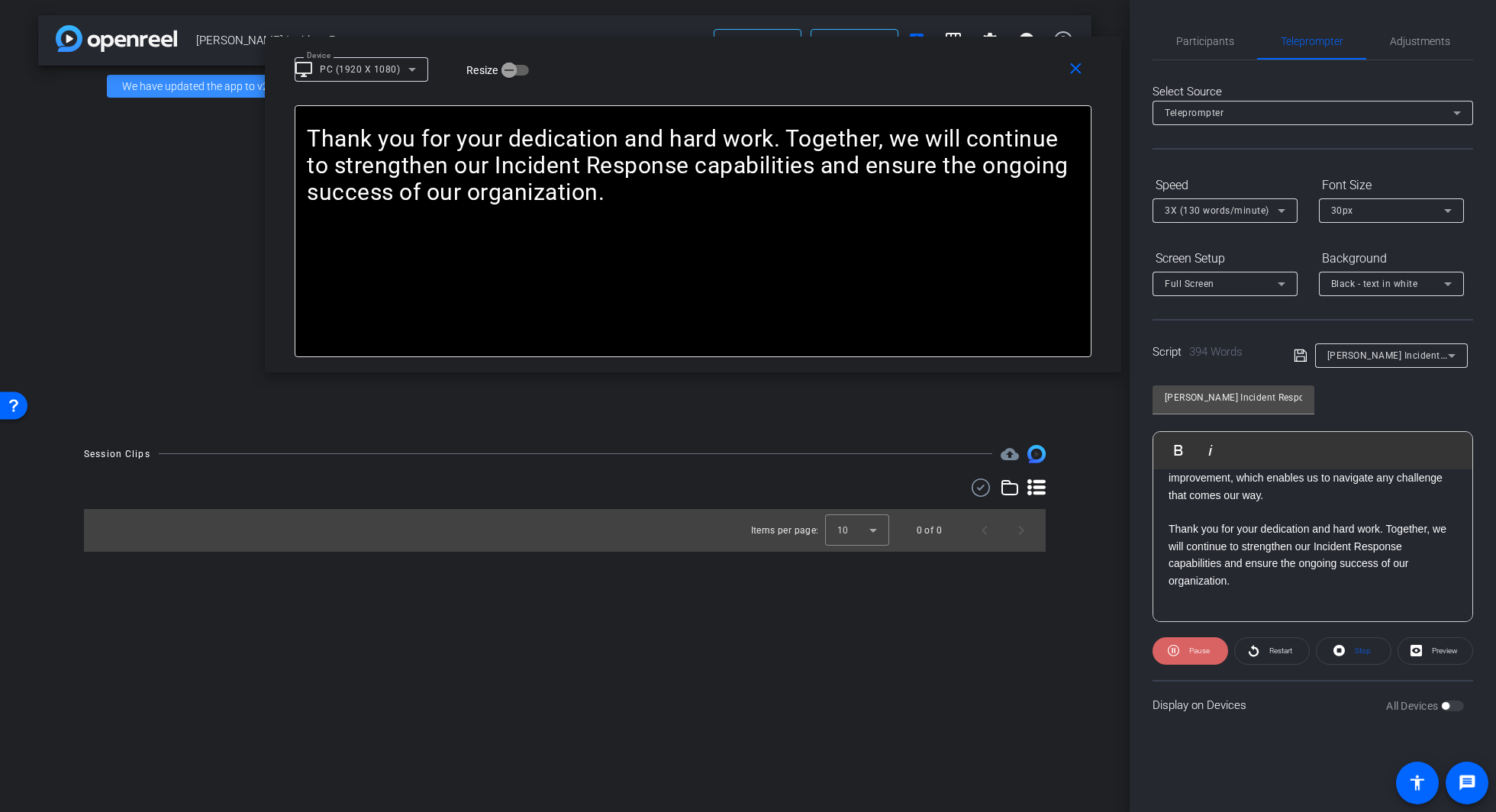
click at [1189, 650] on span "Pause" at bounding box center [1199, 651] width 21 height 8
click at [1189, 652] on span "Play" at bounding box center [1197, 651] width 17 height 21
click at [1189, 652] on span "Pause" at bounding box center [1199, 651] width 21 height 8
click at [1189, 652] on span "Play" at bounding box center [1197, 651] width 17 height 21
click at [1194, 649] on span "Pause" at bounding box center [1199, 651] width 21 height 8
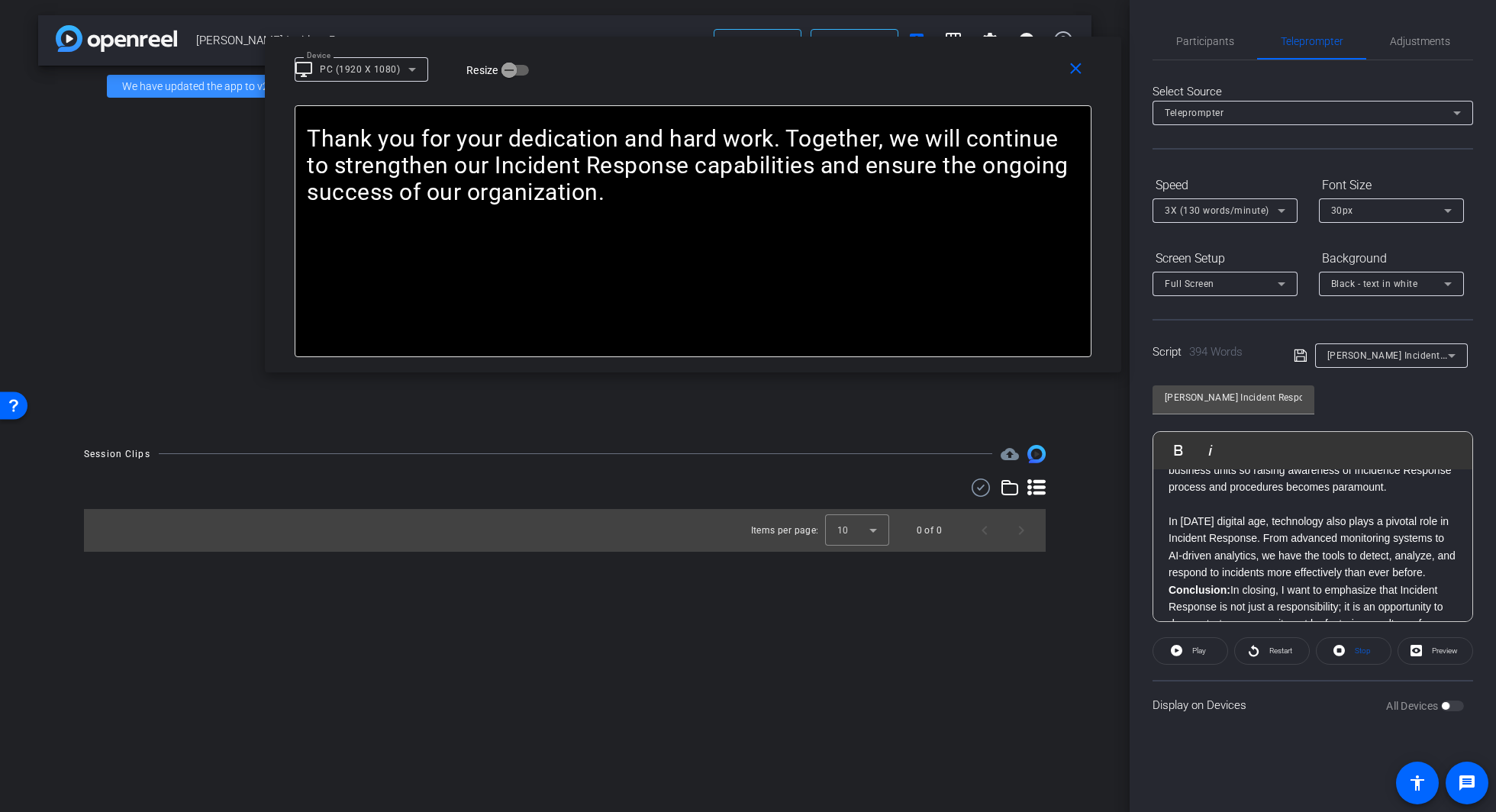
scroll to position [867, 0]
click at [1224, 561] on p "In [DATE] digital age, technology also plays a pivotal role in Incident Respons…" at bounding box center [1312, 527] width 289 height 69
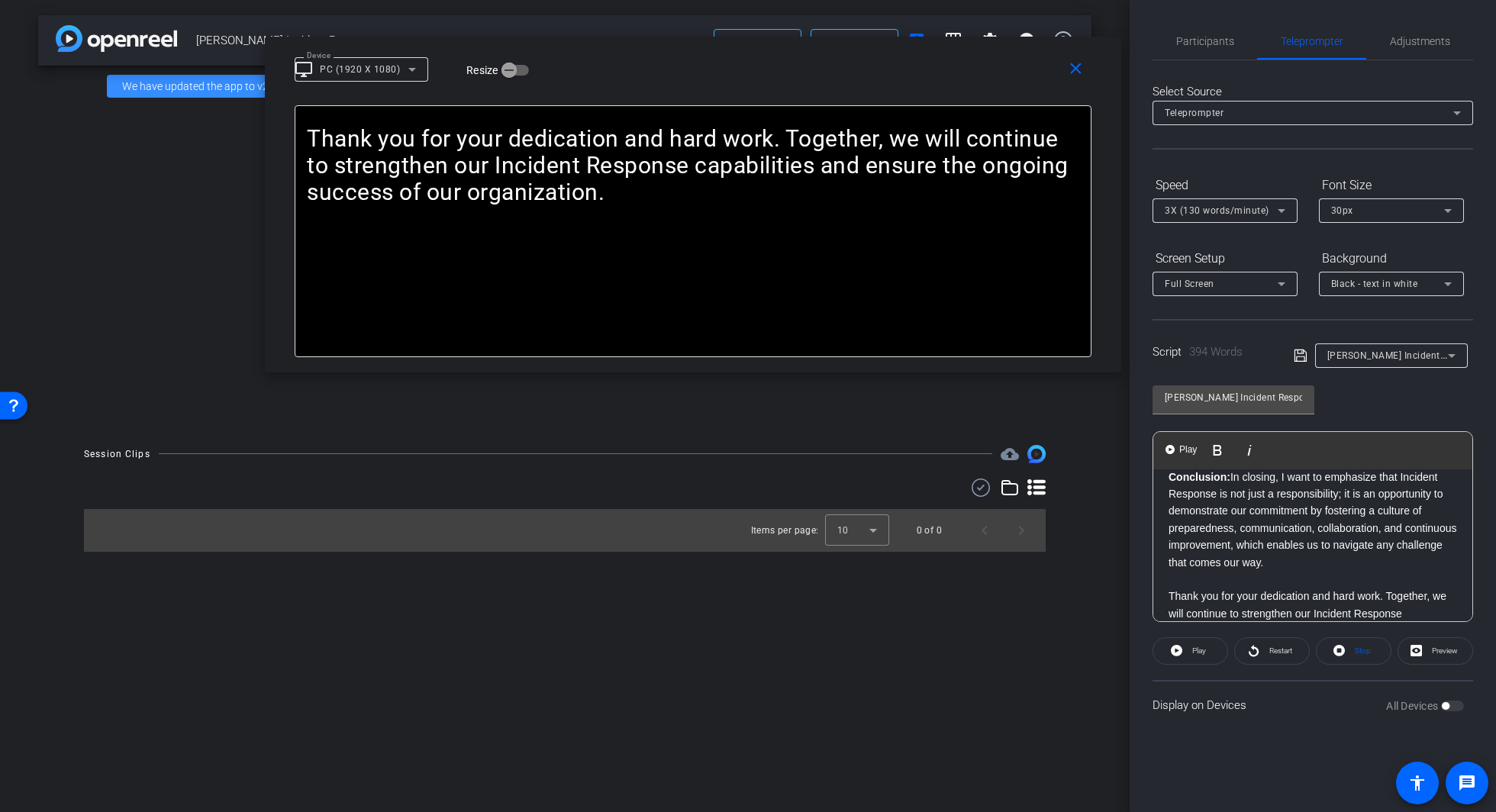
scroll to position [991, 0]
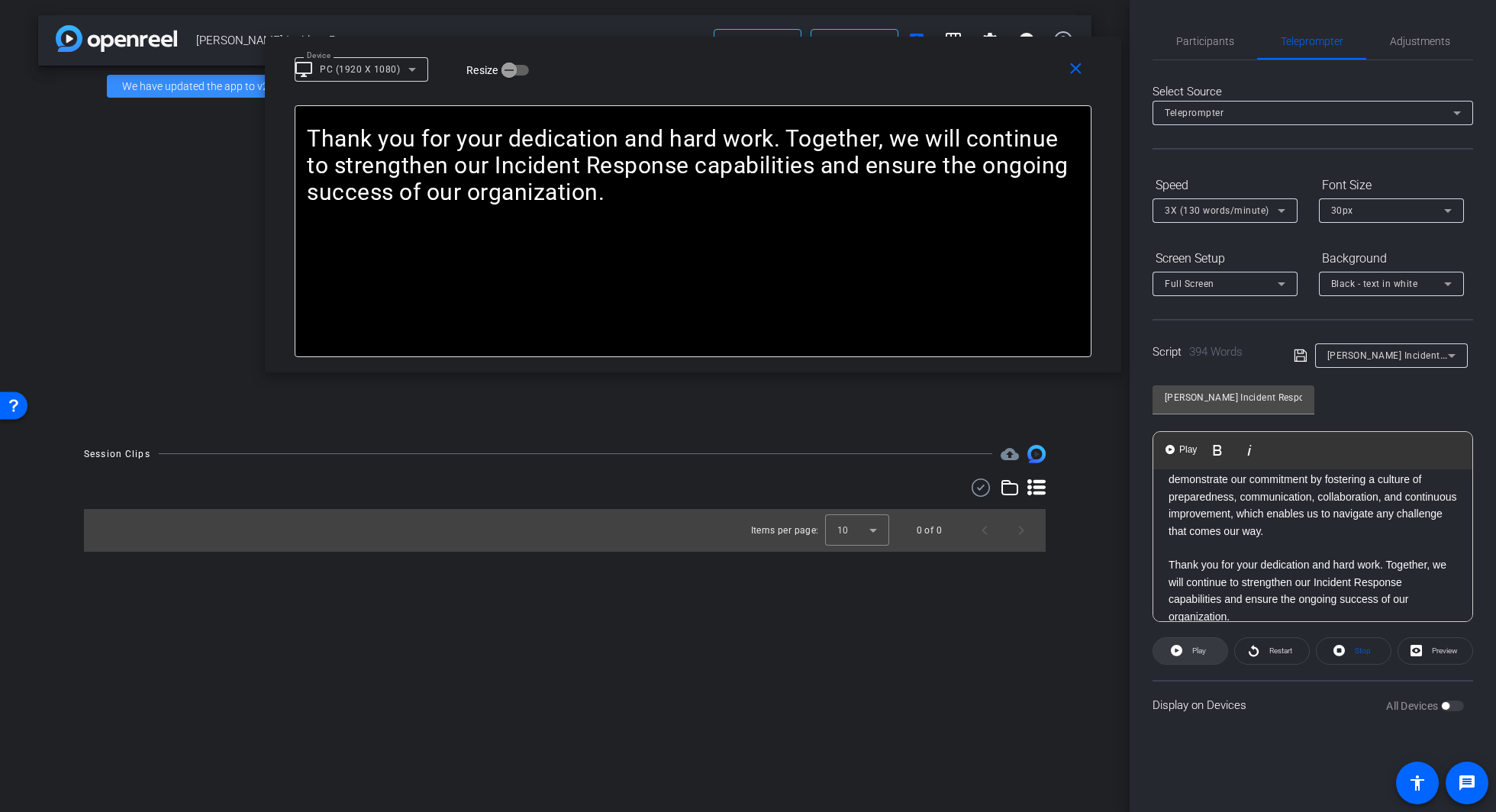
click at [1186, 651] on span at bounding box center [1191, 651] width 74 height 36
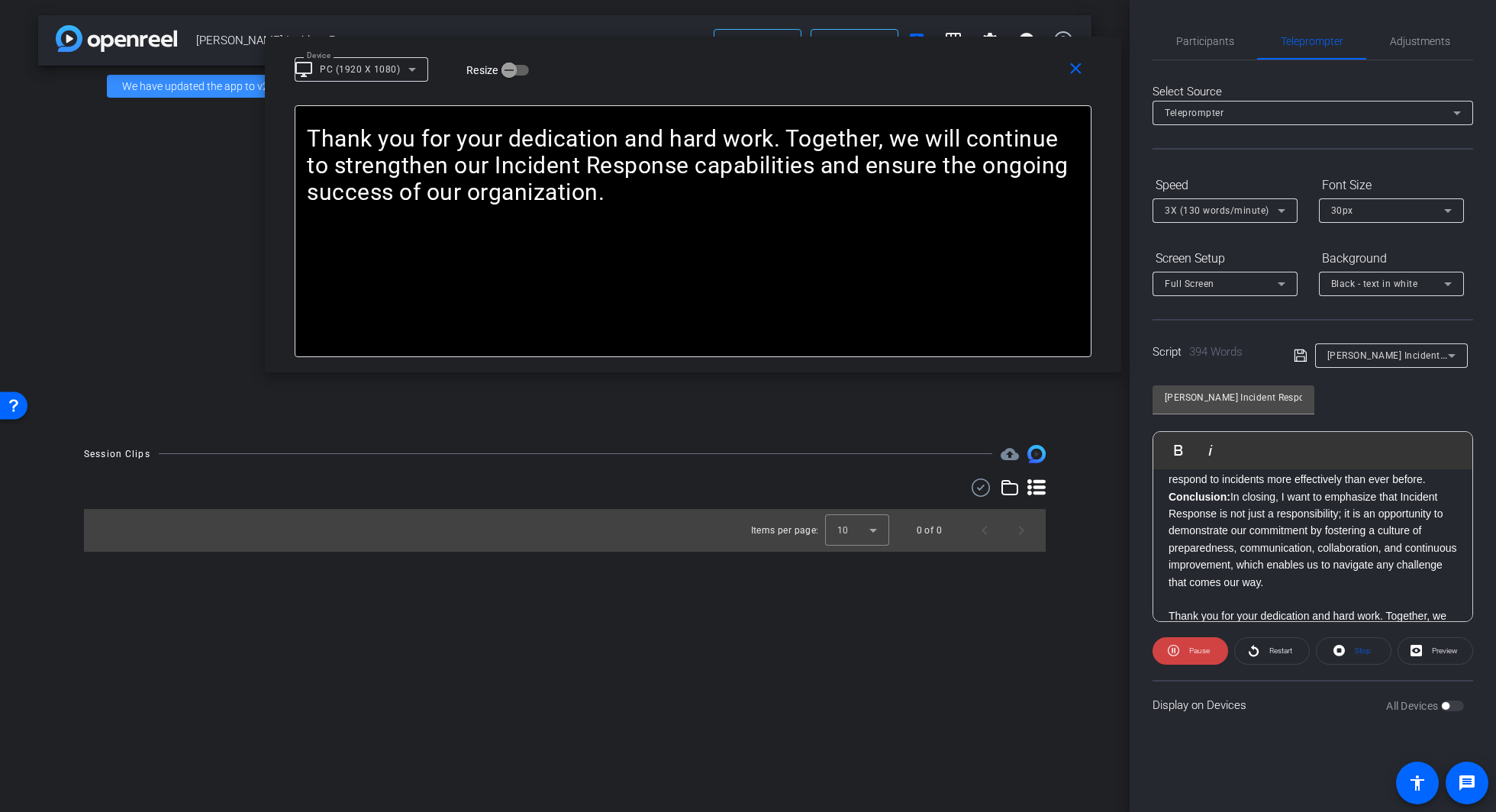
scroll to position [933, 0]
click at [1224, 496] on p "In [DATE] digital age, technology also plays a pivotal role in Incident Respons…" at bounding box center [1312, 461] width 289 height 69
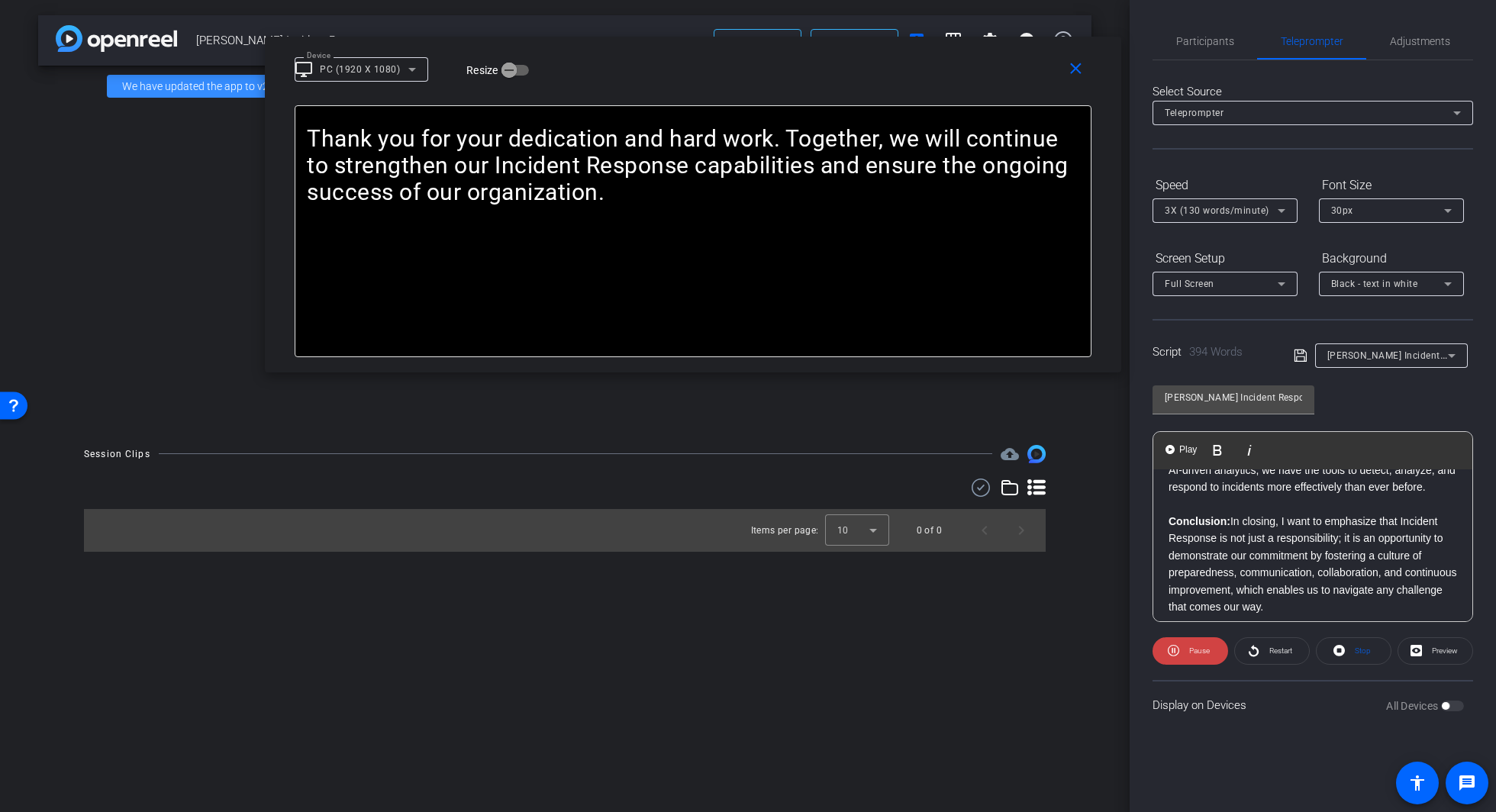
scroll to position [949, 0]
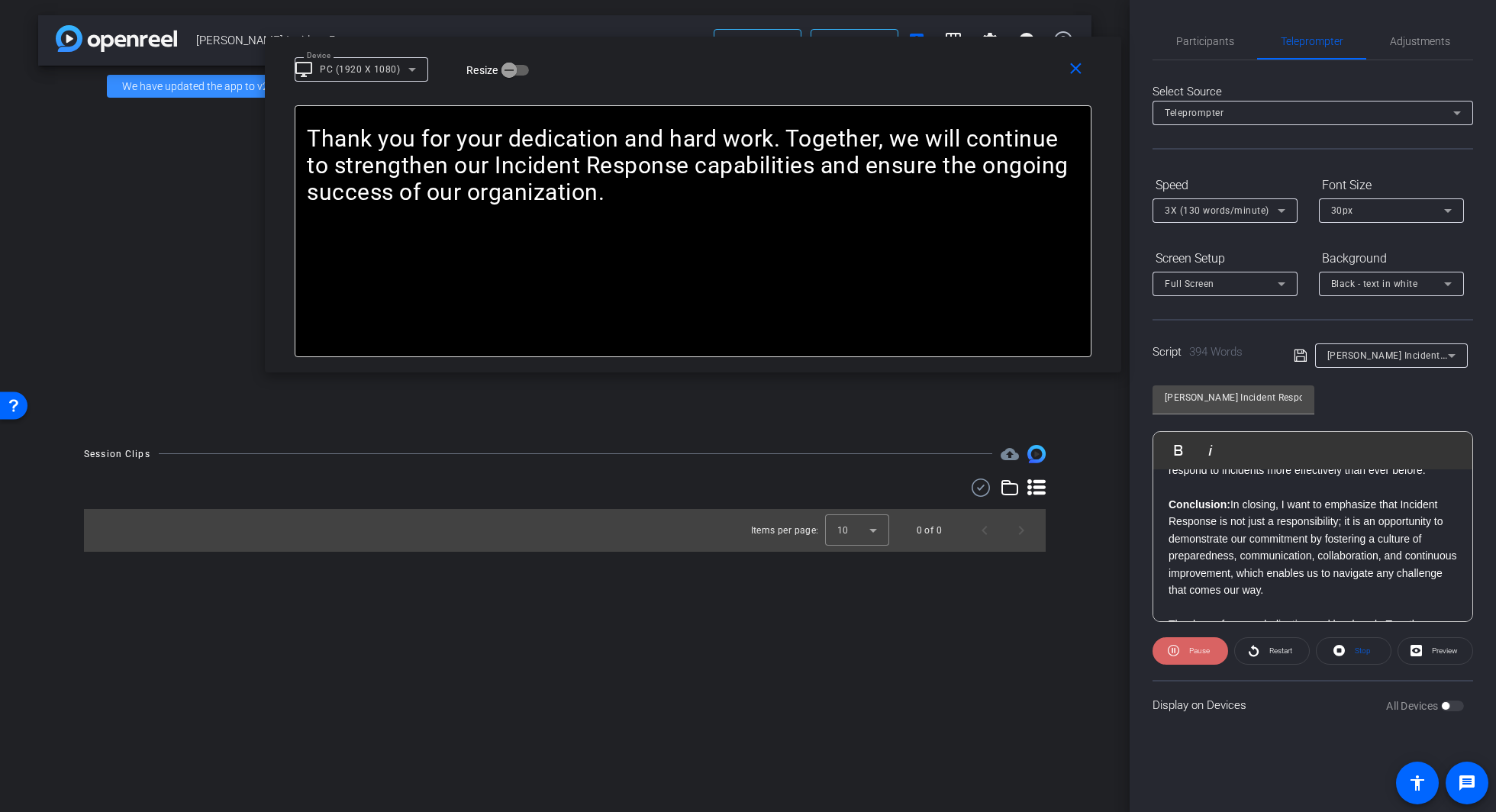
click at [1194, 649] on span "Pause" at bounding box center [1199, 651] width 21 height 8
click at [1188, 652] on span at bounding box center [1191, 651] width 74 height 36
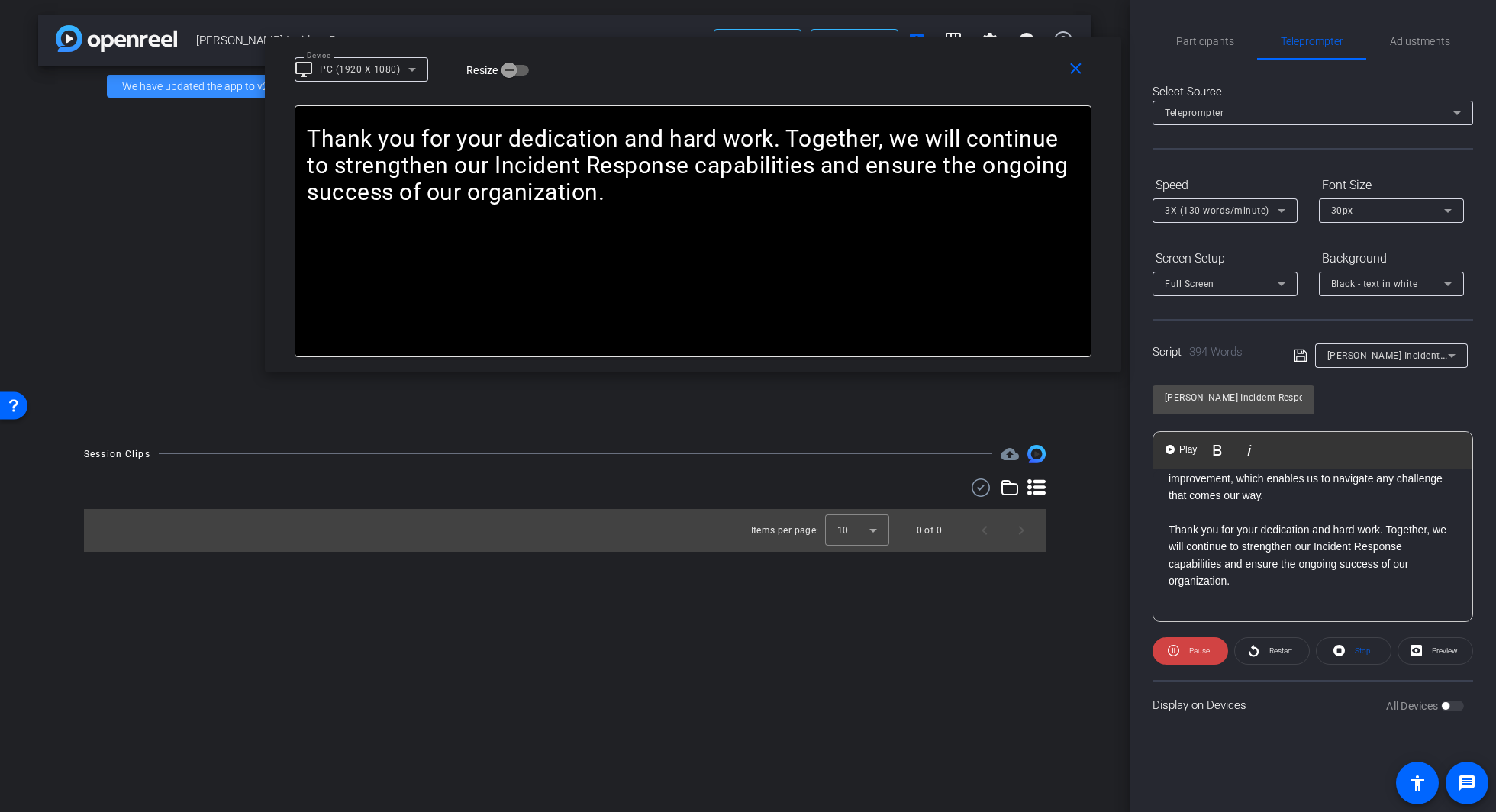
scroll to position [1061, 0]
click at [1224, 595] on p at bounding box center [1312, 598] width 289 height 17
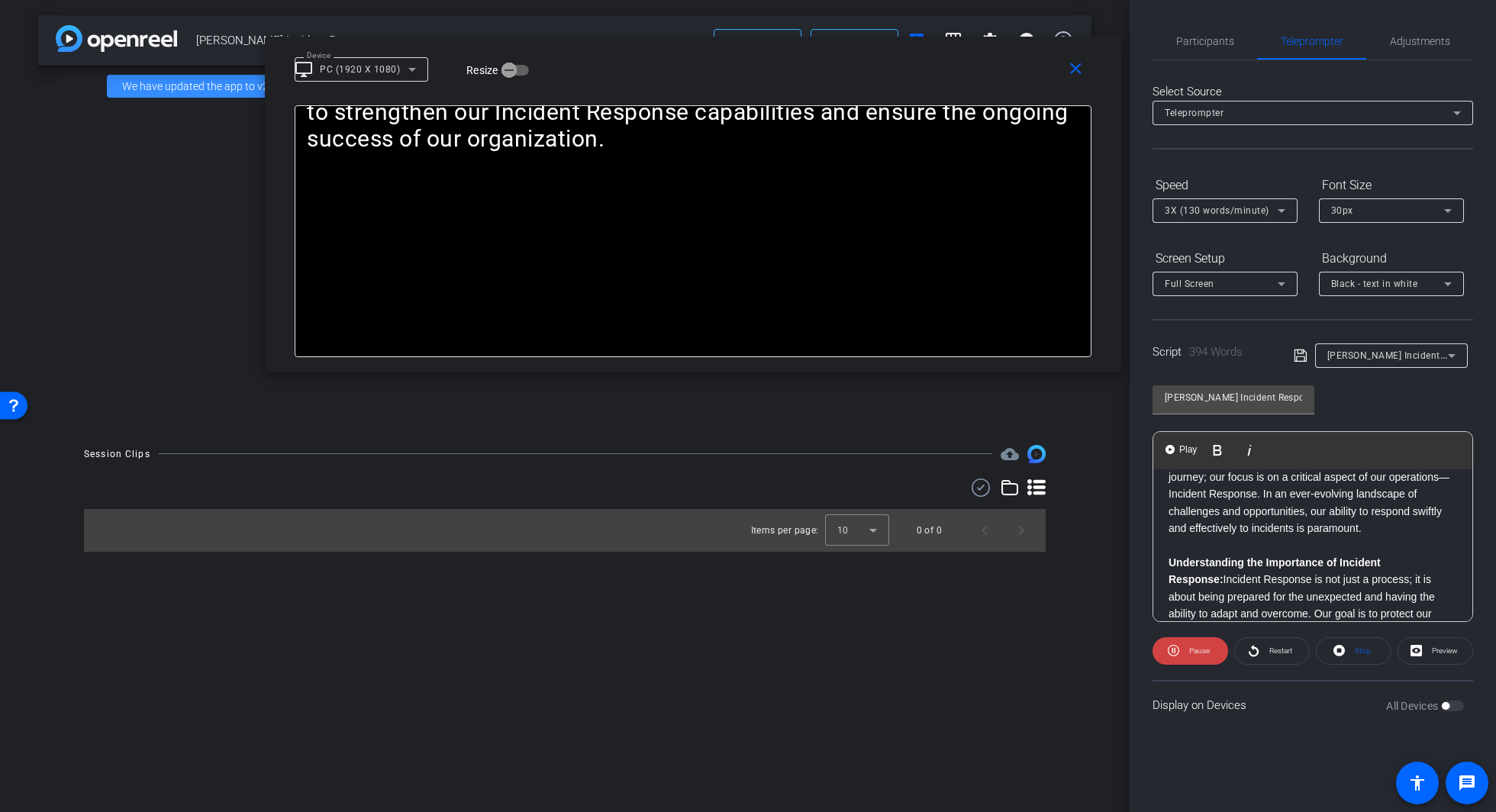
scroll to position [0, 0]
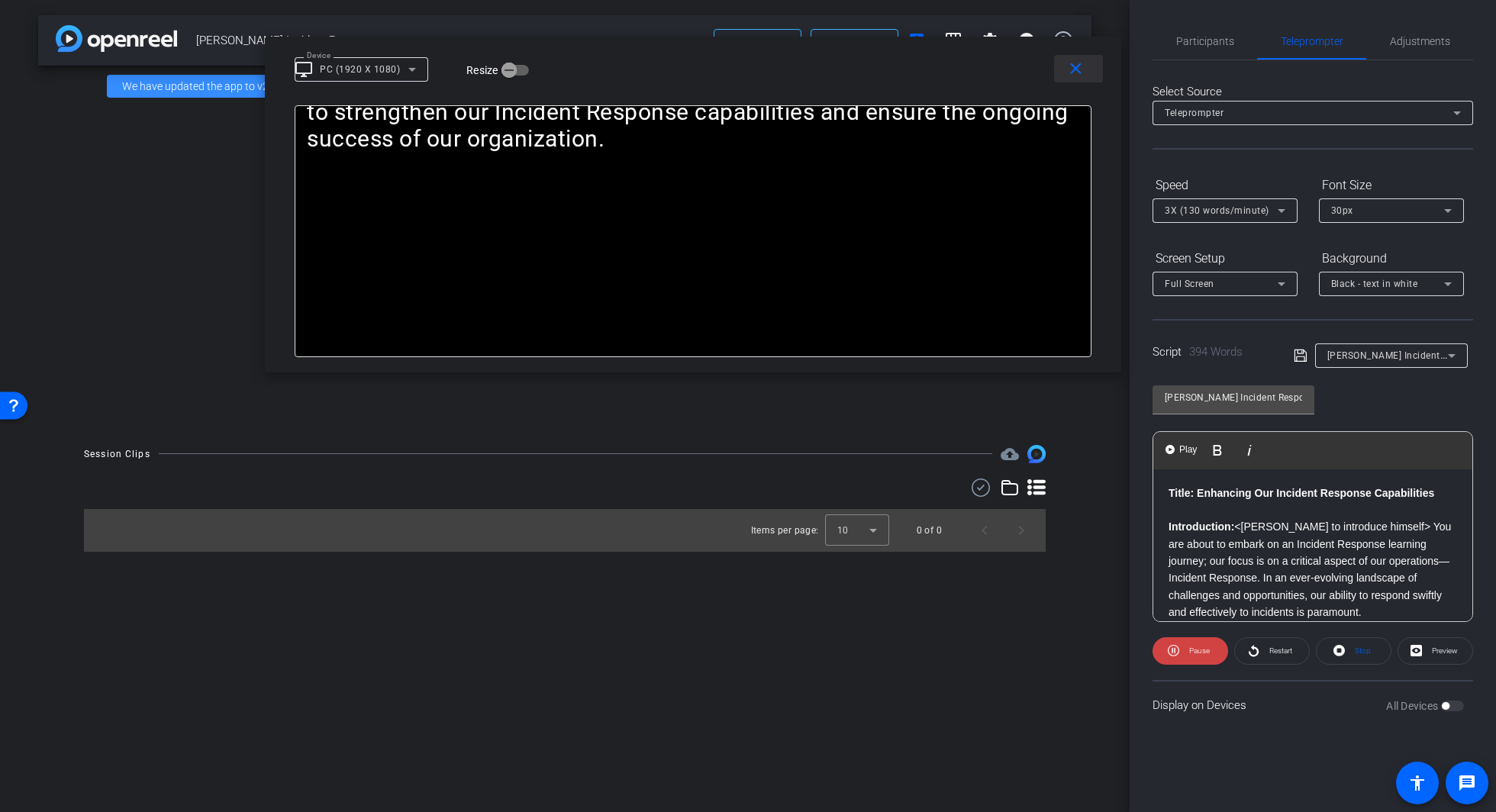
click at [1076, 68] on mat-icon "close" at bounding box center [1075, 69] width 19 height 19
